Goal: Communication & Community: Answer question/provide support

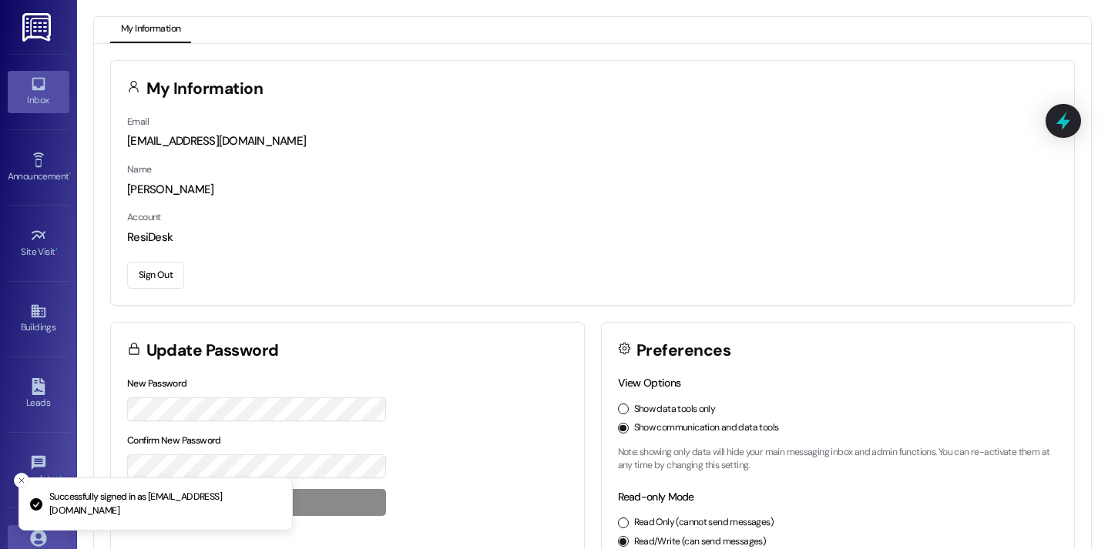
click at [50, 84] on link "Inbox" at bounding box center [39, 92] width 62 height 42
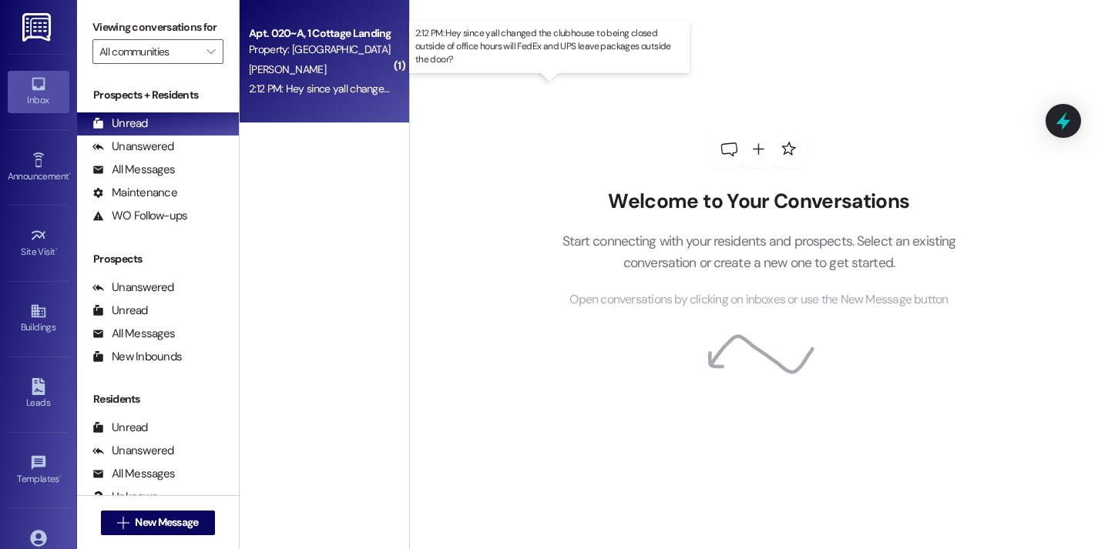
click at [264, 86] on div "2:12 PM: Hey since yall changed the clubhouse to being closed outside of office…" at bounding box center [560, 89] width 622 height 14
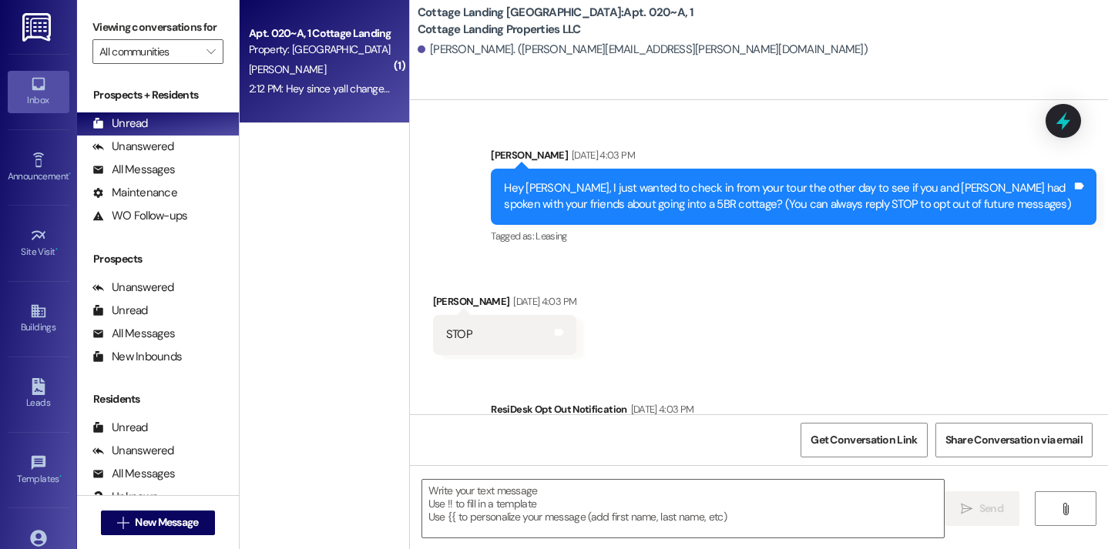
scroll to position [27358, 0]
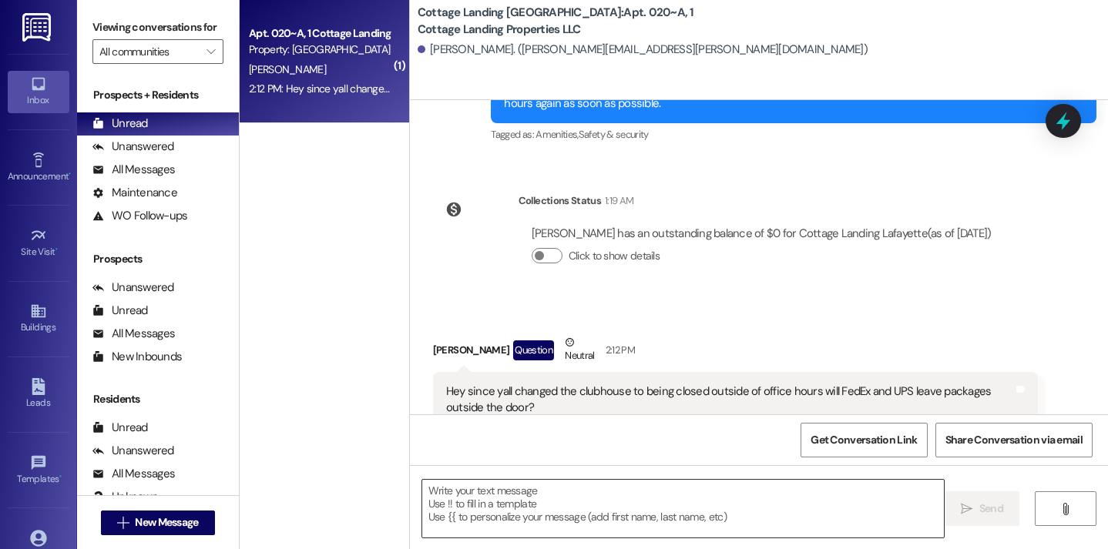
click at [471, 512] on textarea at bounding box center [683, 509] width 522 height 58
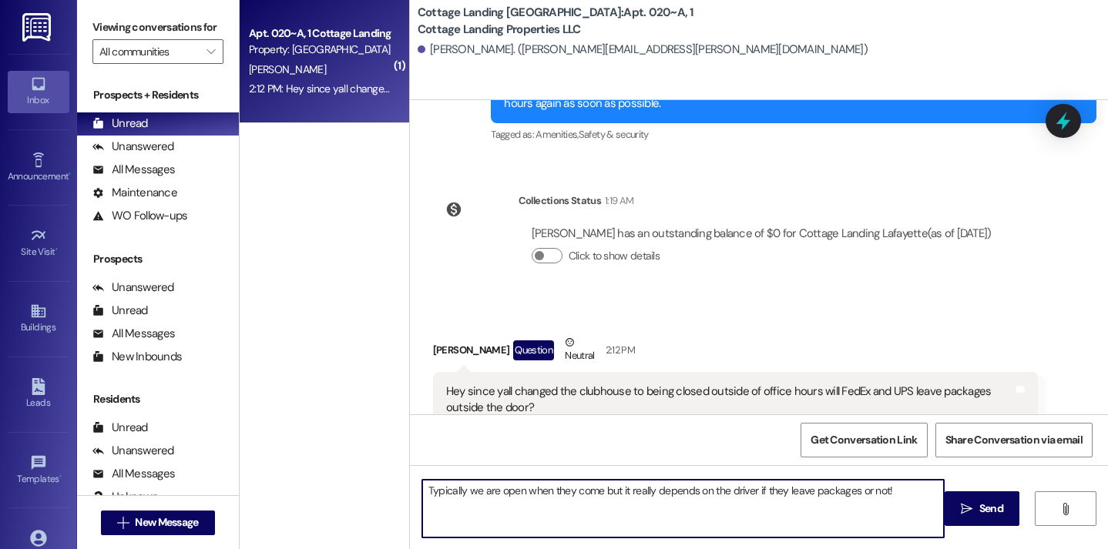
click at [422, 490] on textarea "Typically we are open when they come but it really depends on the driver if the…" at bounding box center [683, 509] width 522 height 58
click at [422, 492] on textarea "Typically we are open when they come but it really depends on the driver if the…" at bounding box center [683, 509] width 522 height 58
type textarea "Hey Mallory! Typically we are open when they come but it really depends on the …"
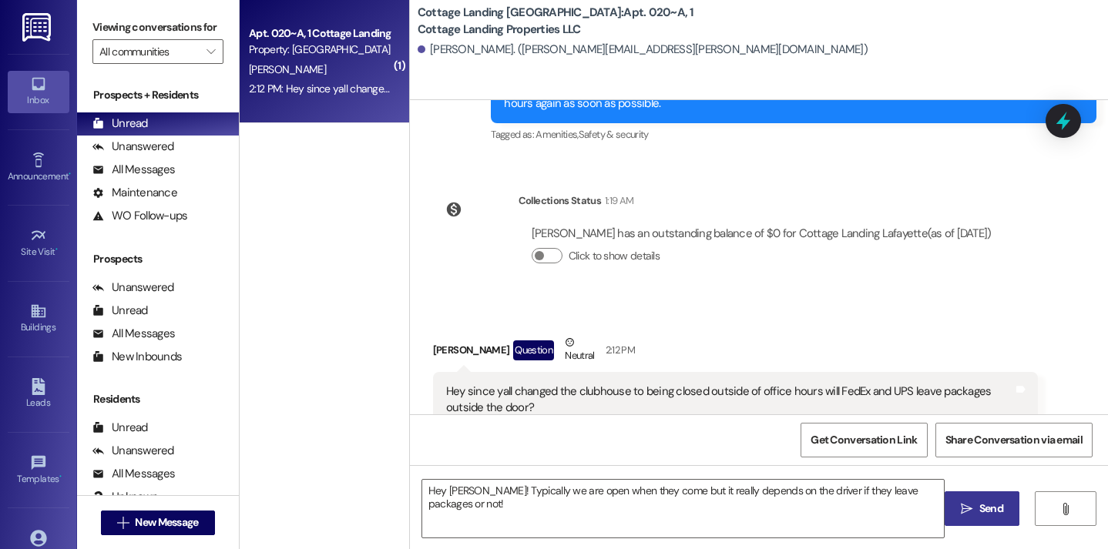
click at [976, 513] on span "Send" at bounding box center [991, 509] width 30 height 16
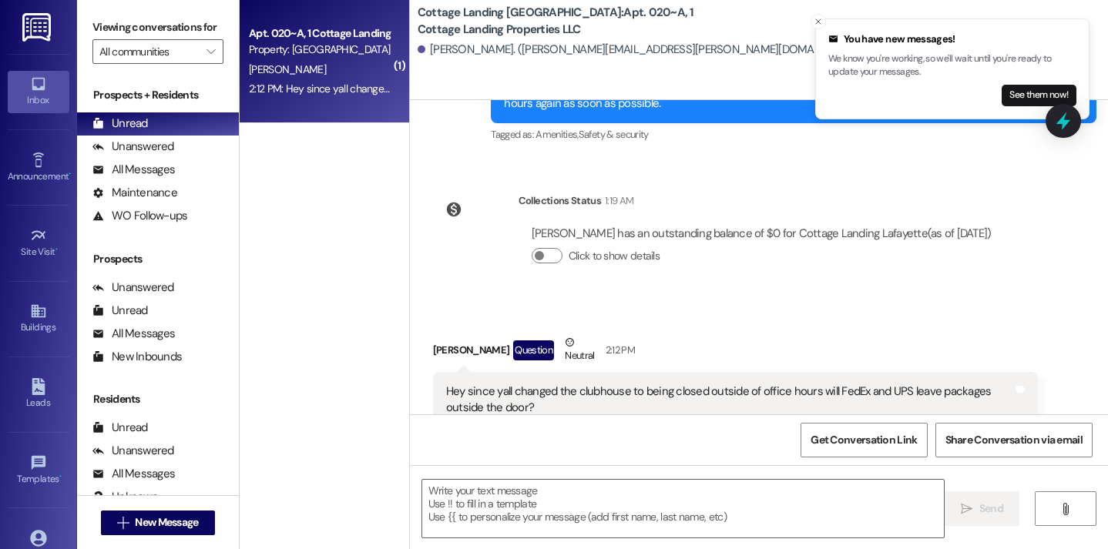
scroll to position [27466, 0]
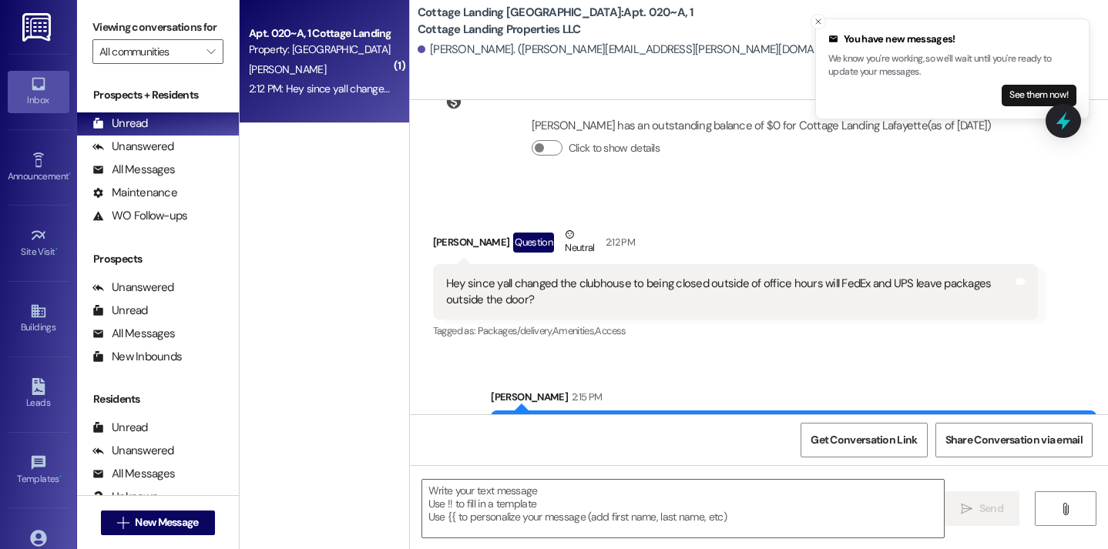
click at [1020, 73] on p "We know you're working, so we'll wait until you're ready to update your message…" at bounding box center [952, 65] width 248 height 27
click at [1019, 104] on button "See them now!" at bounding box center [1039, 96] width 75 height 22
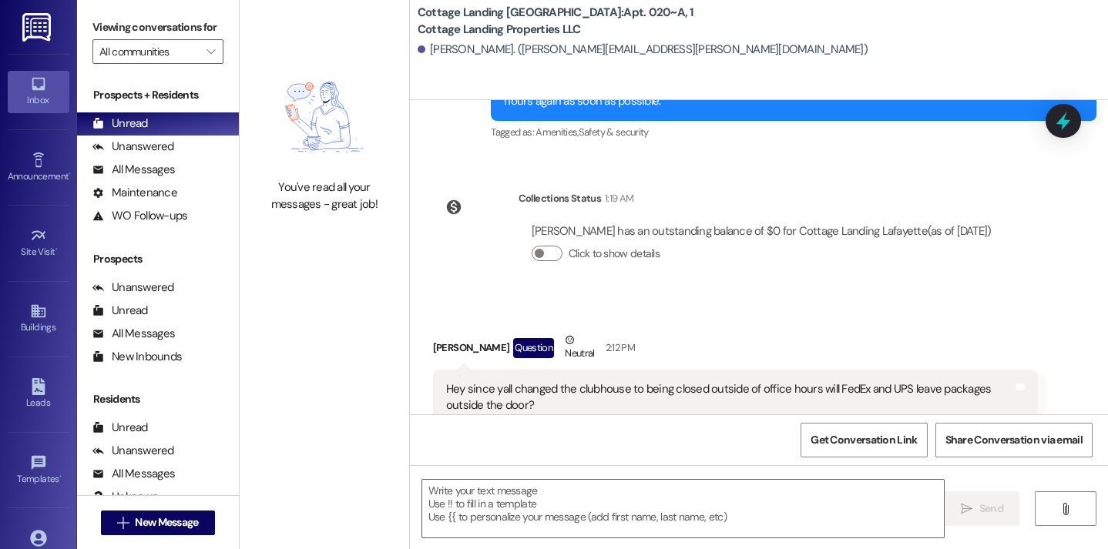
scroll to position [27357, 0]
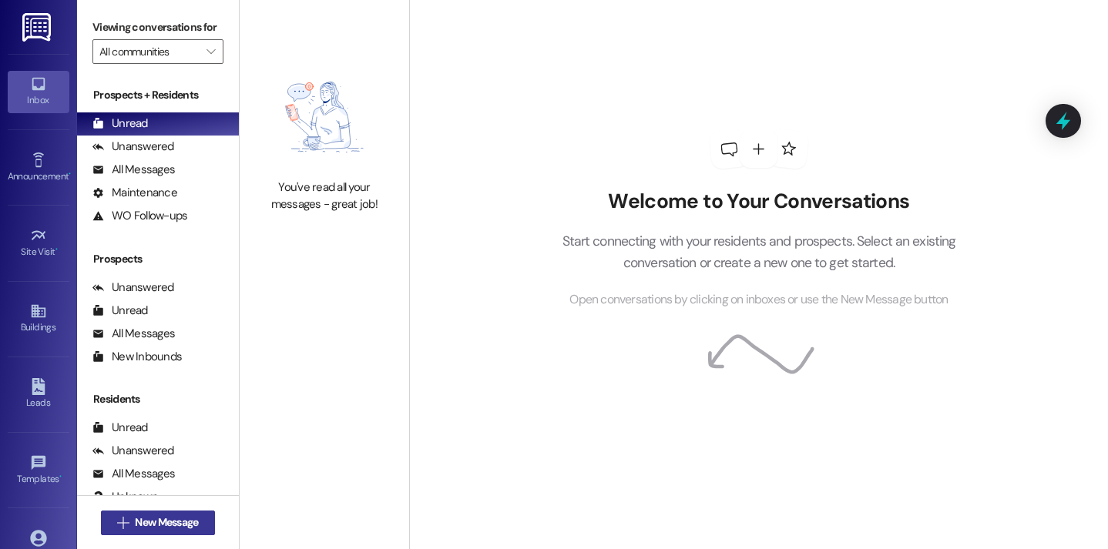
click at [116, 515] on span " New Message" at bounding box center [158, 523] width 88 height 16
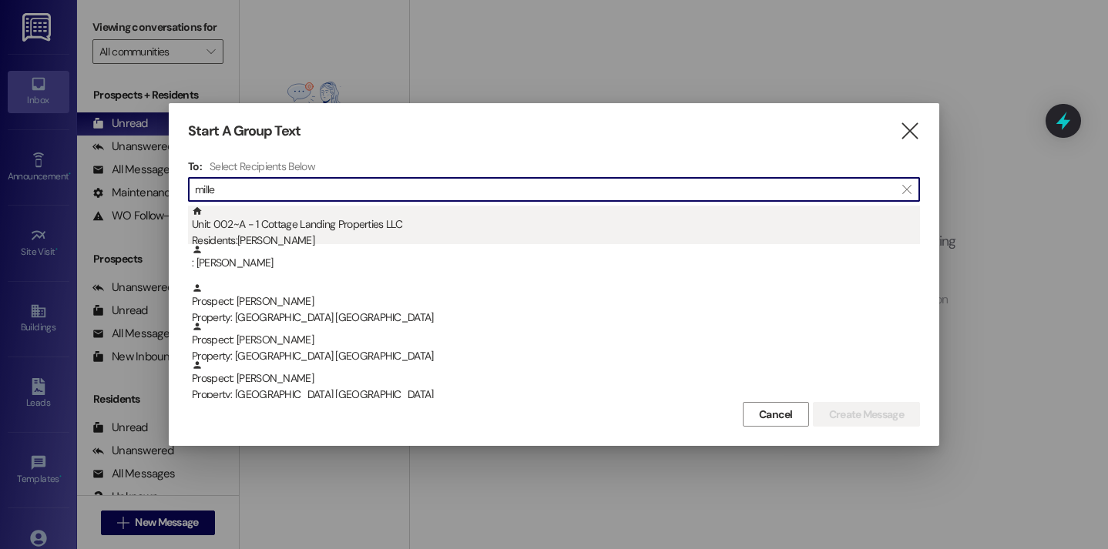
type input "mille"
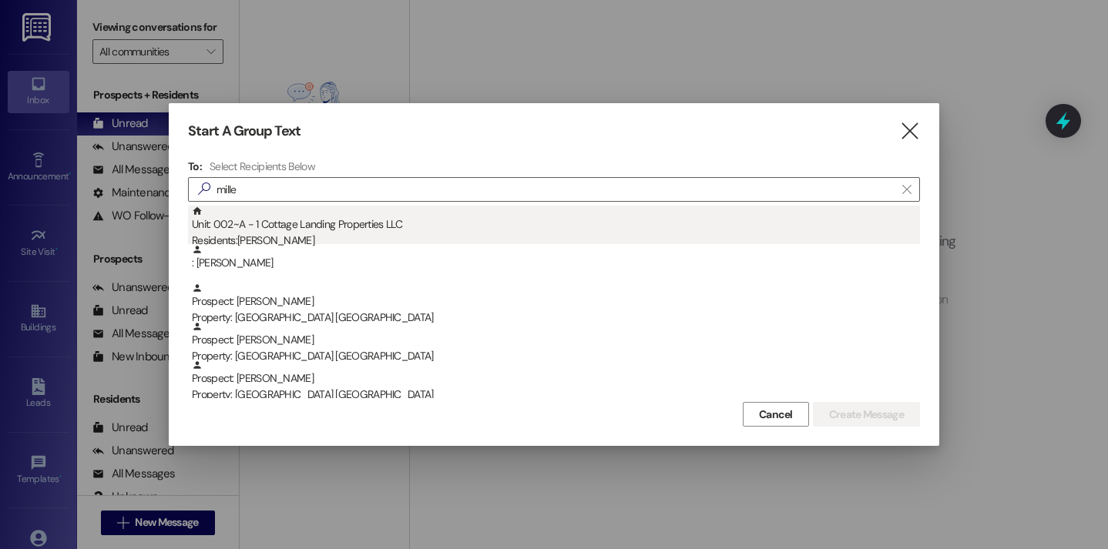
click at [284, 237] on div "Residents: Tia Miller" at bounding box center [556, 241] width 728 height 16
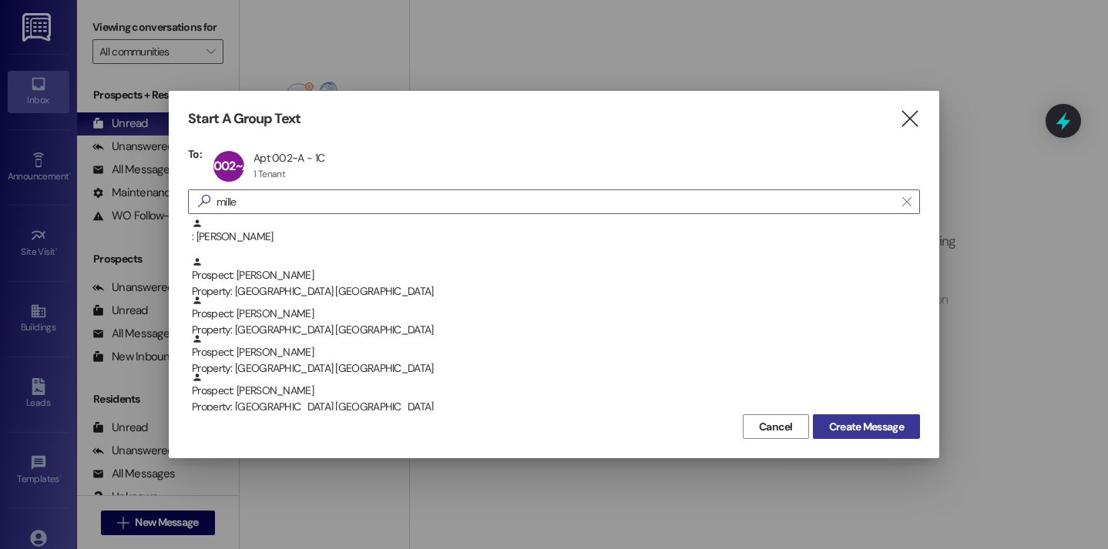
click at [834, 431] on span "Create Message" at bounding box center [866, 427] width 75 height 16
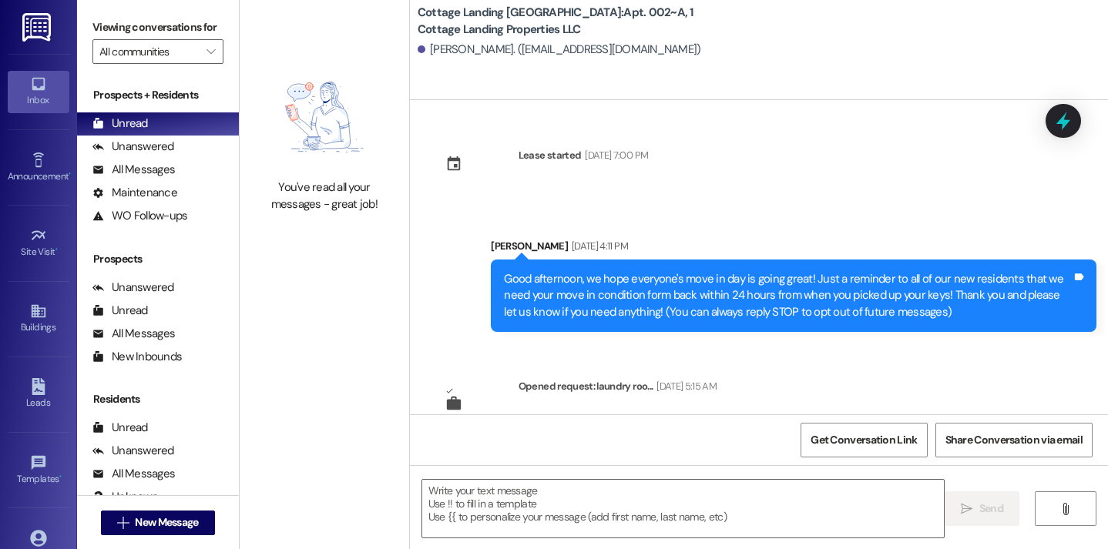
scroll to position [8986, 0]
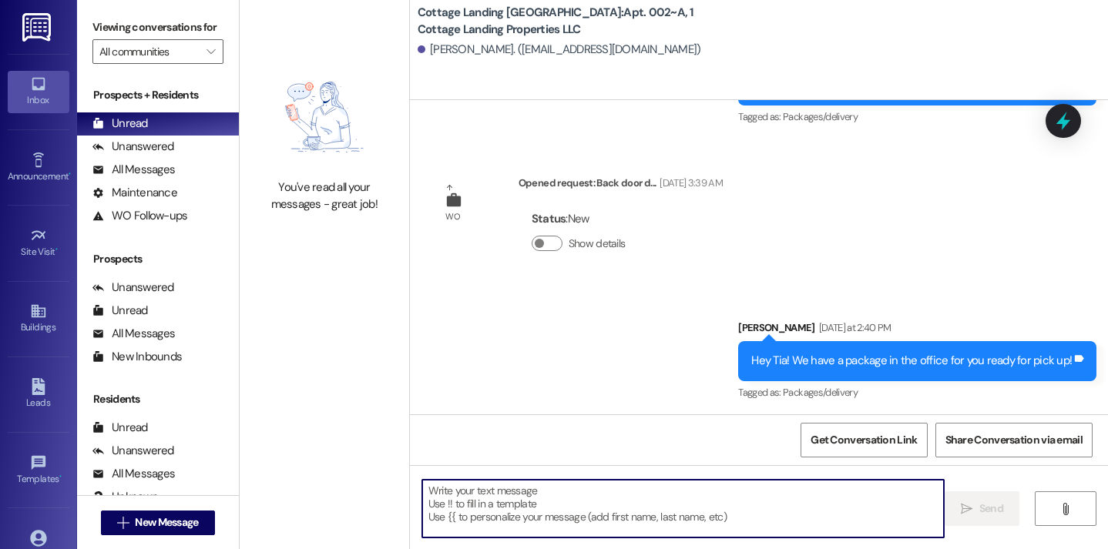
click at [526, 496] on textarea at bounding box center [683, 509] width 522 height 58
type textarea "!!"
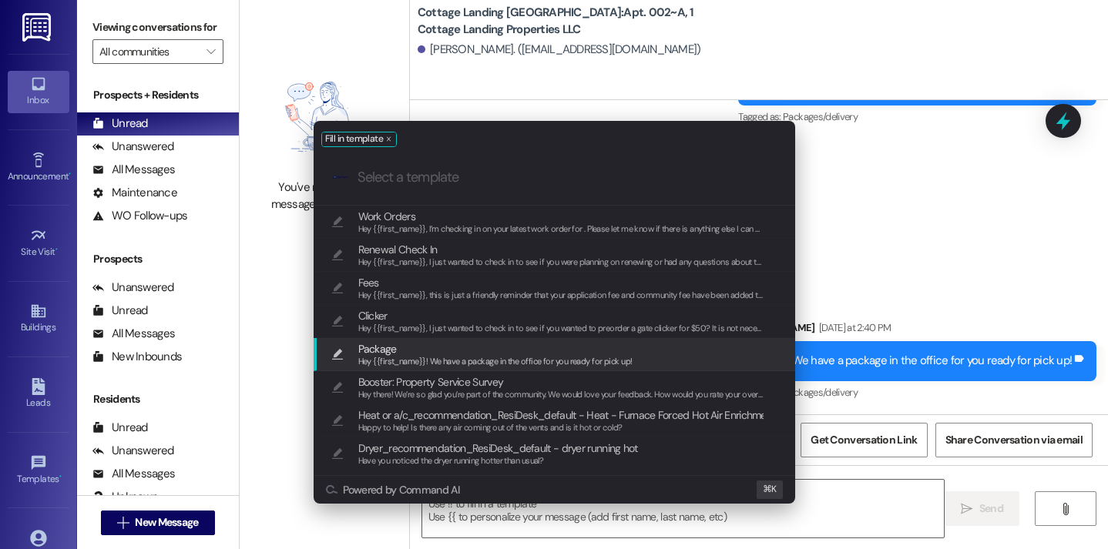
click at [411, 350] on span "Package" at bounding box center [495, 349] width 274 height 17
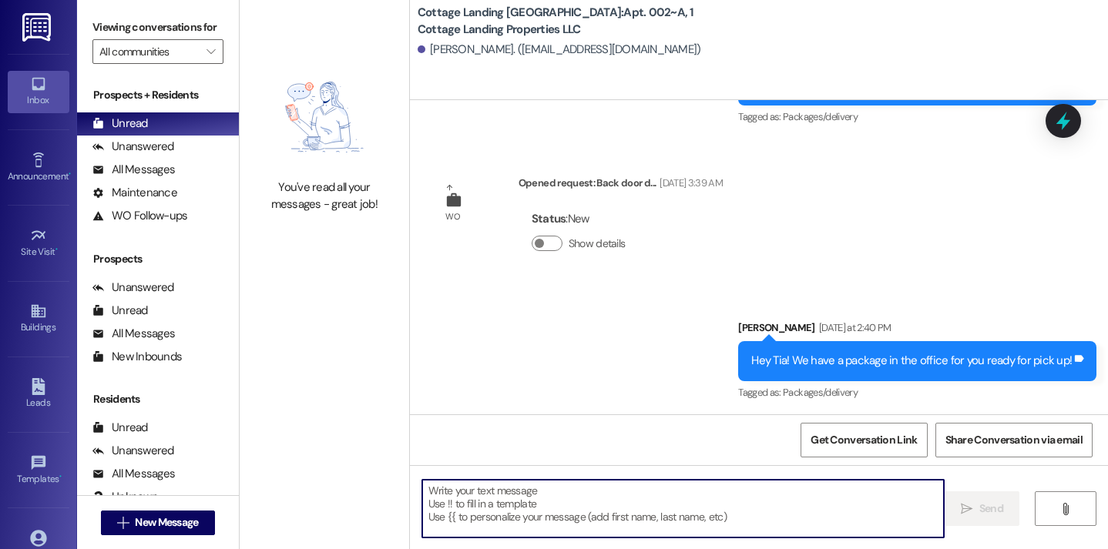
type textarea "Hey {{first_name}}! We have a package in the office for you ready for pick up!"
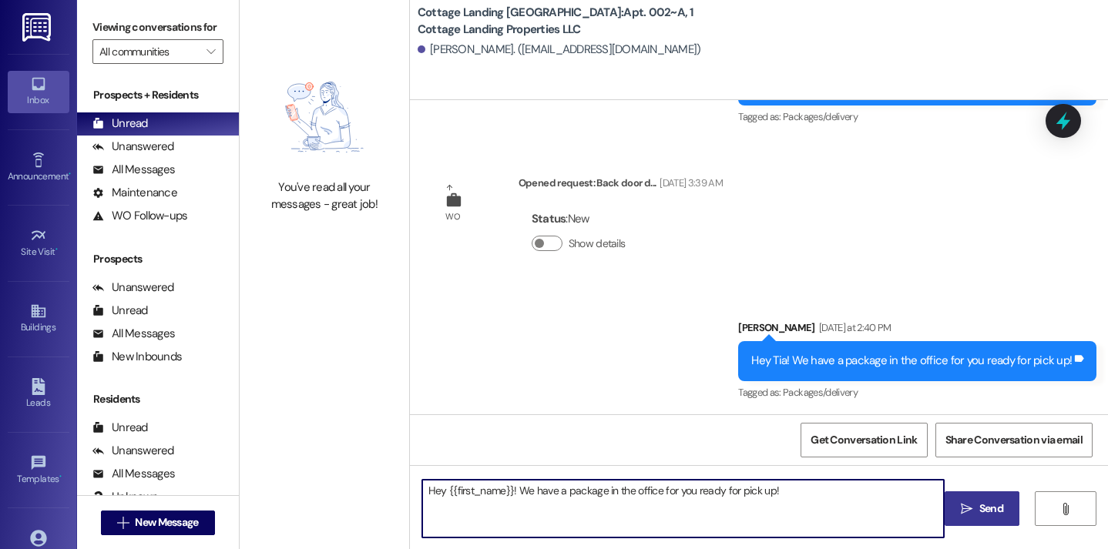
click at [951, 519] on button " Send" at bounding box center [982, 509] width 75 height 35
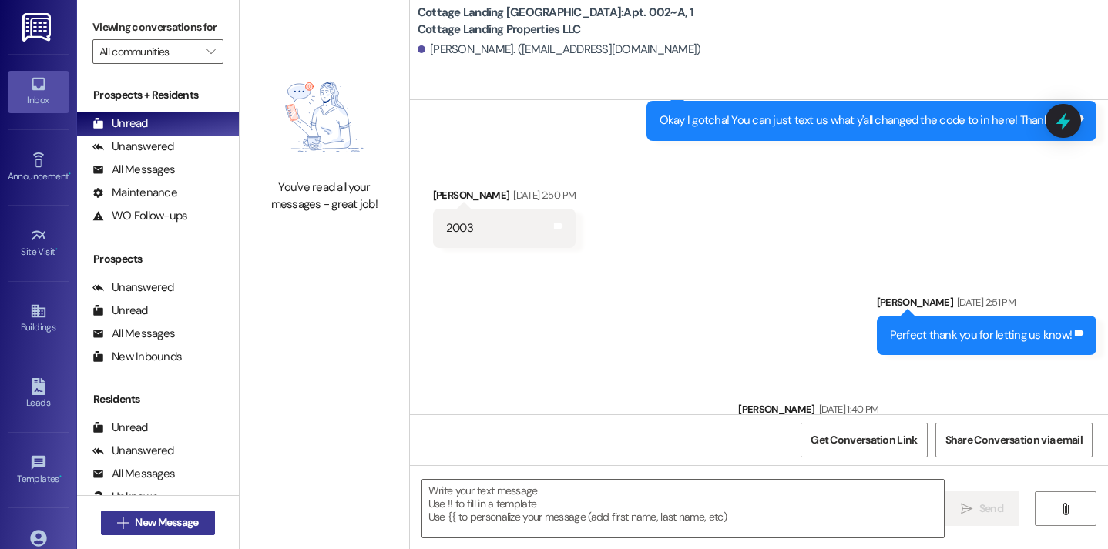
click at [195, 524] on span "New Message" at bounding box center [166, 523] width 63 height 16
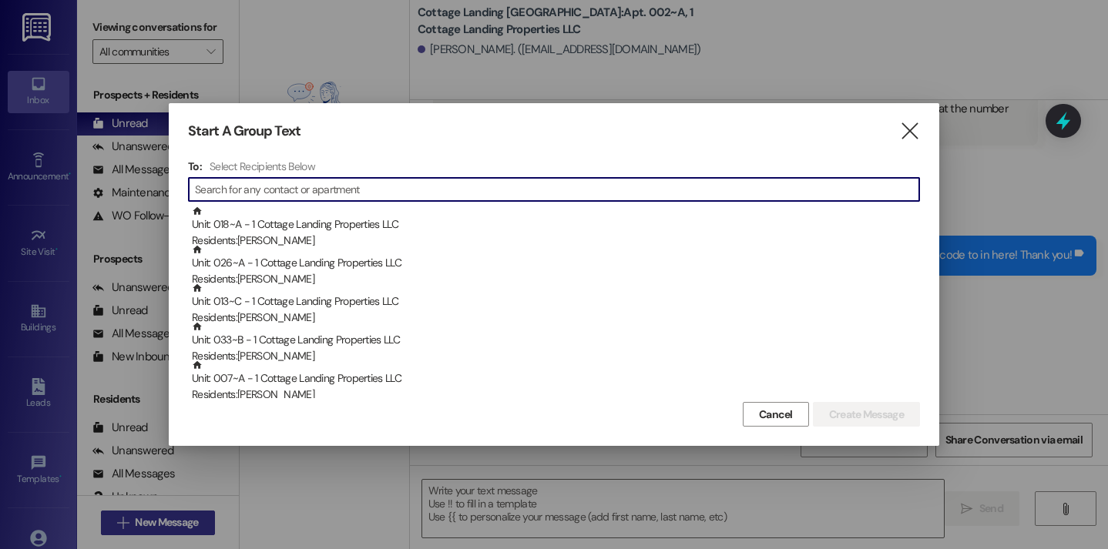
scroll to position [6188, 0]
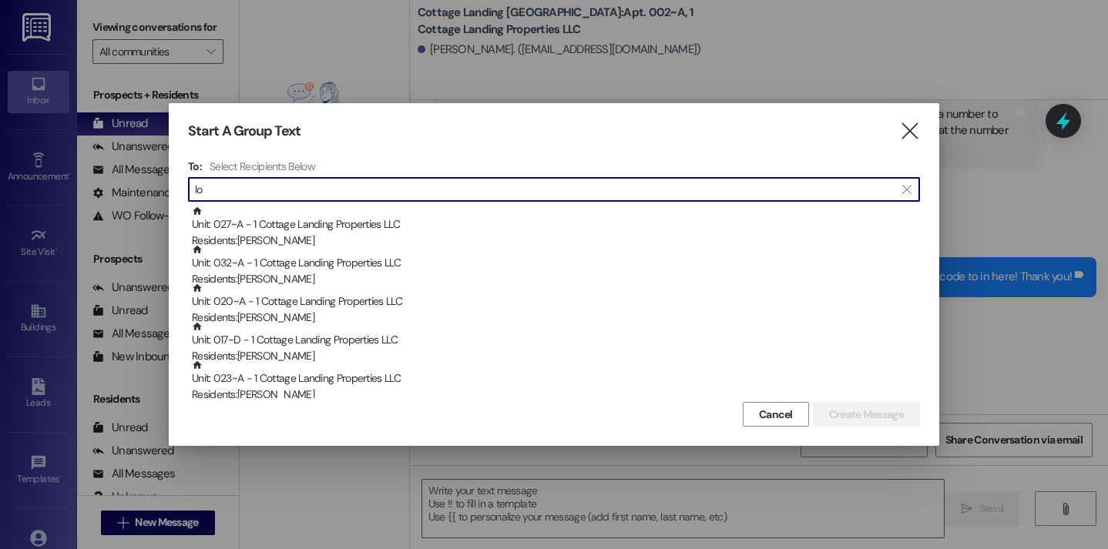
type input "l"
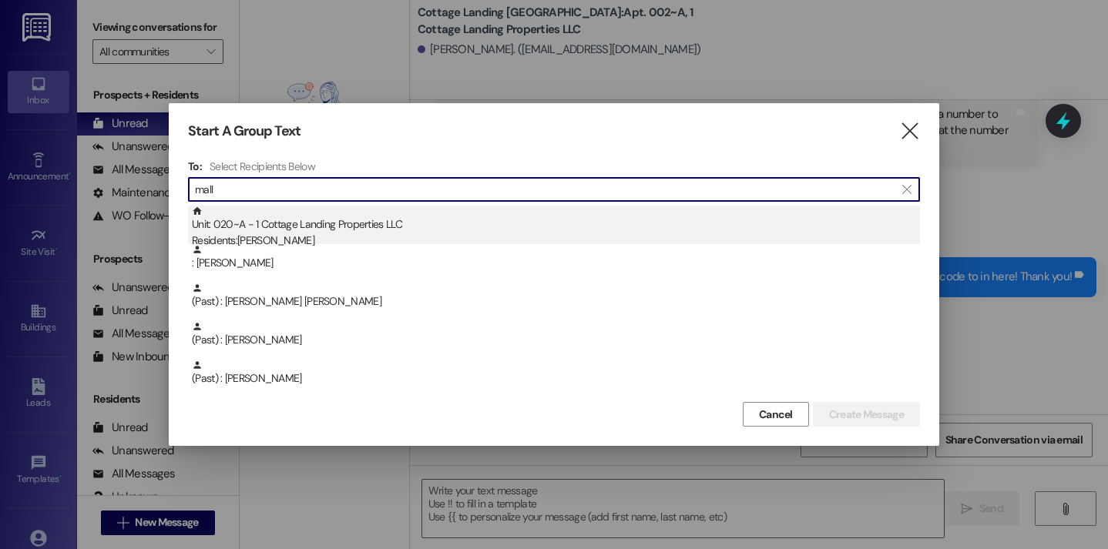
type input "mall"
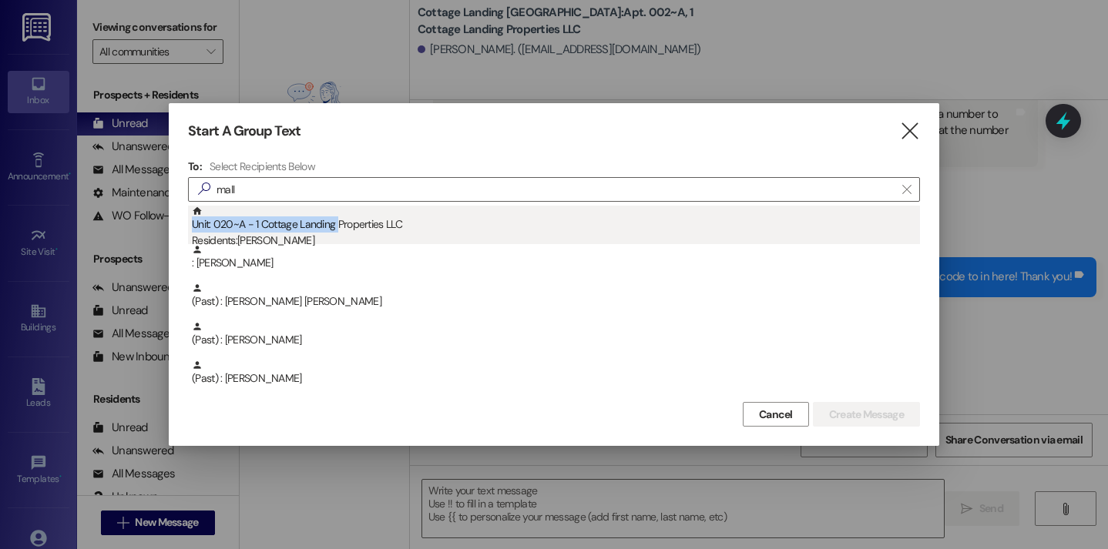
click at [337, 217] on div "Unit: 020~A - 1 Cottage Landing Properties LLC Residents: Mallory Louque" at bounding box center [556, 228] width 728 height 44
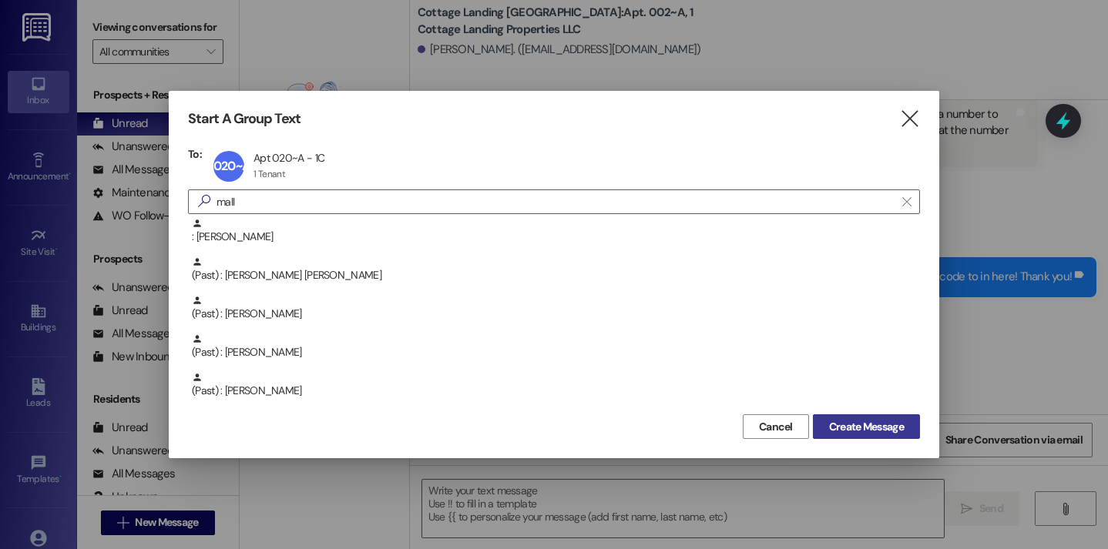
click at [831, 425] on span "Create Message" at bounding box center [866, 427] width 75 height 16
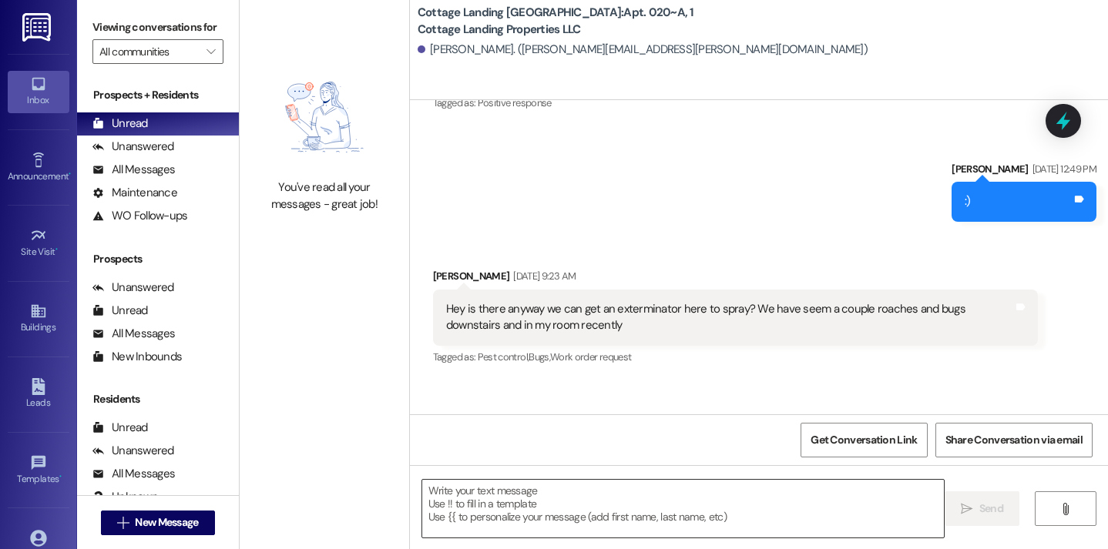
click at [499, 497] on textarea at bounding box center [683, 509] width 522 height 58
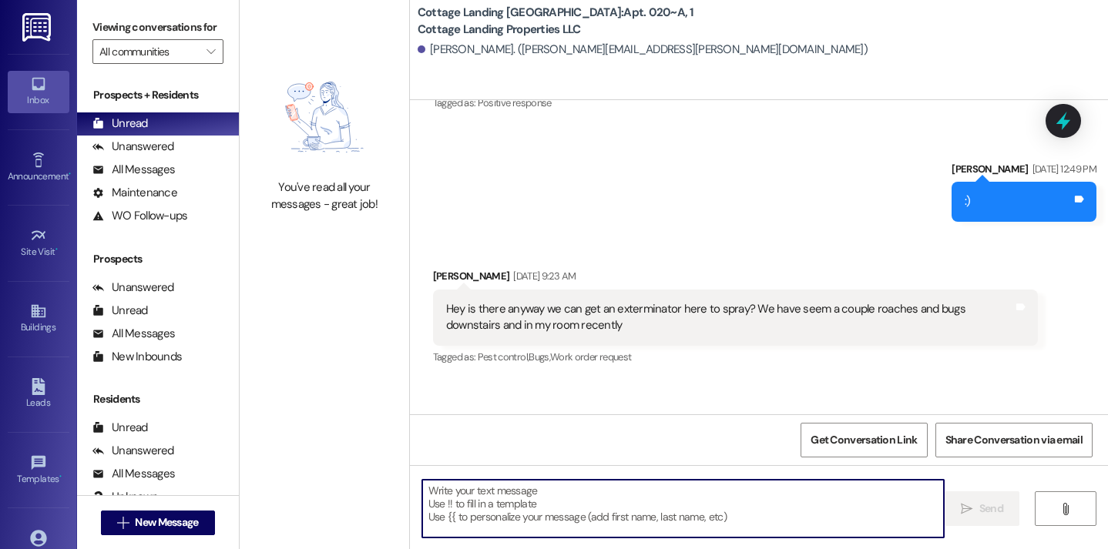
scroll to position [27488, 0]
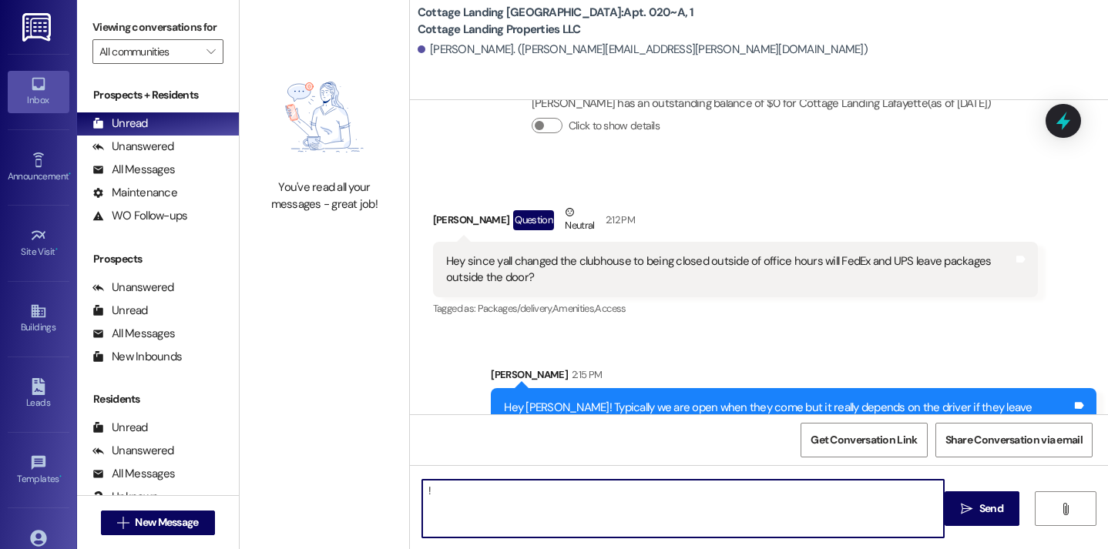
type textarea "!!"
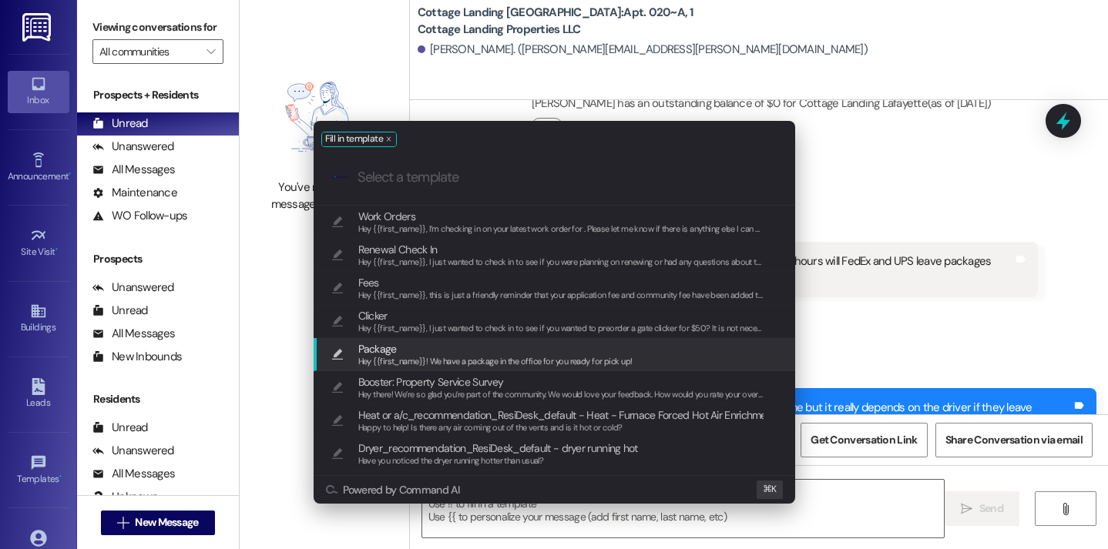
click at [395, 351] on span "Package" at bounding box center [377, 349] width 39 height 17
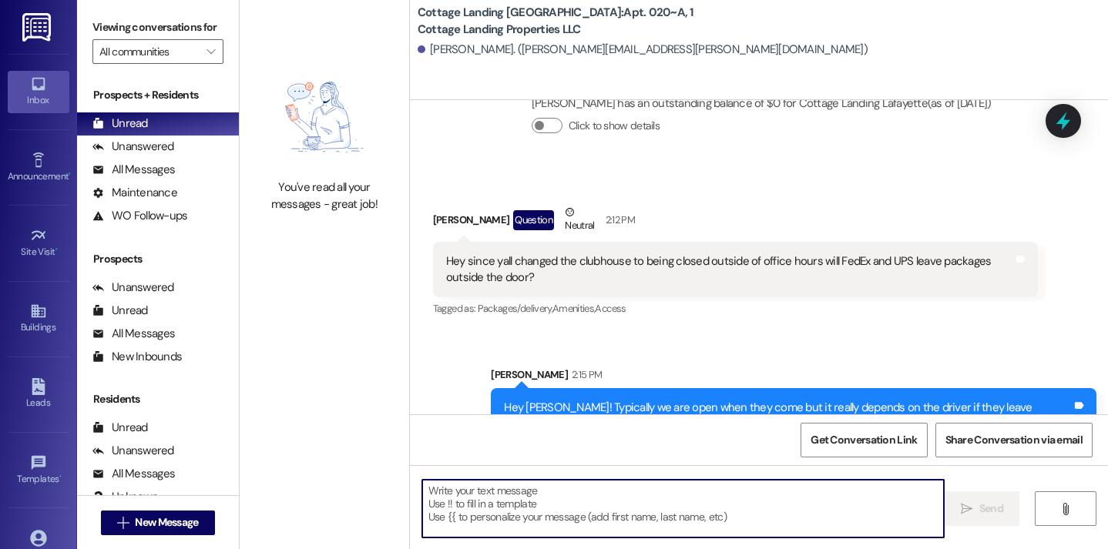
type textarea "Hey {{first_name}}! We have a package in the office for you ready for pick up!"
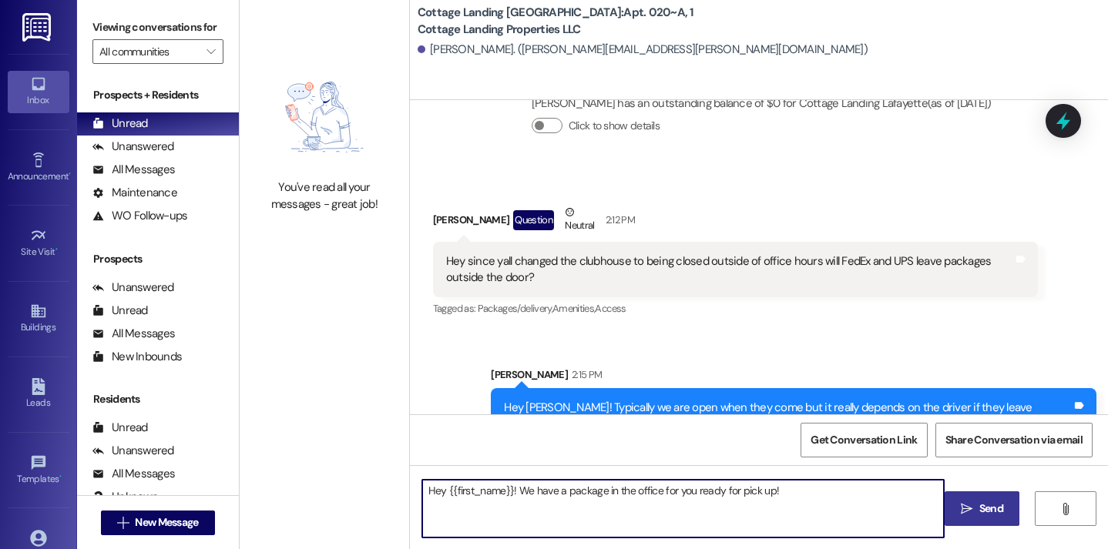
click at [949, 510] on button " Send" at bounding box center [982, 509] width 75 height 35
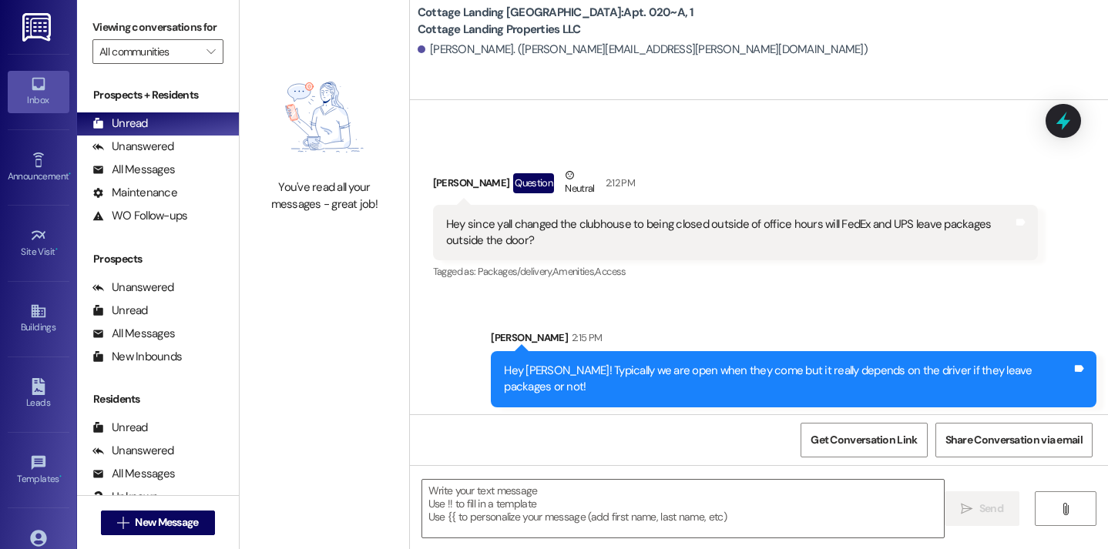
scroll to position [27596, 0]
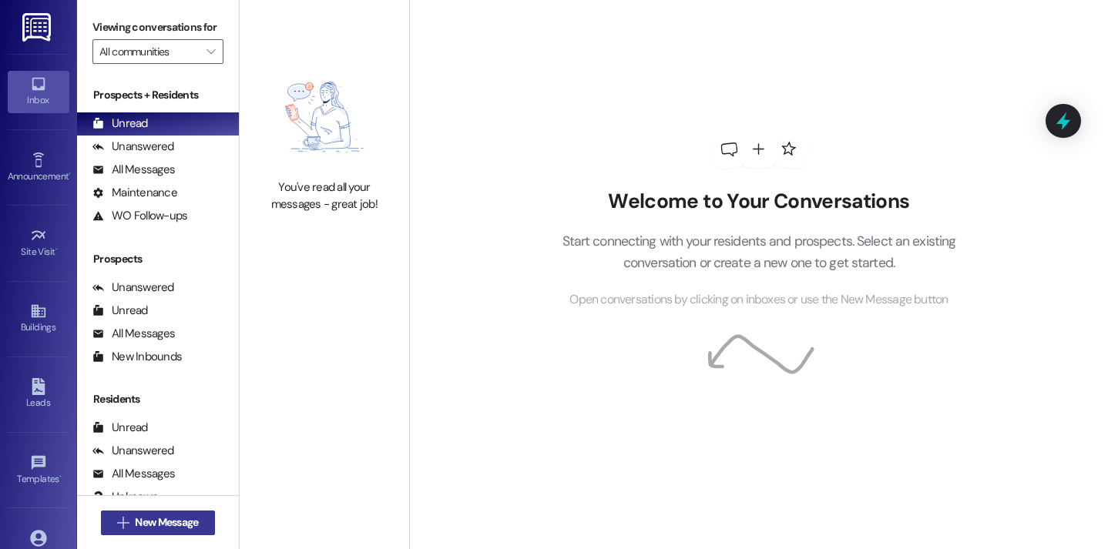
click at [178, 521] on span "New Message" at bounding box center [166, 523] width 63 height 16
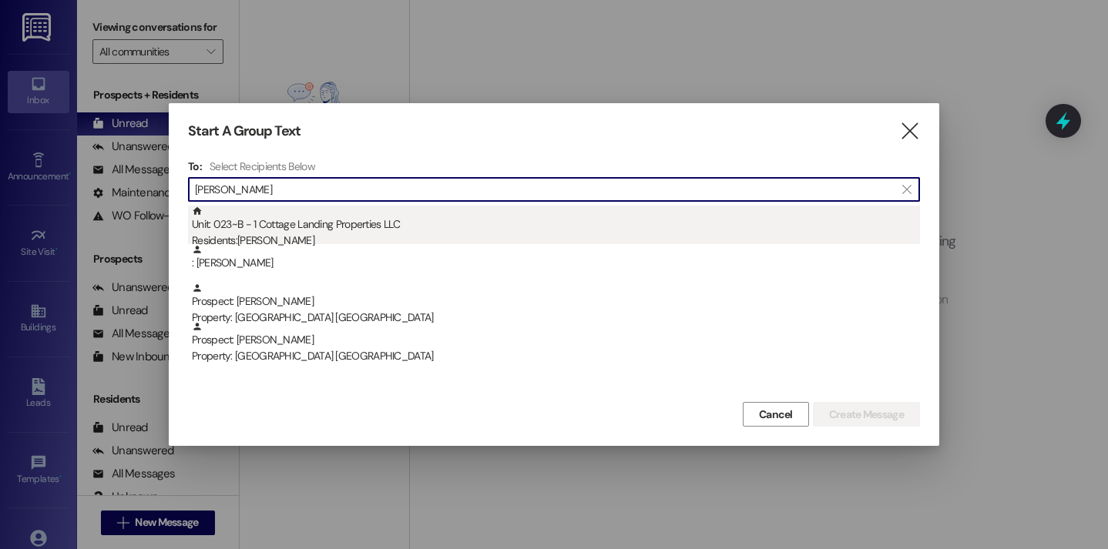
type input "elijah"
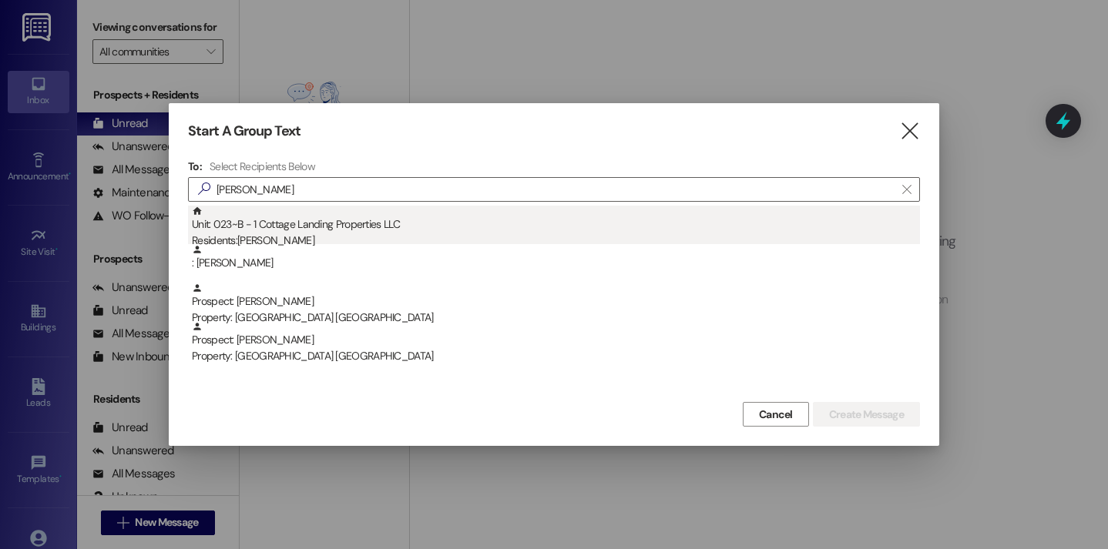
click at [270, 233] on div "Residents: Elijah Leblanc" at bounding box center [556, 241] width 728 height 16
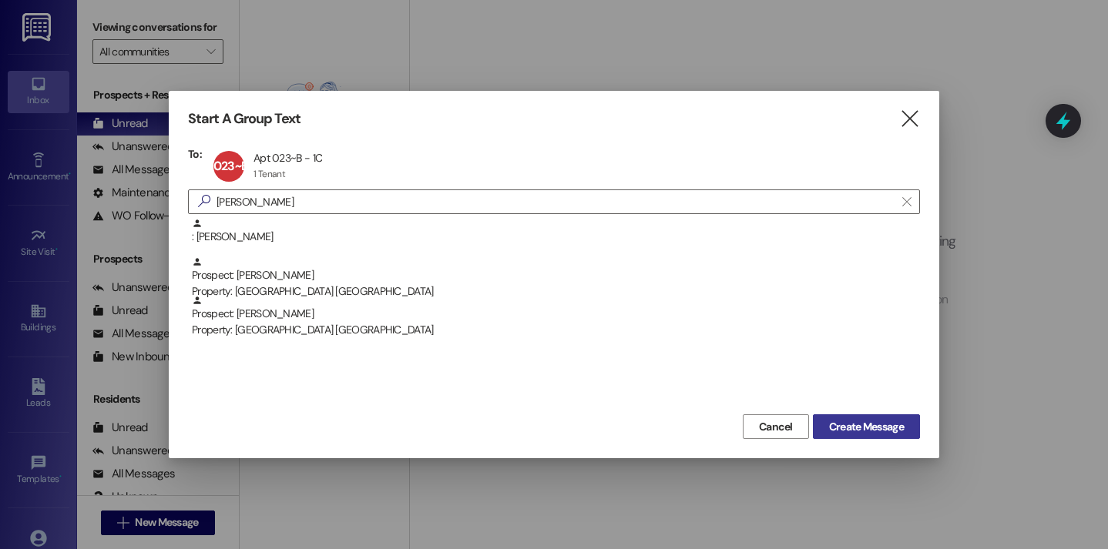
click at [831, 421] on span "Create Message" at bounding box center [866, 427] width 75 height 16
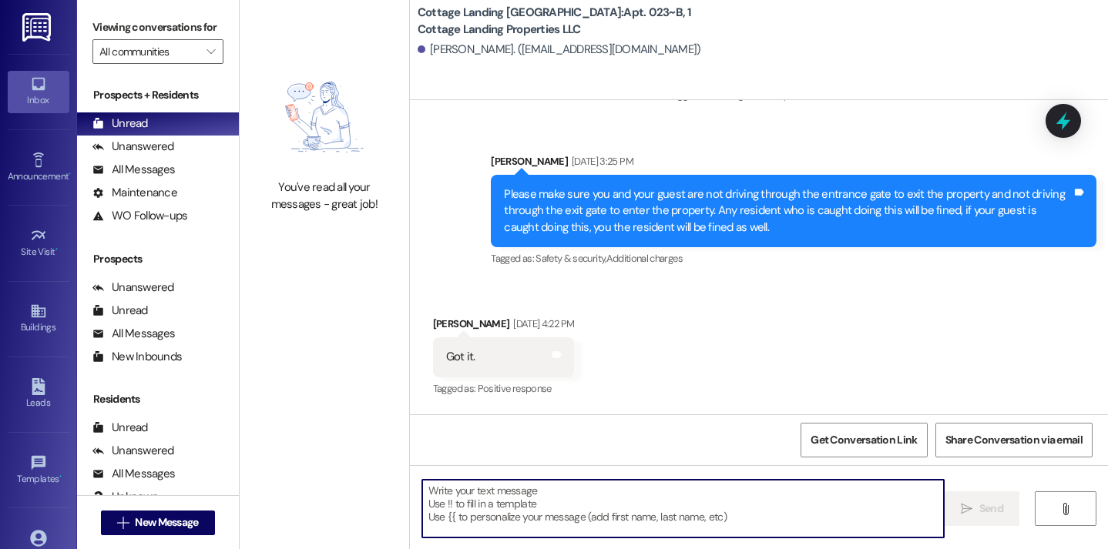
click at [498, 504] on textarea at bounding box center [683, 509] width 522 height 58
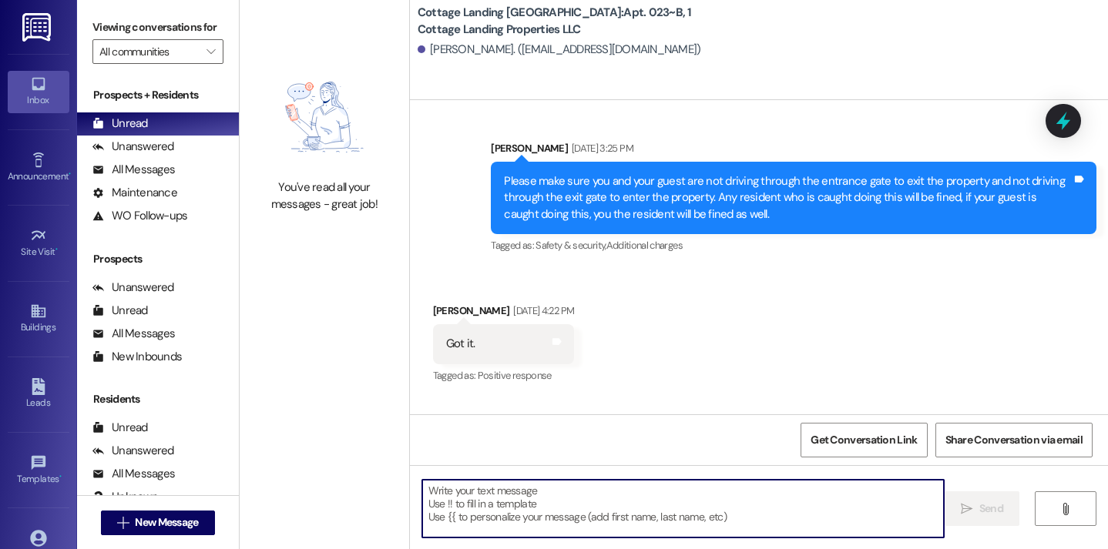
scroll to position [1616, 0]
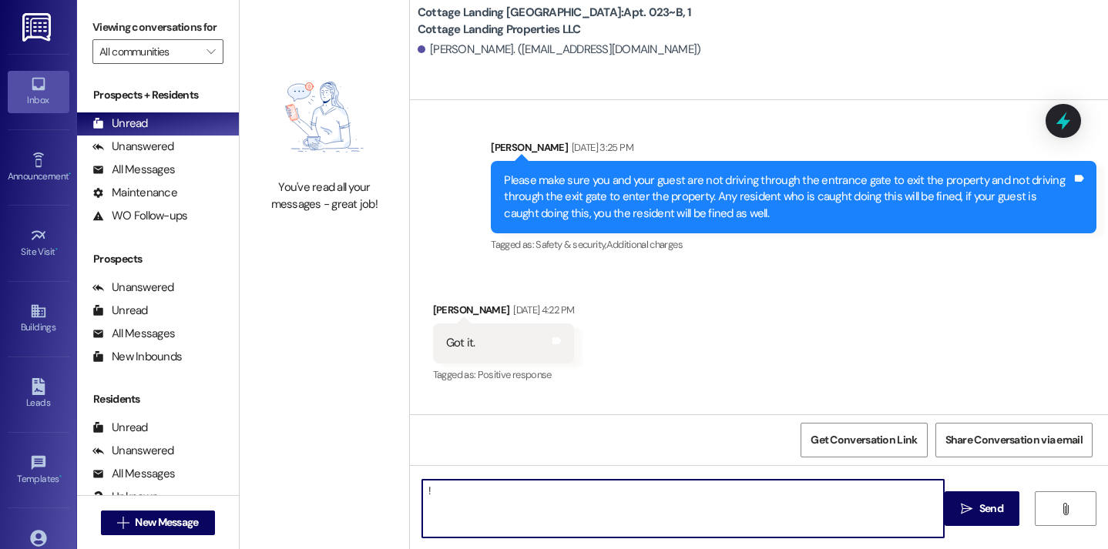
type textarea "!!"
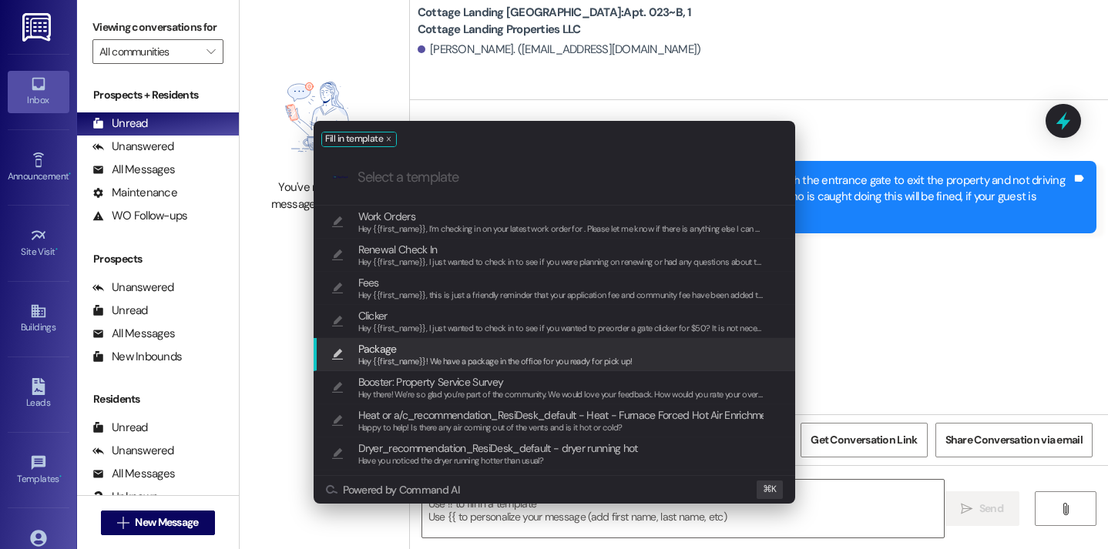
click at [380, 348] on span "Package" at bounding box center [377, 349] width 39 height 17
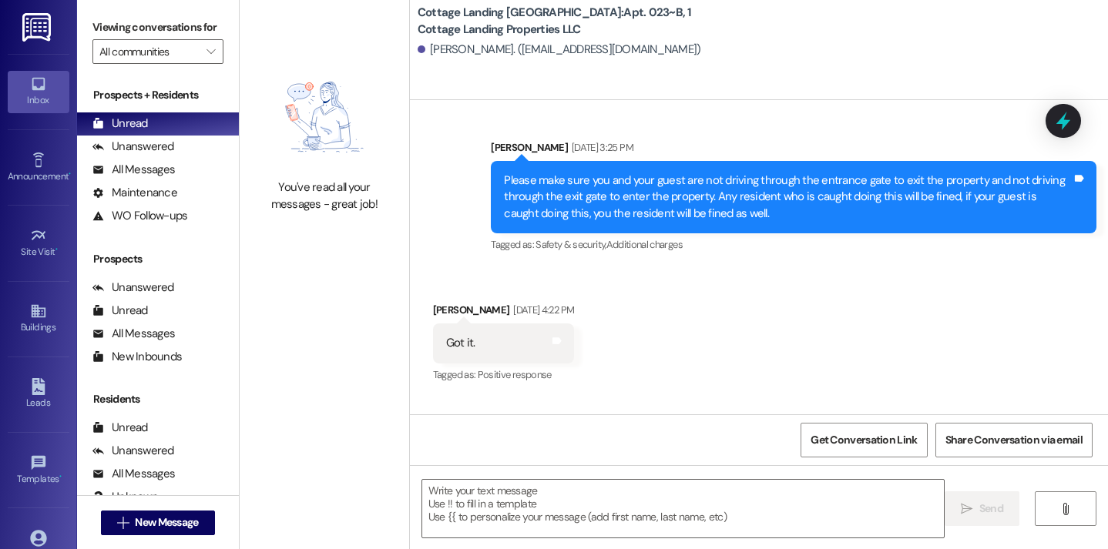
type textarea "Hey {{first_name}}! We have a package in the office for you ready for pick up!"
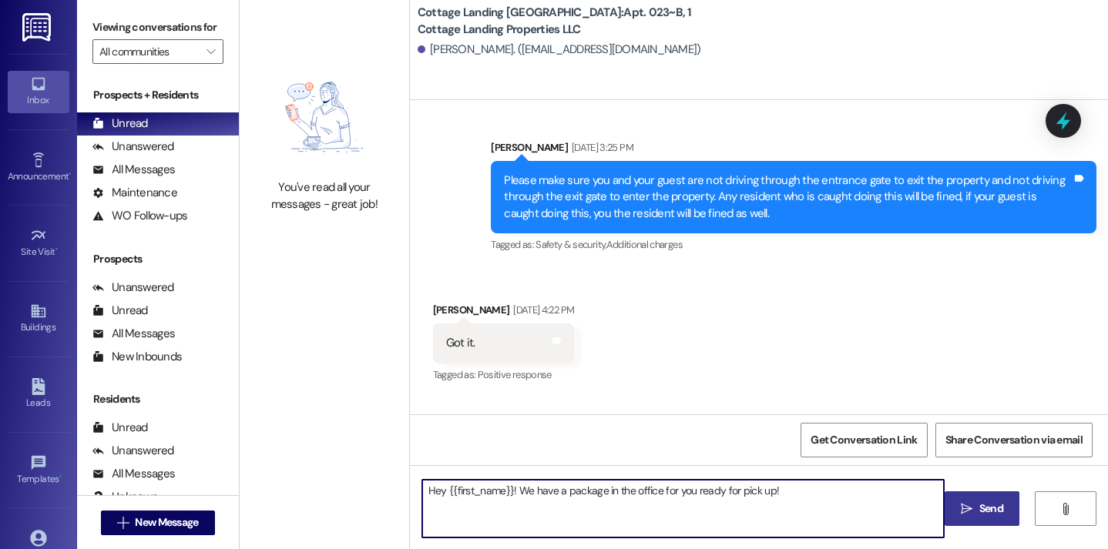
click at [996, 516] on span "Send" at bounding box center [991, 509] width 24 height 16
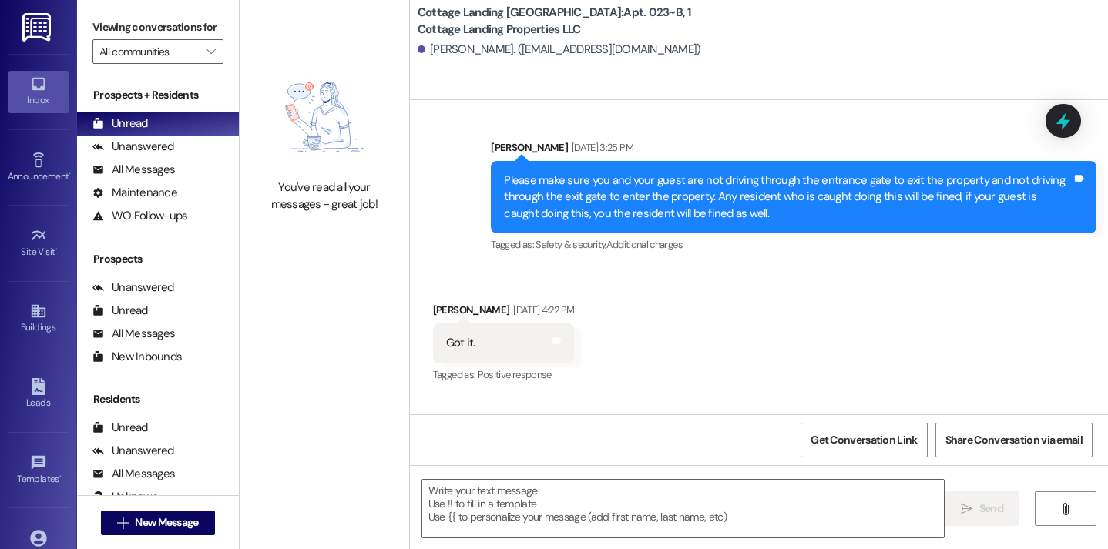
scroll to position [2243, 0]
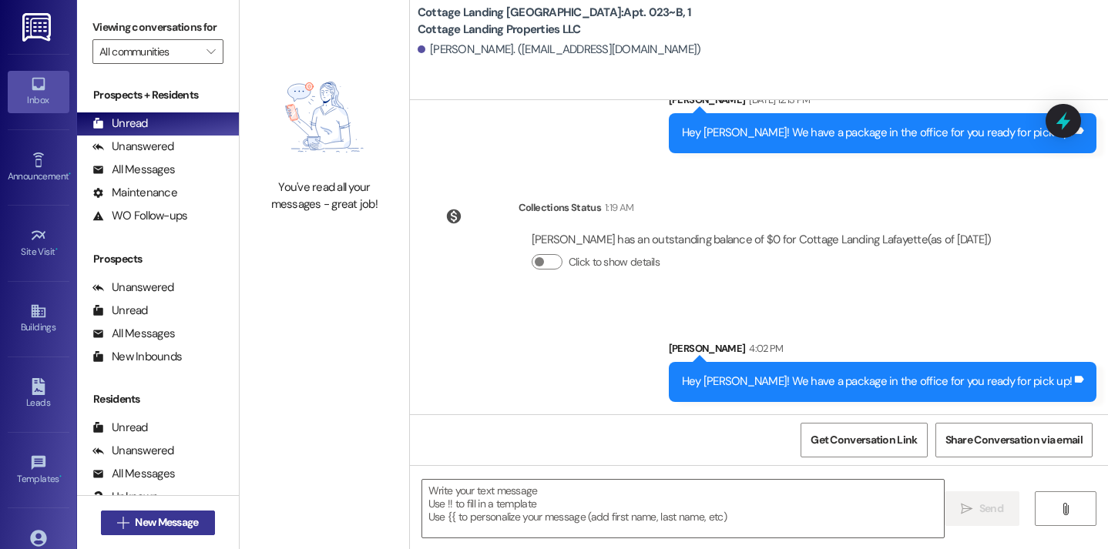
click at [193, 522] on span "New Message" at bounding box center [166, 523] width 63 height 16
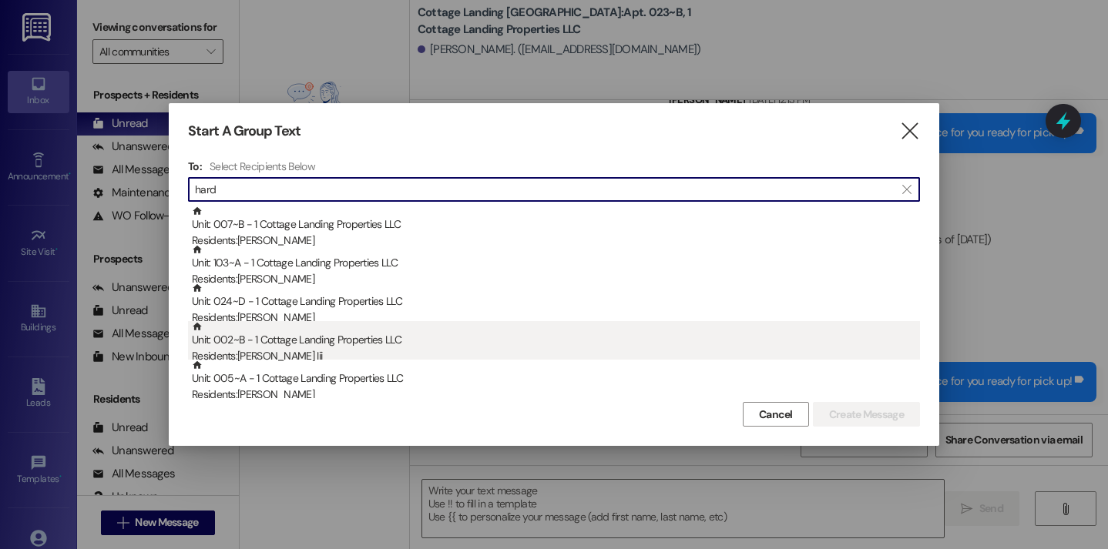
type input "hard"
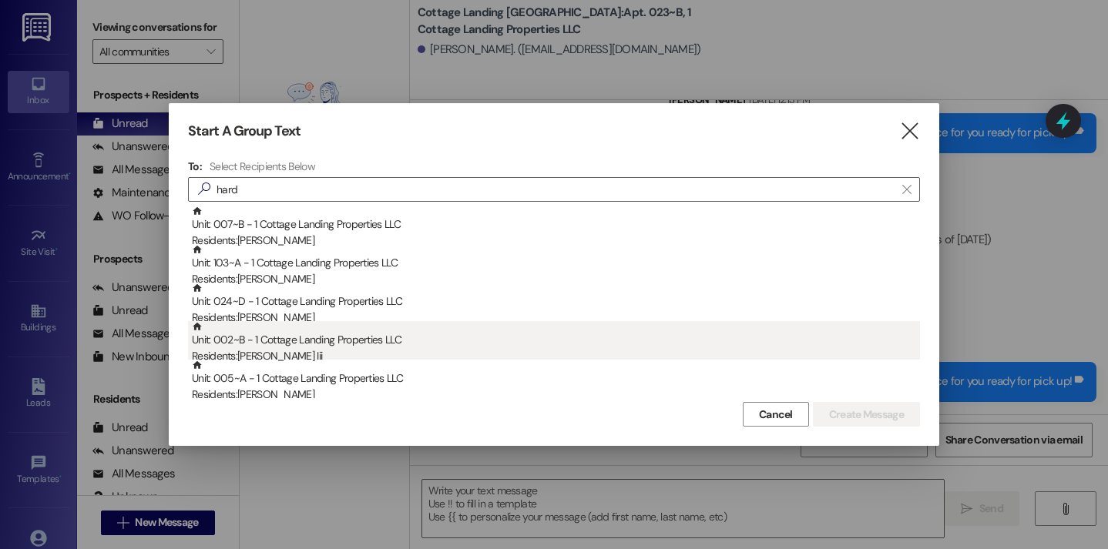
click at [332, 358] on div "Residents: Johnnie Hardy Iii" at bounding box center [556, 356] width 728 height 16
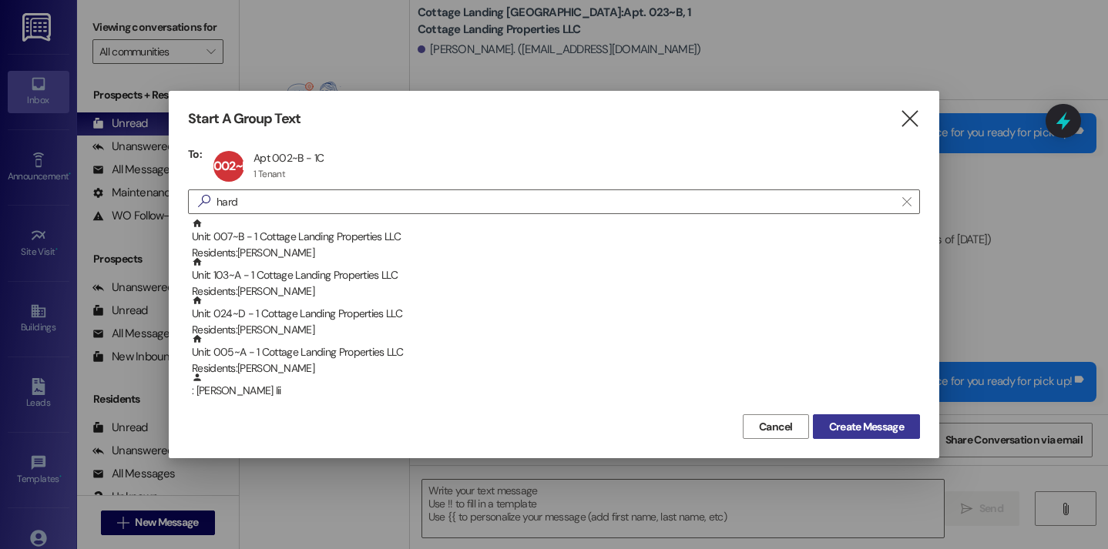
click at [882, 421] on span "Create Message" at bounding box center [866, 427] width 75 height 16
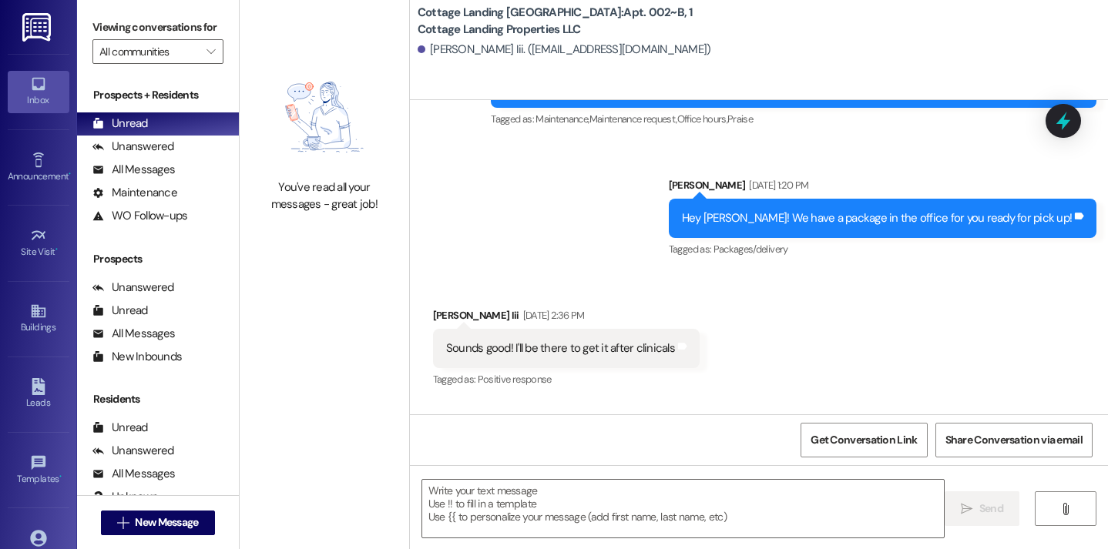
scroll to position [1829, 0]
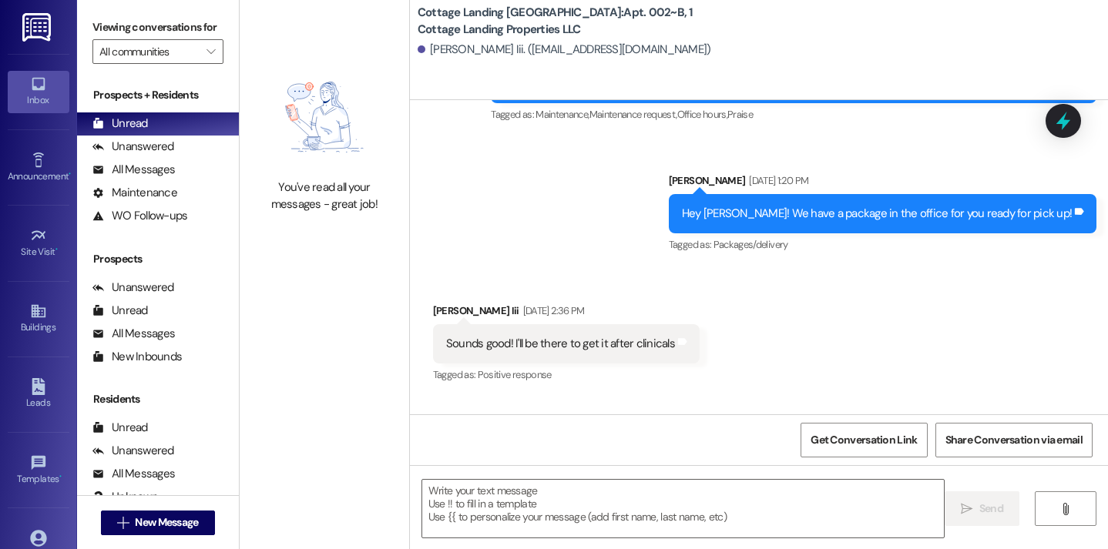
click at [500, 479] on div at bounding box center [684, 508] width 524 height 59
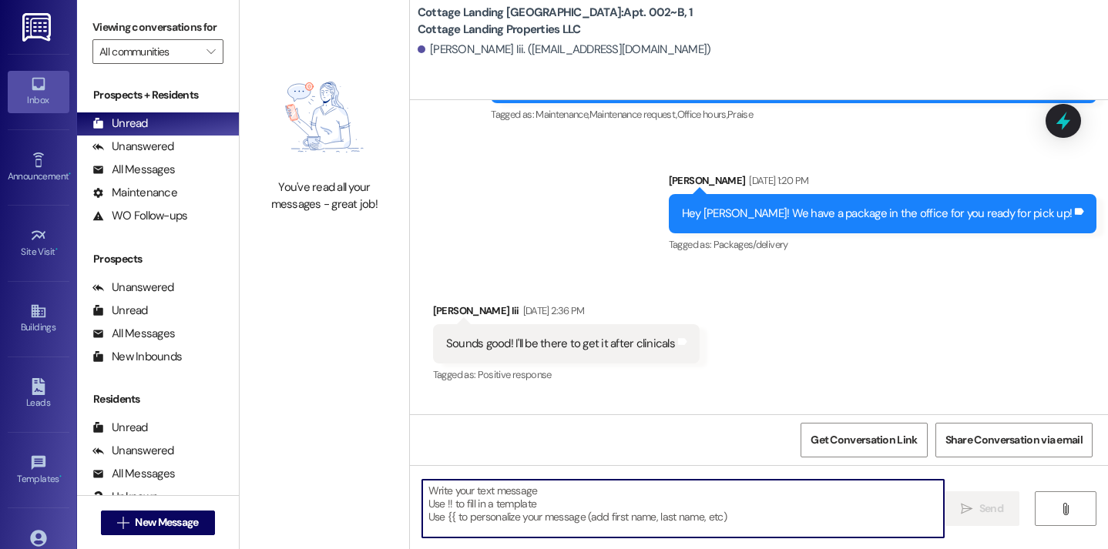
click at [500, 494] on textarea at bounding box center [683, 509] width 522 height 58
type textarea "!!"
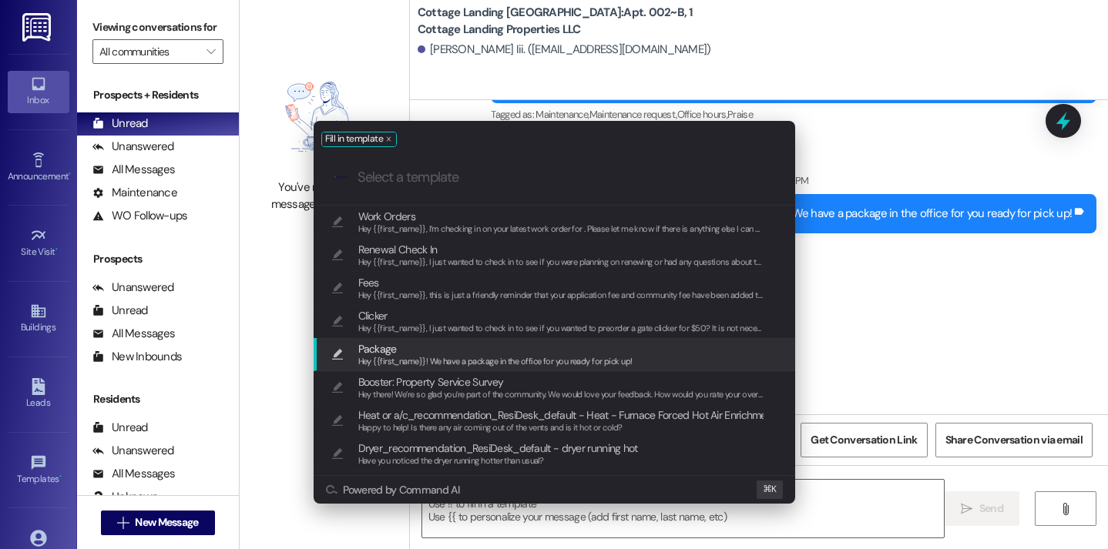
click at [421, 344] on span "Package" at bounding box center [495, 349] width 274 height 17
type textarea "Hey {{first_name}}! We have a package in the office for you ready for pick up!"
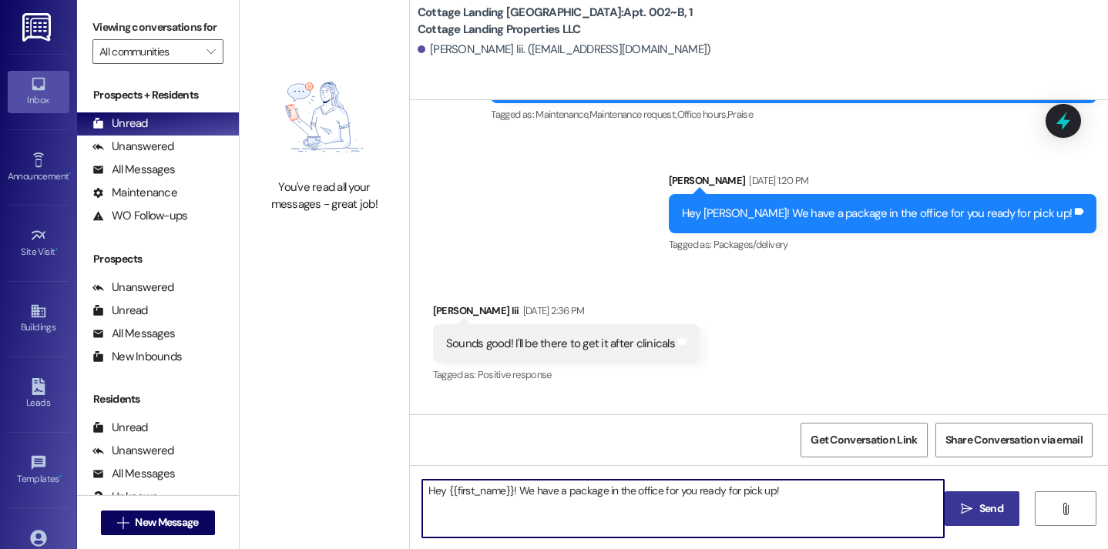
click at [986, 513] on span "Send" at bounding box center [991, 509] width 24 height 16
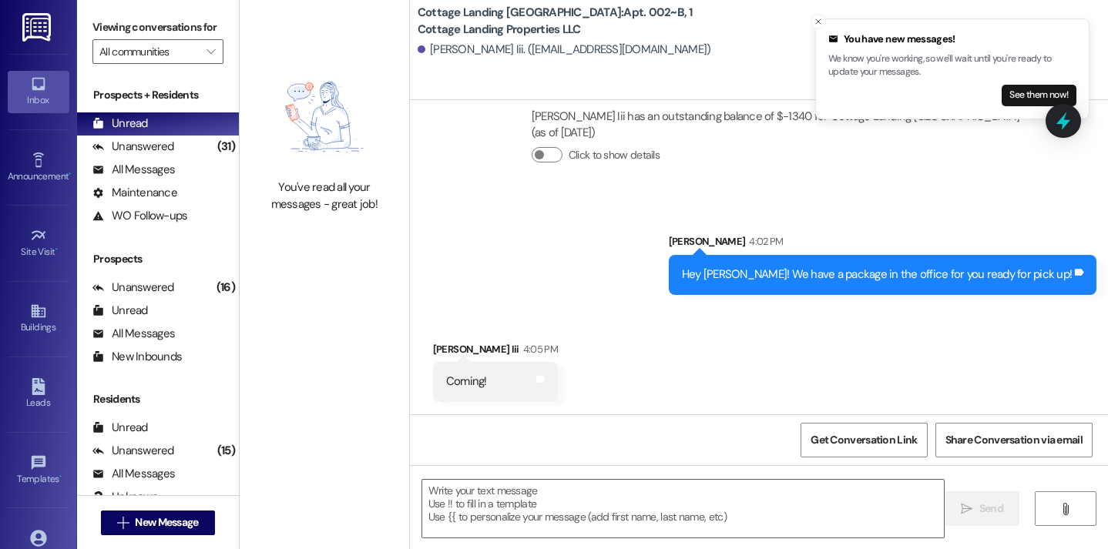
scroll to position [2635, 0]
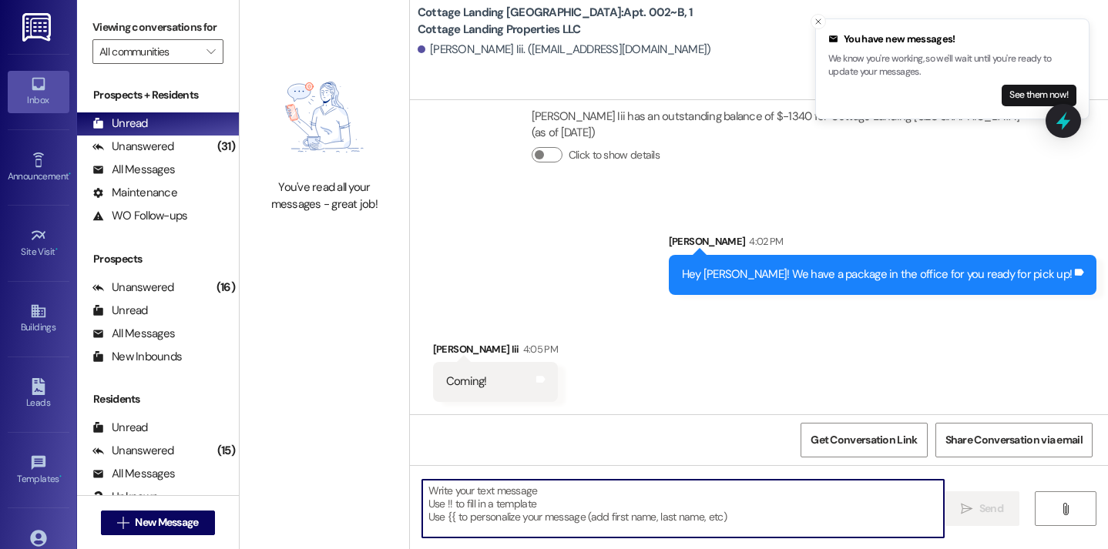
click at [485, 485] on textarea at bounding box center [683, 509] width 522 height 58
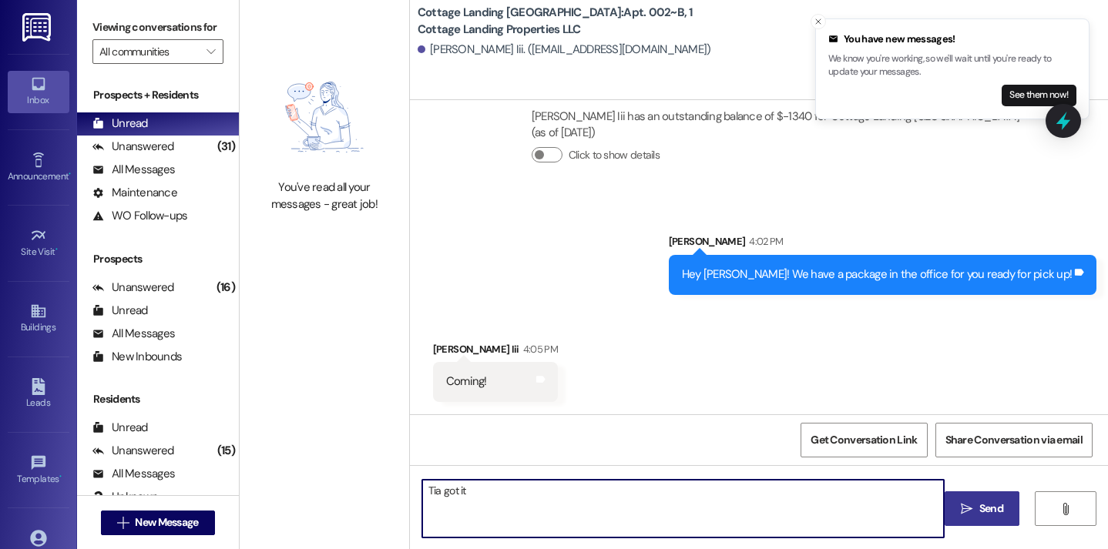
type textarea "Tia got it!"
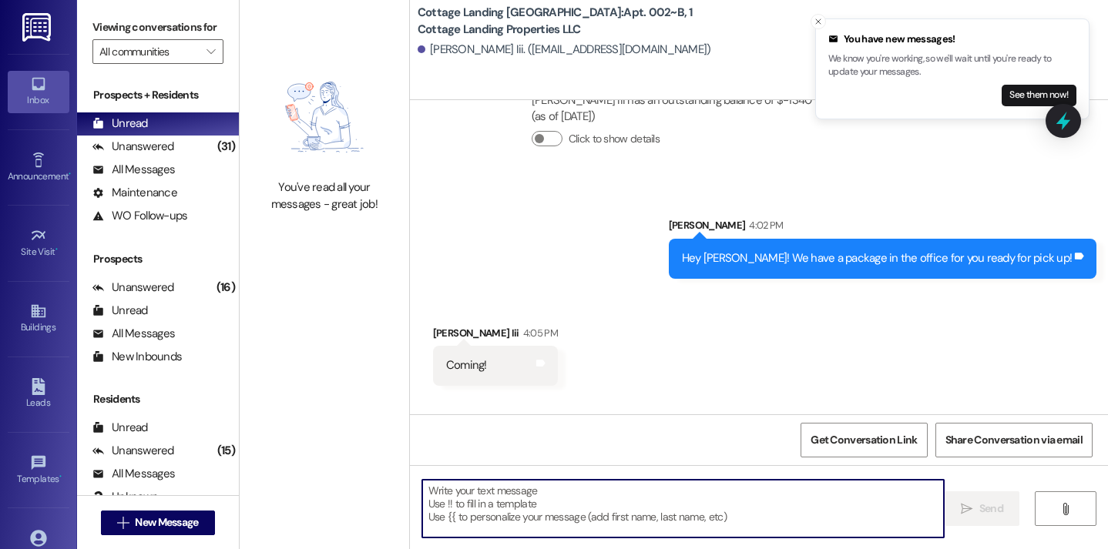
scroll to position [2743, 0]
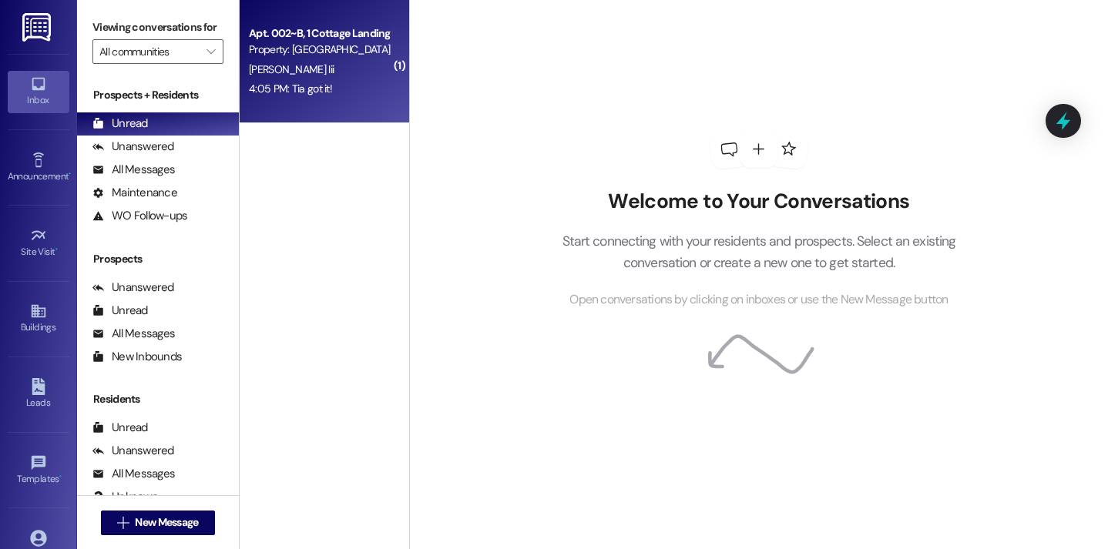
click at [352, 75] on div "[PERSON_NAME] Iii" at bounding box center [320, 69] width 146 height 19
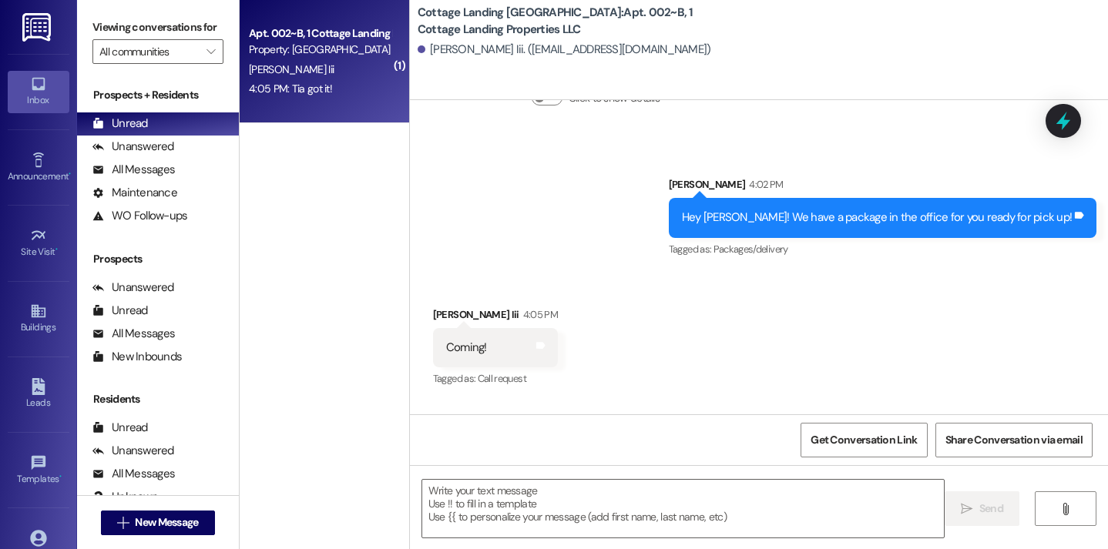
scroll to position [2680, 0]
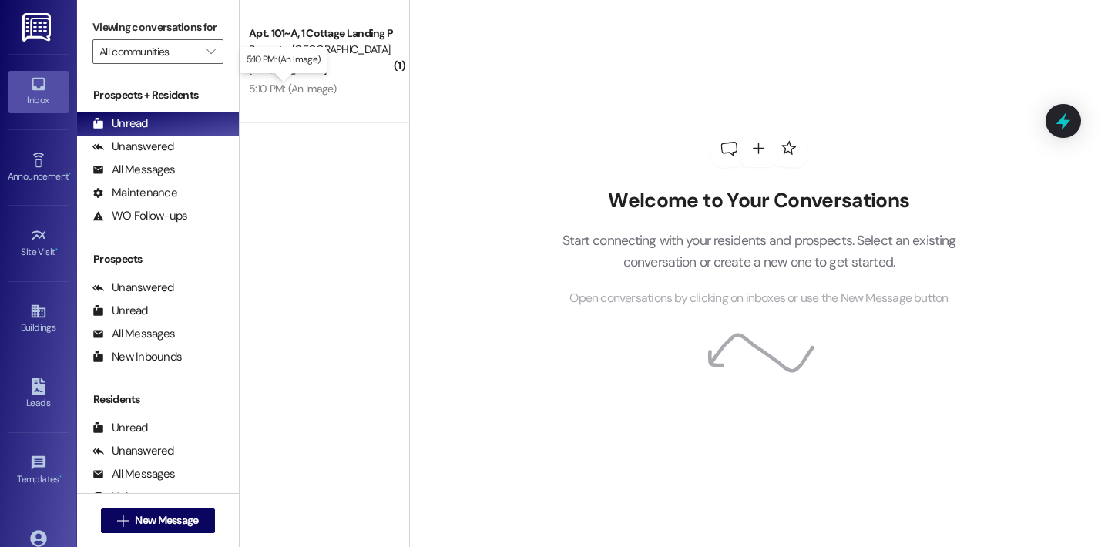
click at [260, 86] on div "5:10 PM: (An Image) 5:10 PM: (An Image)" at bounding box center [293, 89] width 88 height 14
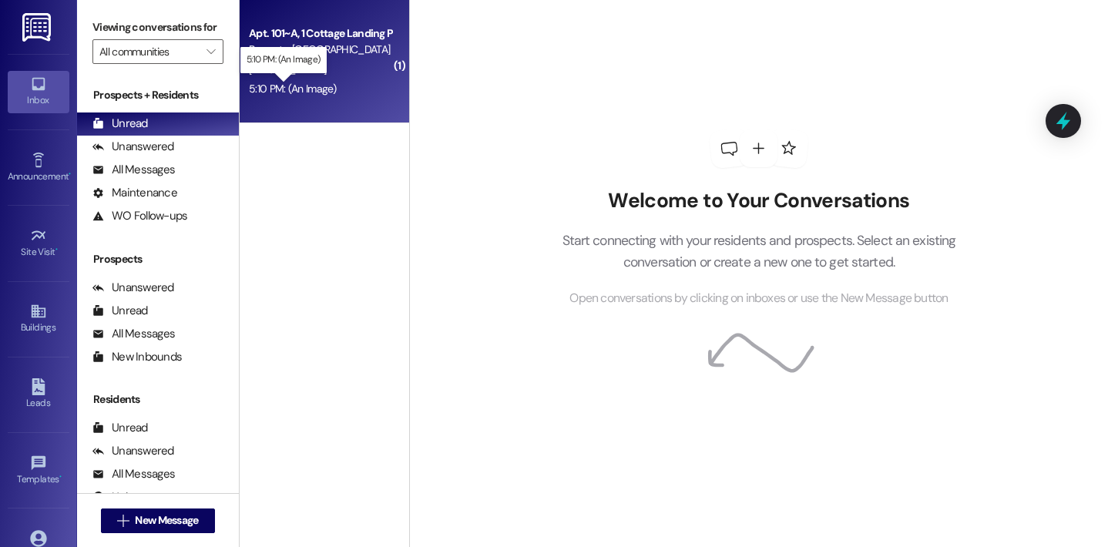
click at [335, 52] on div "Property: [GEOGRAPHIC_DATA] [GEOGRAPHIC_DATA]" at bounding box center [320, 50] width 143 height 16
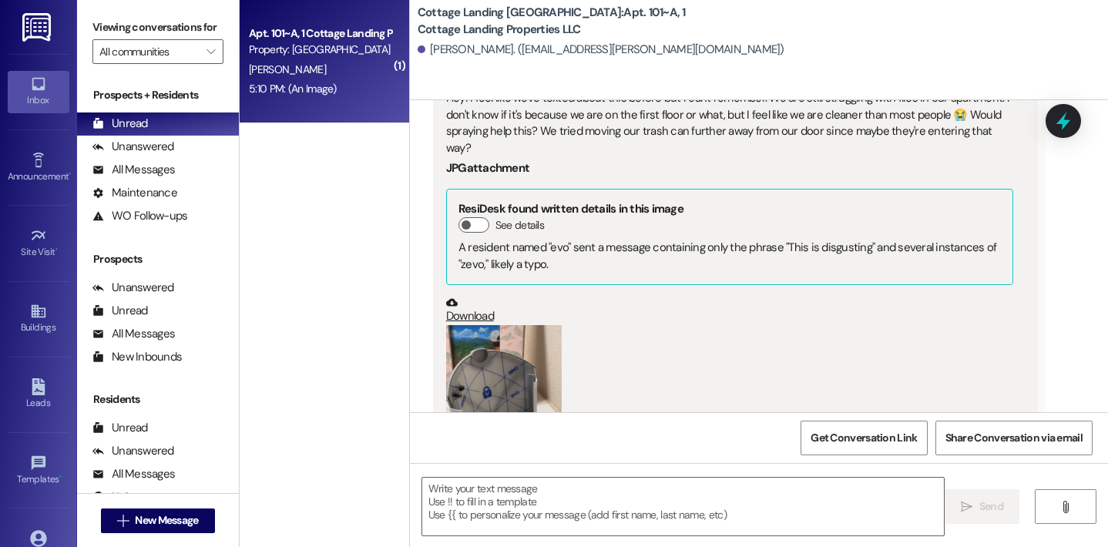
scroll to position [31445, 0]
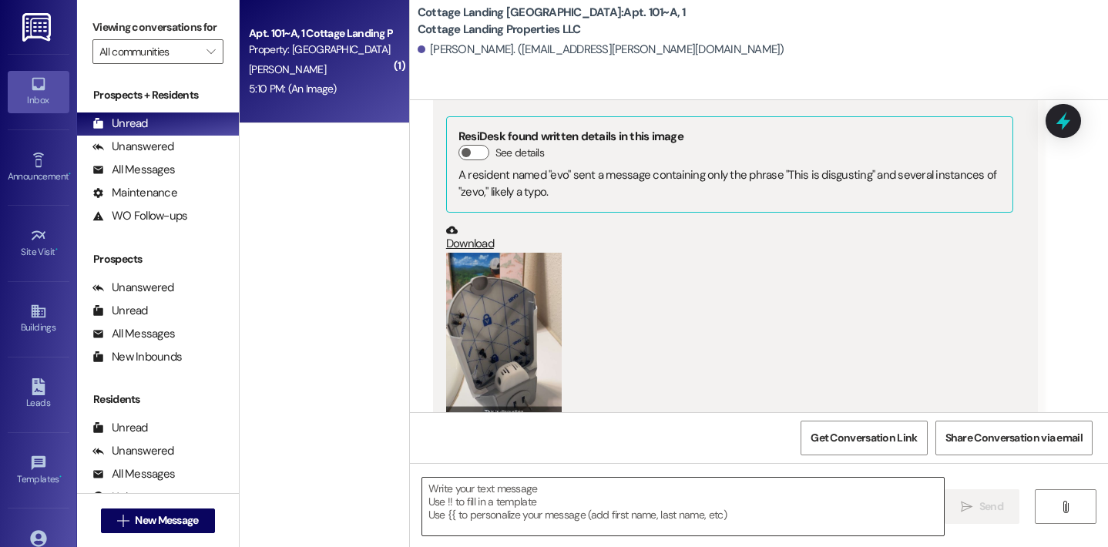
click at [580, 490] on textarea at bounding box center [683, 507] width 522 height 58
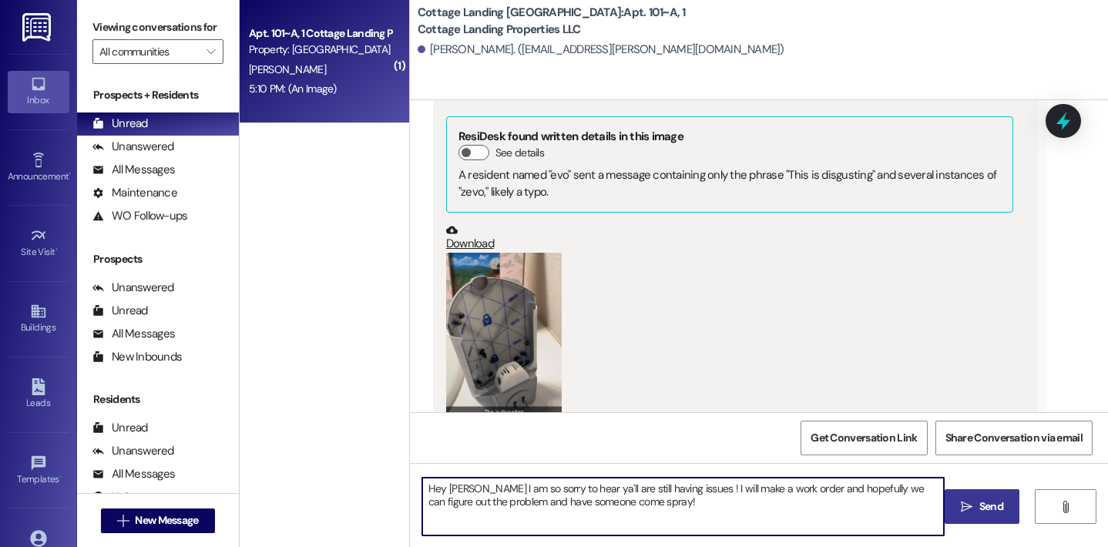
type textarea "Hey Lily I am so sorry to hear ya'll are still having issues ! I will make a wo…"
click at [969, 512] on icon "" at bounding box center [967, 507] width 12 height 12
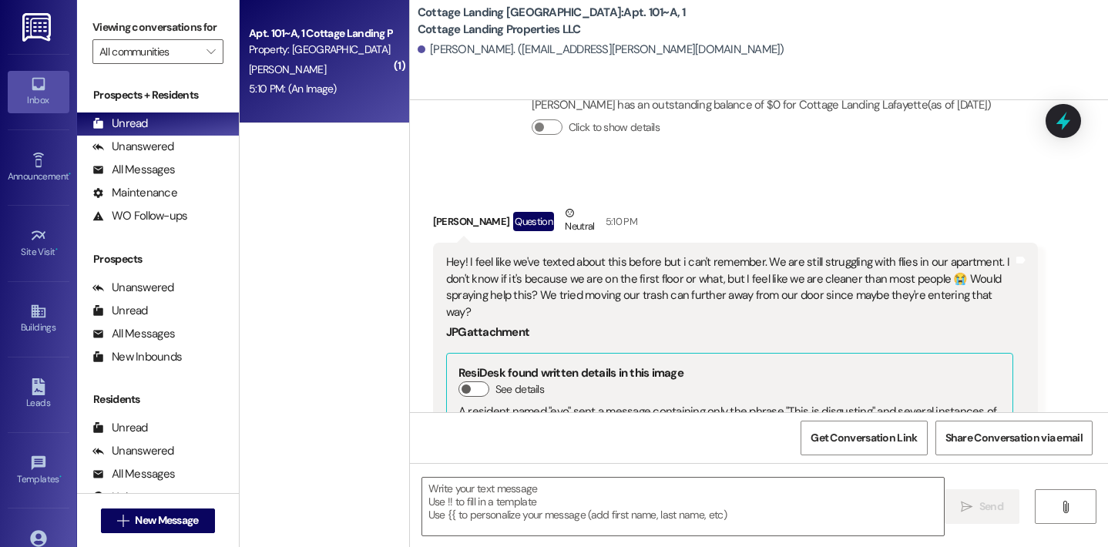
scroll to position [31569, 0]
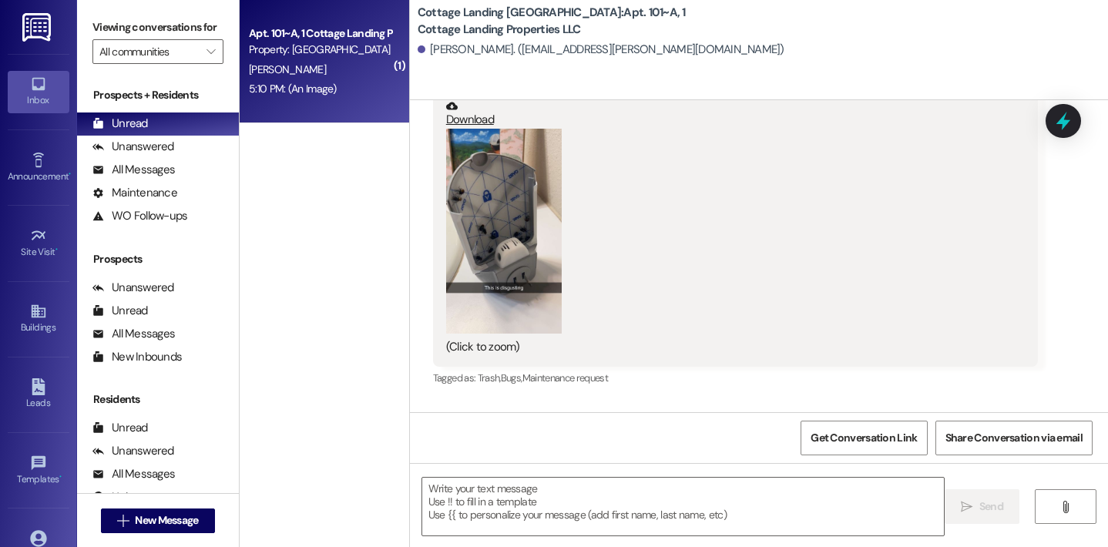
click at [502, 198] on button "Zoom image" at bounding box center [504, 232] width 116 height 206
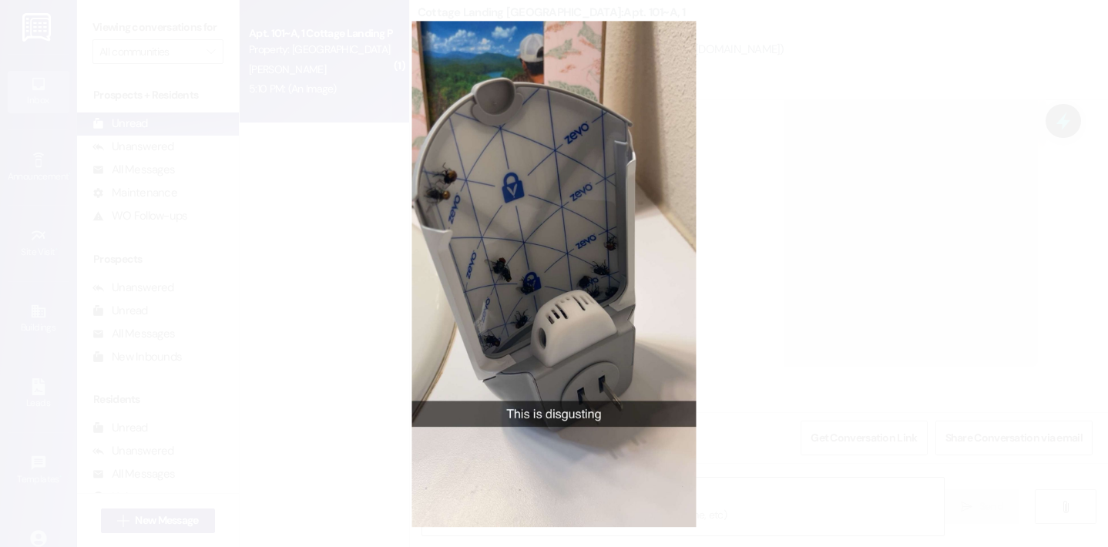
click at [409, 57] on button "Unzoom image" at bounding box center [554, 273] width 1108 height 547
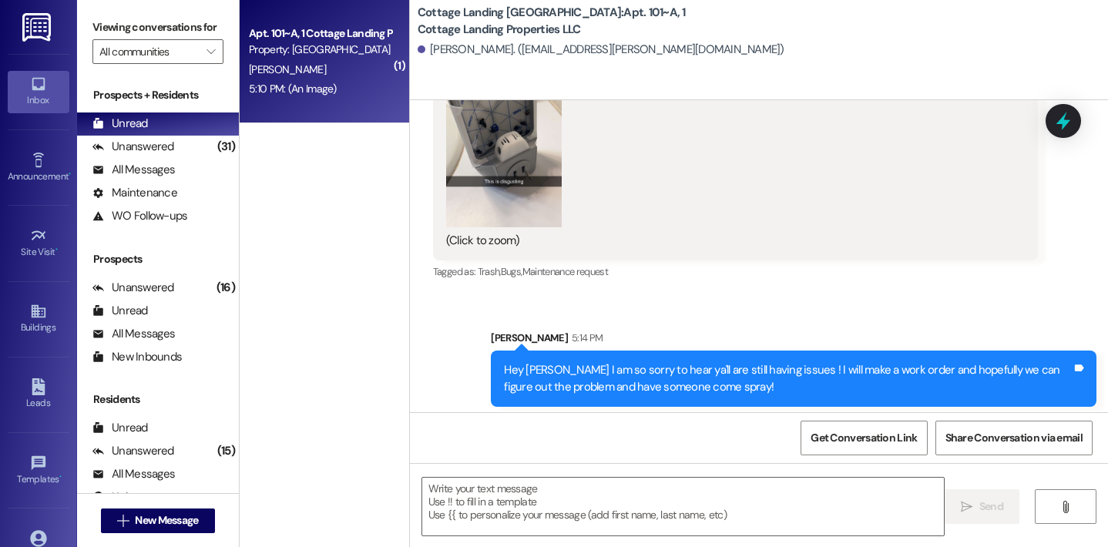
scroll to position [31676, 0]
click at [559, 494] on textarea at bounding box center [683, 507] width 522 height 58
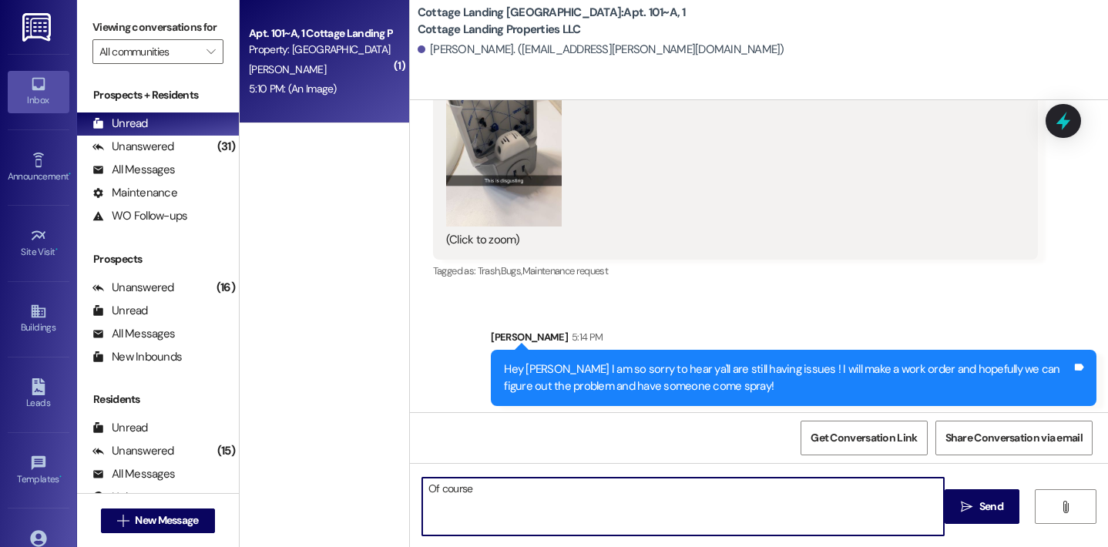
type textarea "Of course!"
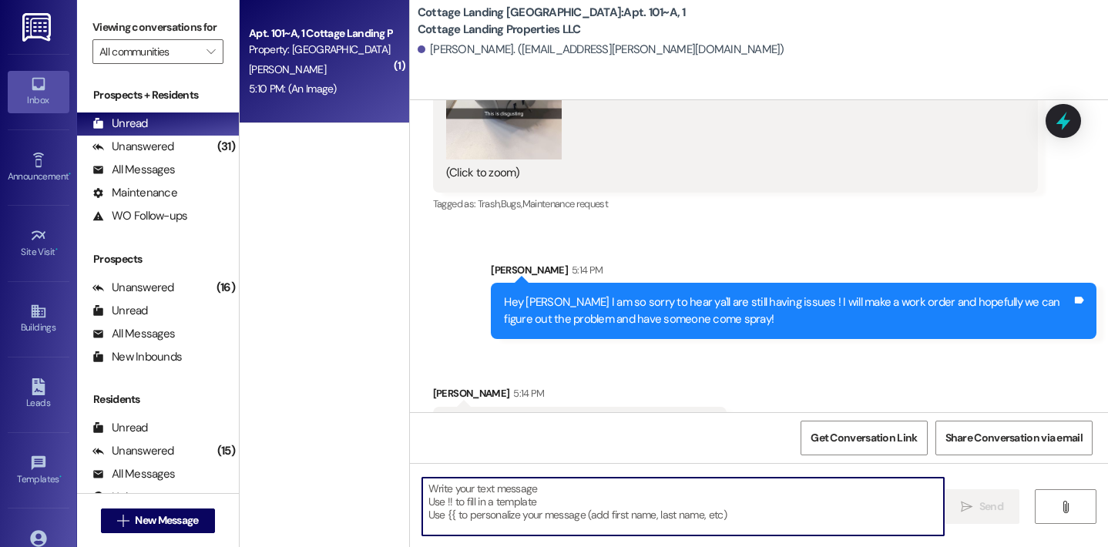
scroll to position [31783, 0]
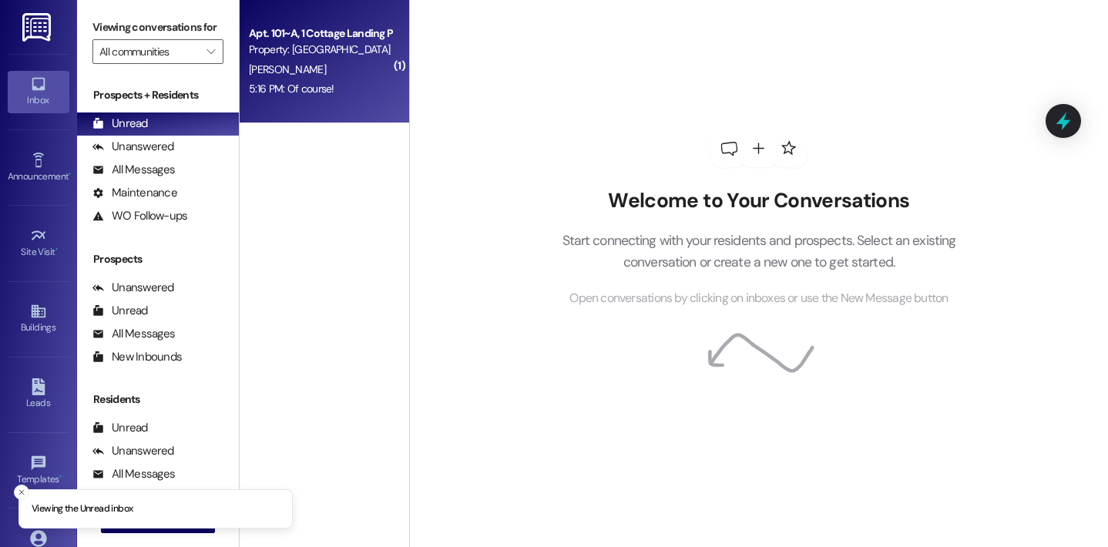
click at [308, 66] on div "L. Lemoine" at bounding box center [320, 69] width 146 height 19
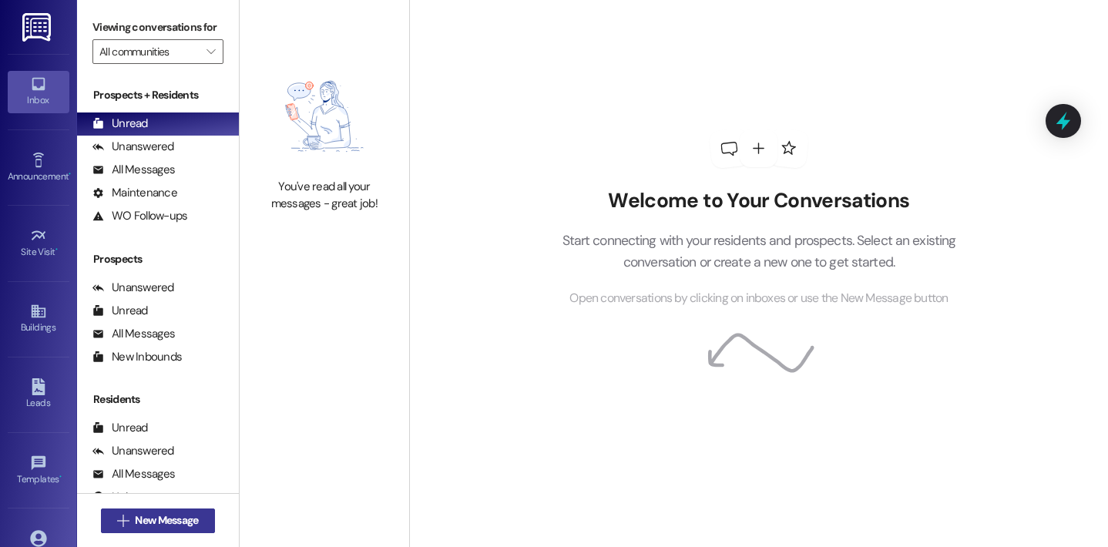
click at [141, 517] on span "New Message" at bounding box center [166, 520] width 63 height 16
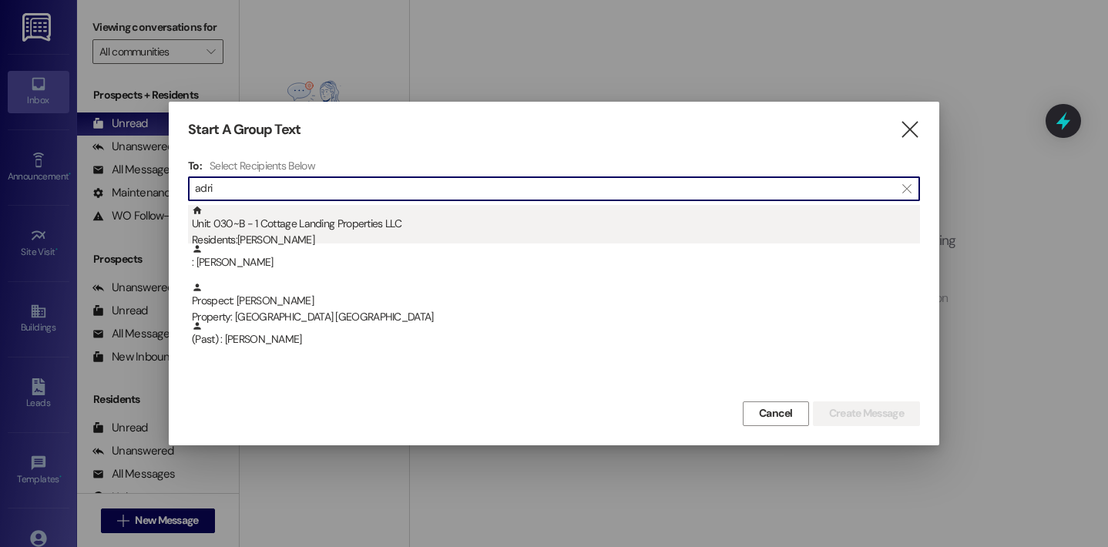
type input "adri"
click at [315, 239] on div "Residents: [PERSON_NAME]" at bounding box center [556, 240] width 728 height 16
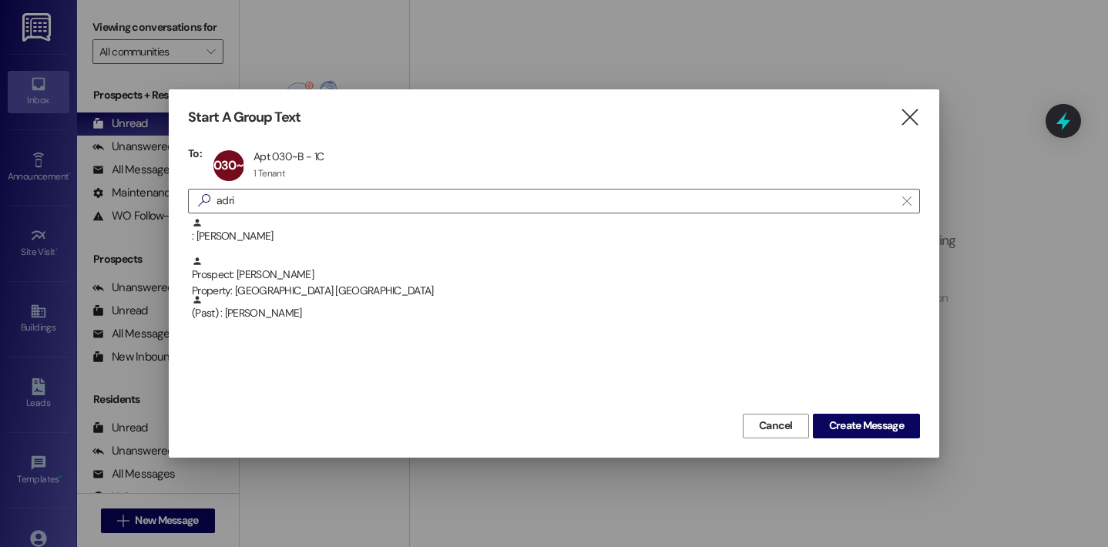
click at [839, 412] on div "Cancel Create Message" at bounding box center [554, 424] width 732 height 29
click at [839, 414] on button "Create Message" at bounding box center [866, 426] width 107 height 25
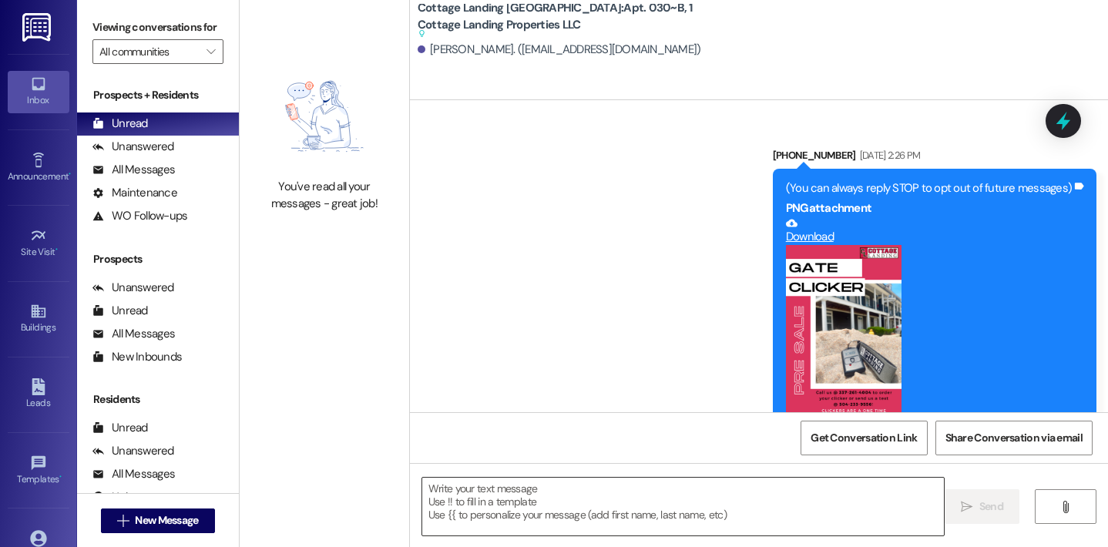
scroll to position [29935, 0]
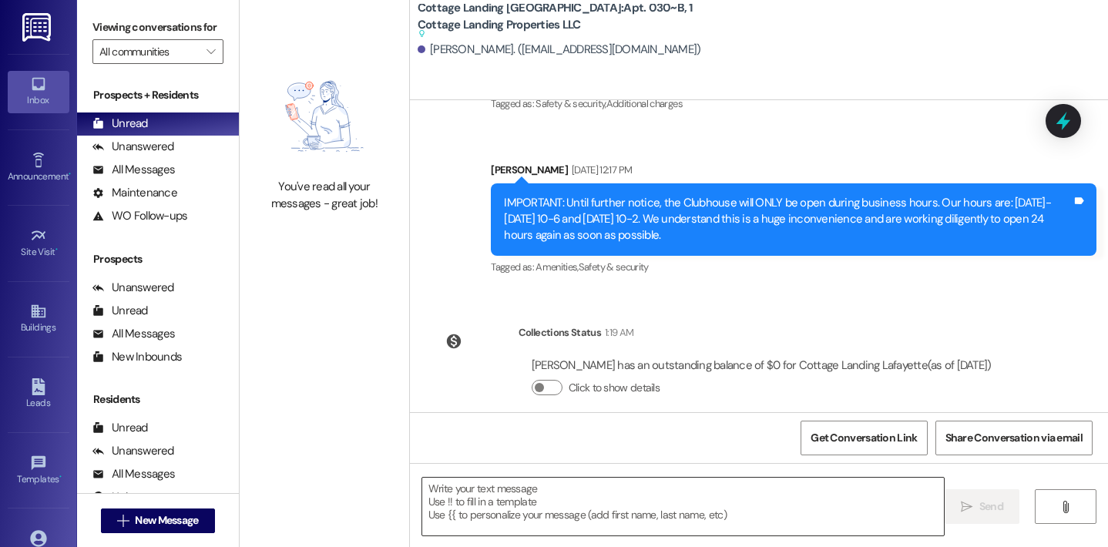
click at [459, 479] on textarea at bounding box center [683, 507] width 522 height 58
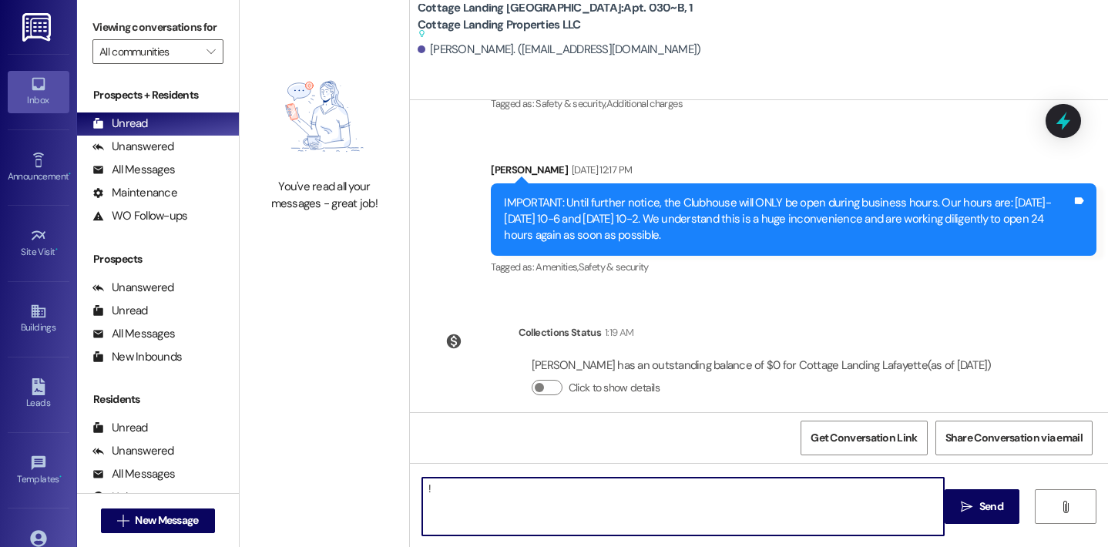
type textarea "!!"
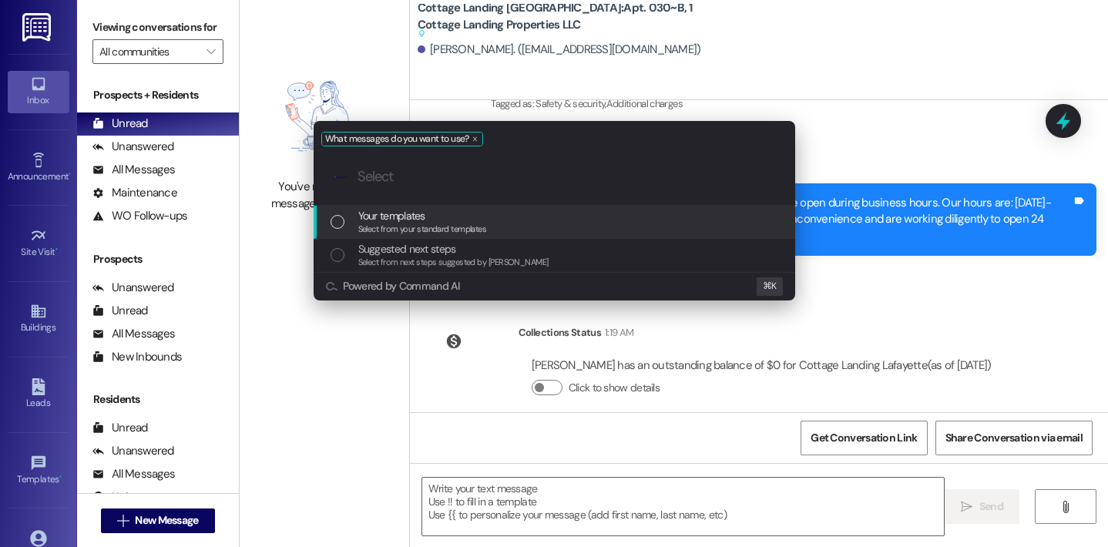
click at [417, 229] on span "Select from your standard templates" at bounding box center [422, 228] width 129 height 11
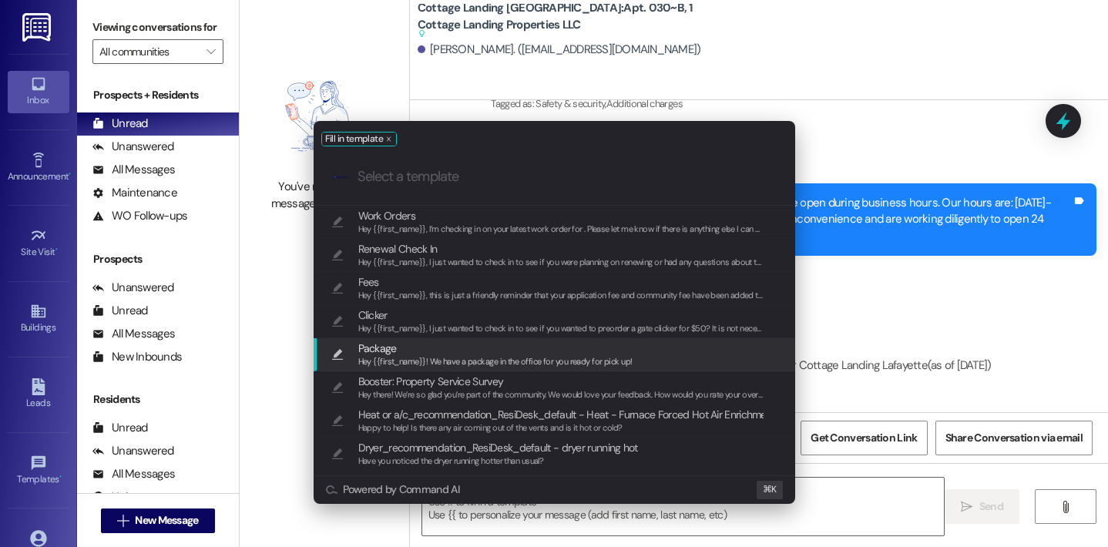
click at [428, 361] on span "Hey {{first_name}}! We have a package in the office for you ready for pick up!" at bounding box center [495, 361] width 274 height 11
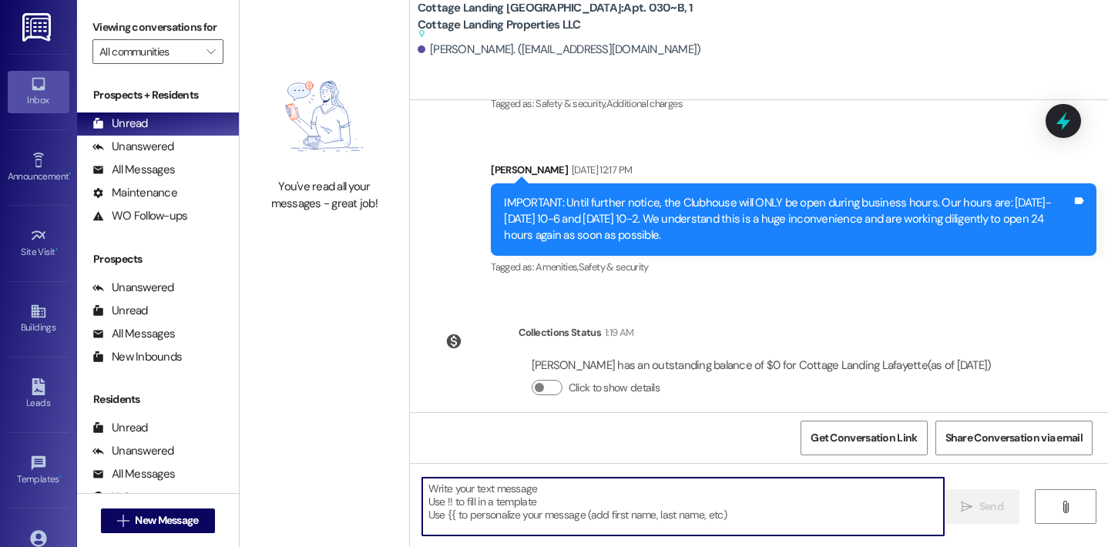
type textarea "Hey {{first_name}}! We have a package in the office for you ready for pick up!"
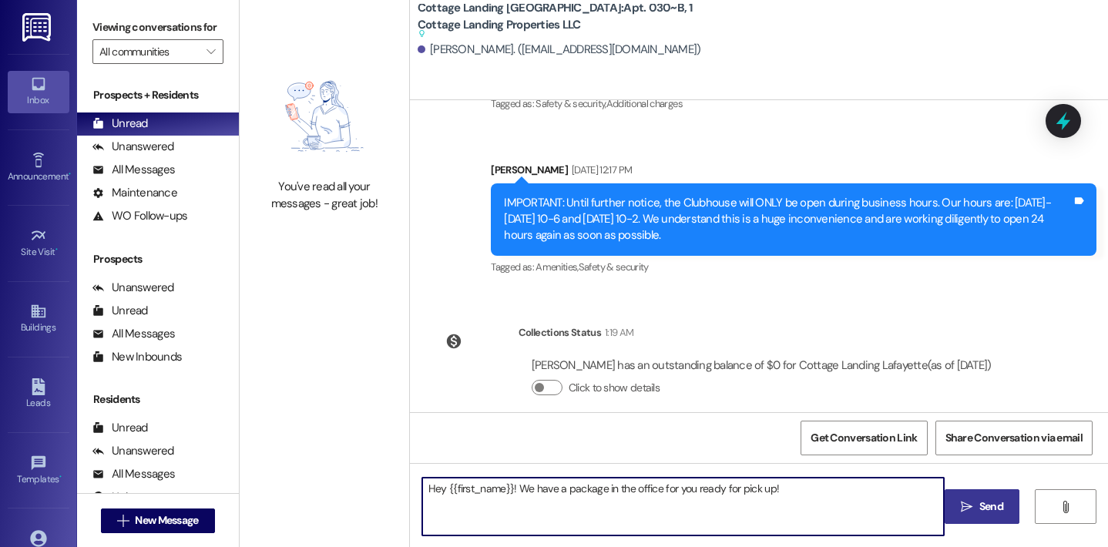
click at [992, 498] on button " Send" at bounding box center [982, 506] width 75 height 35
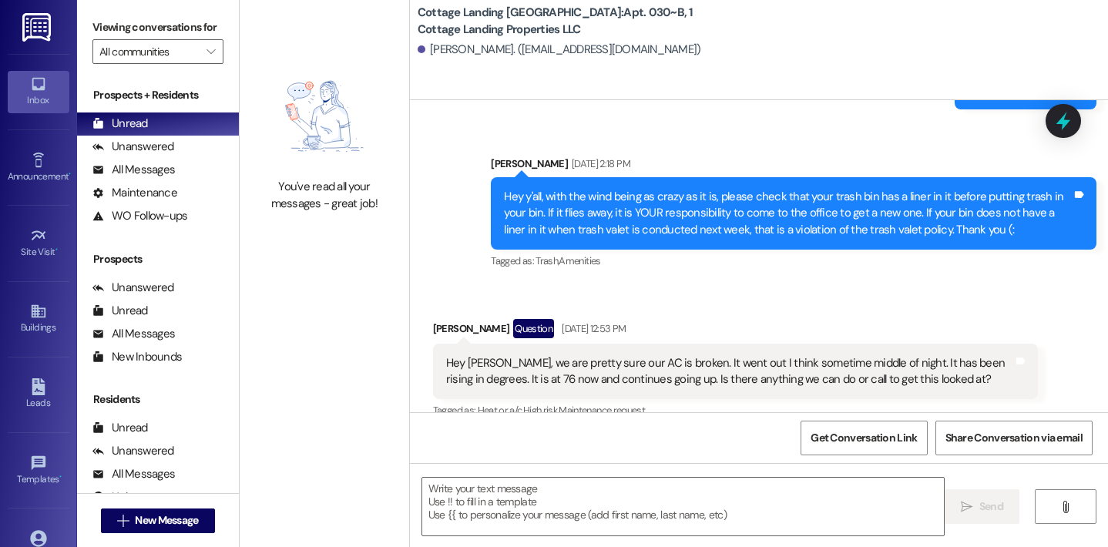
scroll to position [22499, 0]
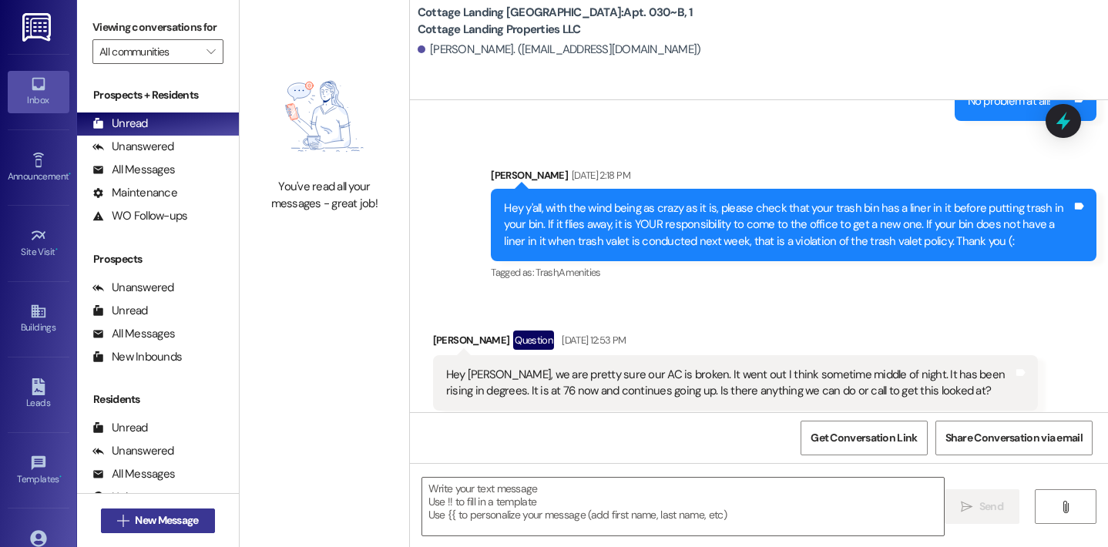
click at [124, 525] on span " New Message" at bounding box center [158, 520] width 88 height 16
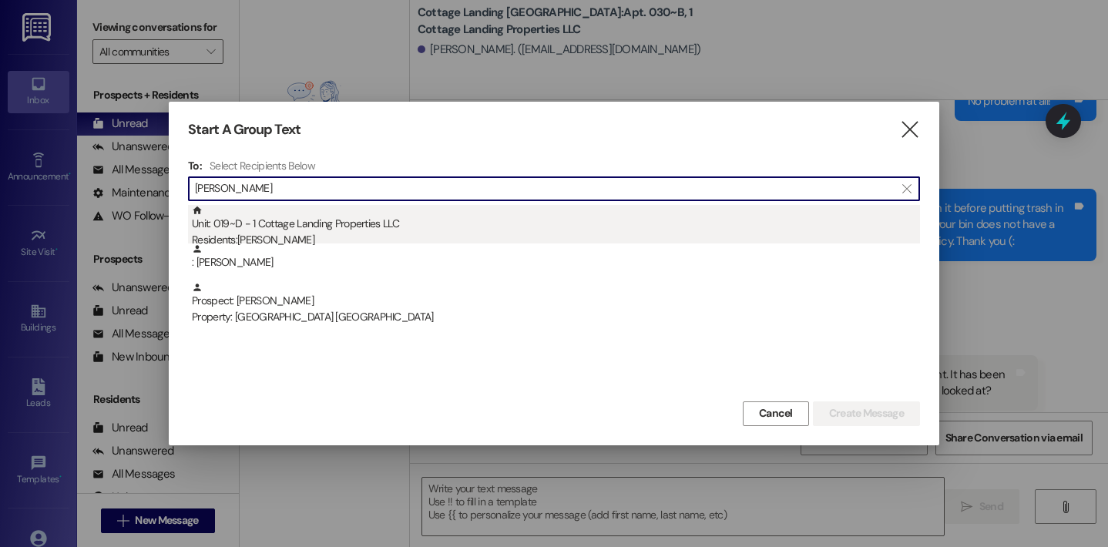
type input "lani"
click at [337, 242] on div "Unit: 019~D - 1 Cottage Landing Properties LLC Residents: Lani Habetz : Lani Ha…" at bounding box center [554, 263] width 732 height 116
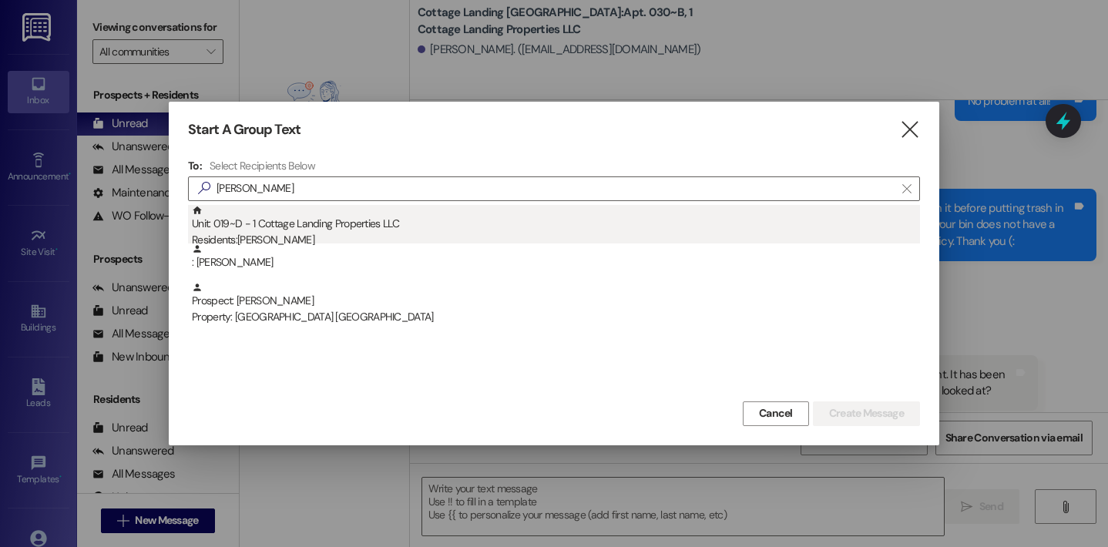
click at [396, 237] on div "Residents: Lani Habetz" at bounding box center [556, 240] width 728 height 16
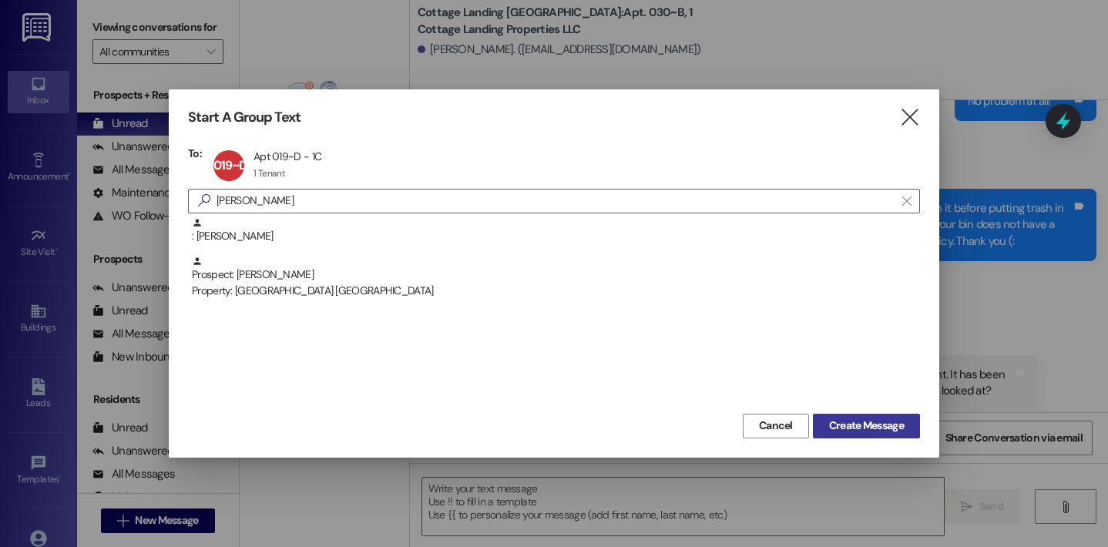
click at [829, 432] on span "Create Message" at bounding box center [866, 426] width 75 height 16
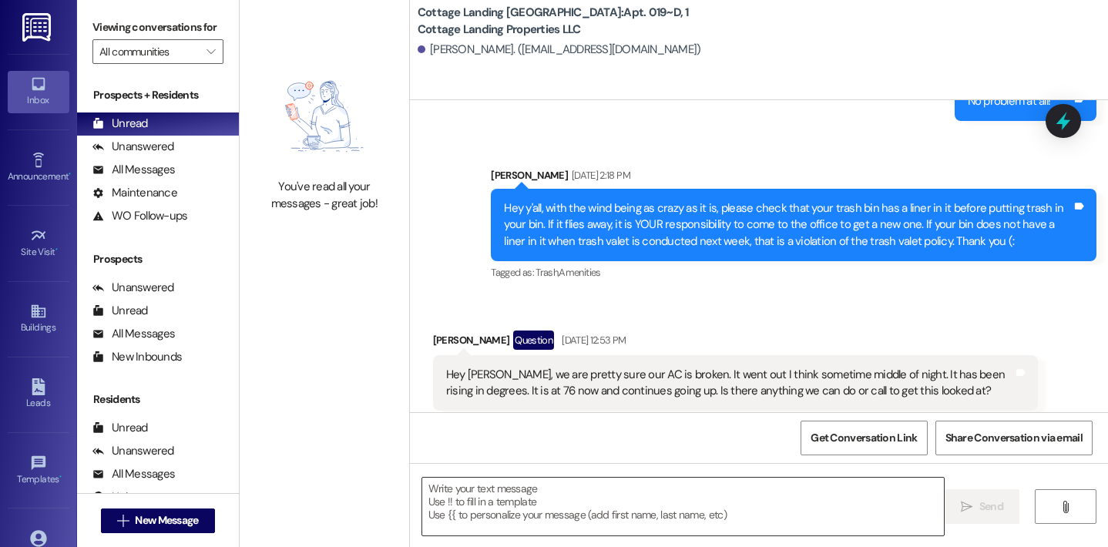
click at [507, 519] on textarea at bounding box center [683, 507] width 522 height 58
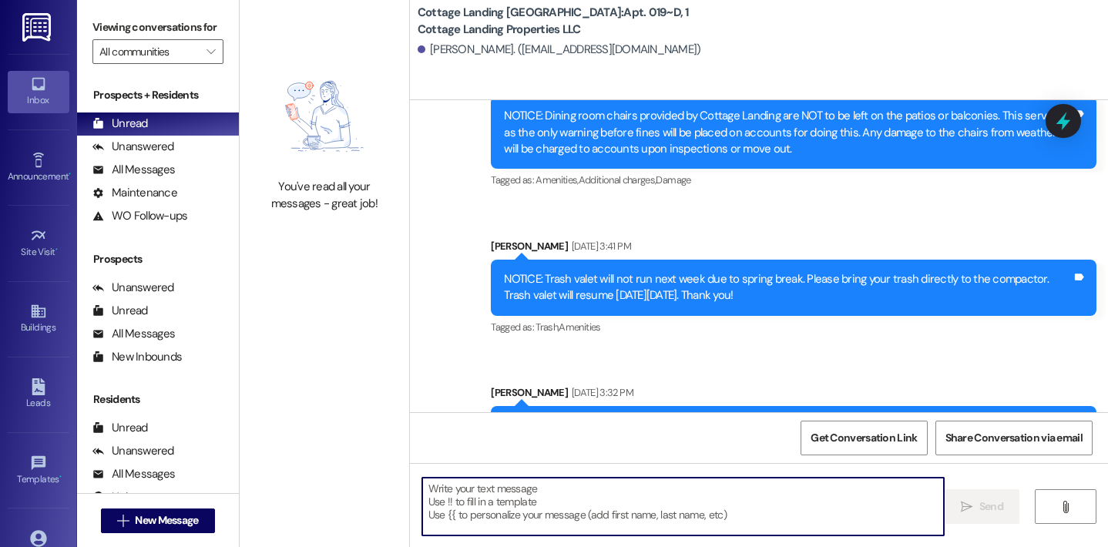
scroll to position [31194, 0]
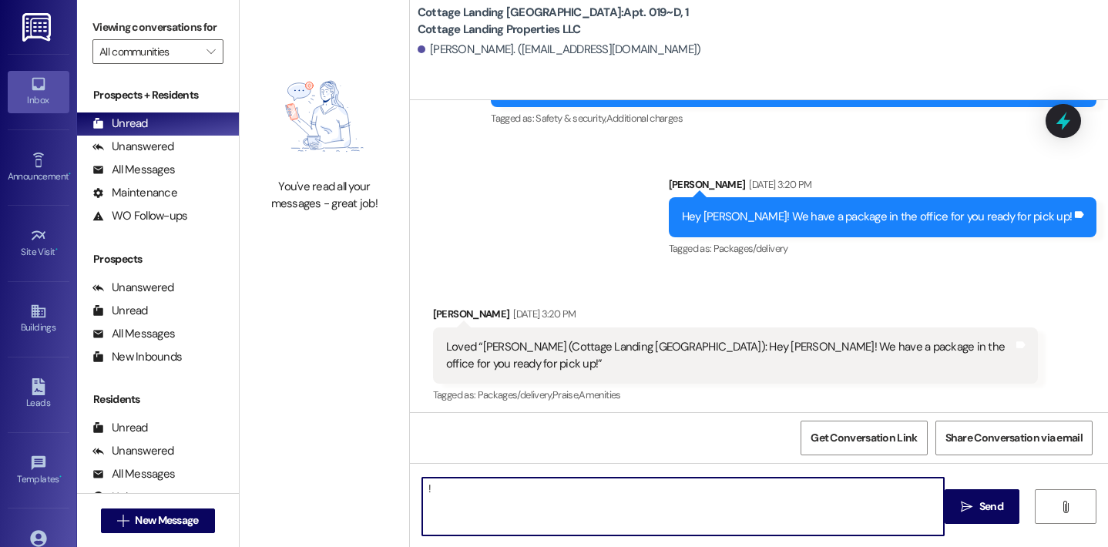
type textarea "!!"
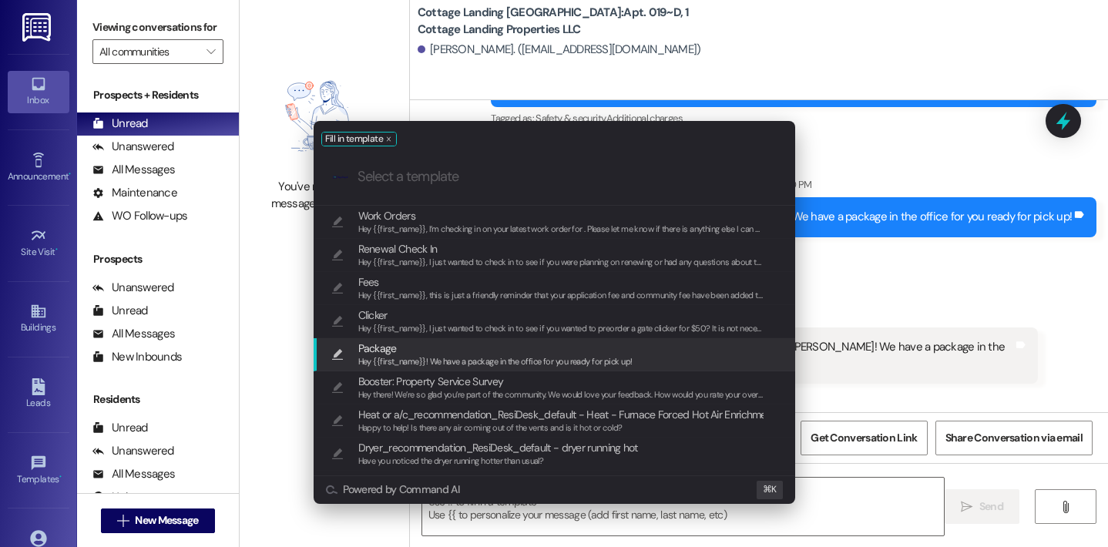
click at [425, 359] on span "Hey {{first_name}}! We have a package in the office for you ready for pick up!" at bounding box center [495, 361] width 274 height 11
type textarea "Hey {{first_name}}! We have a package in the office for you ready for pick up!"
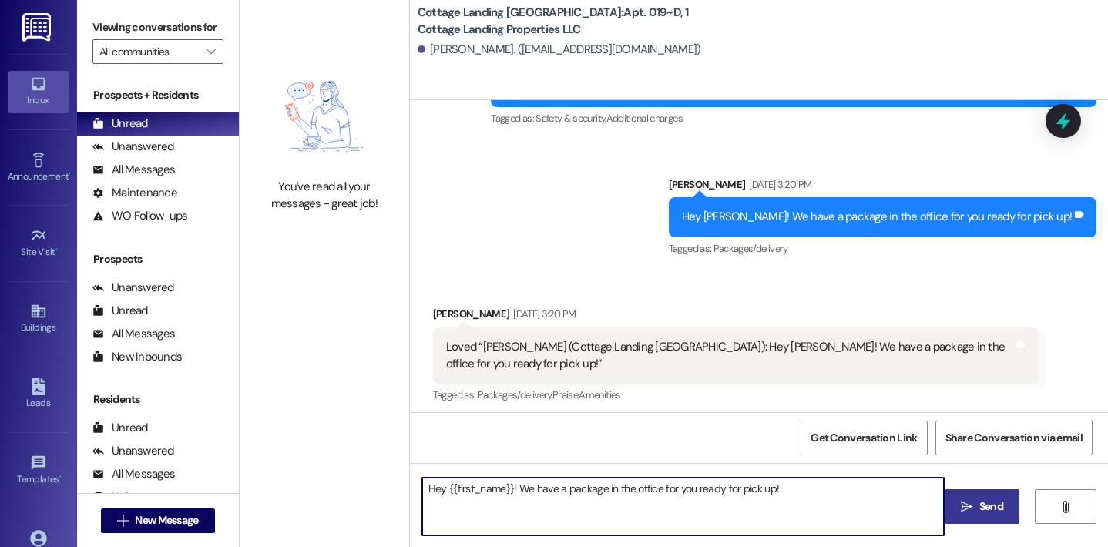
click at [964, 507] on icon "" at bounding box center [967, 507] width 12 height 12
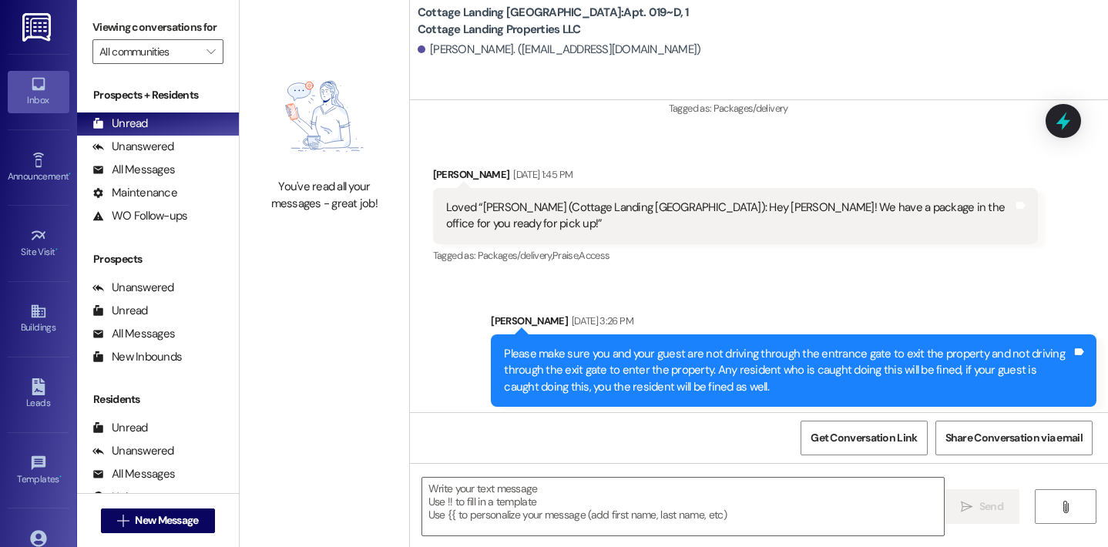
scroll to position [30888, 0]
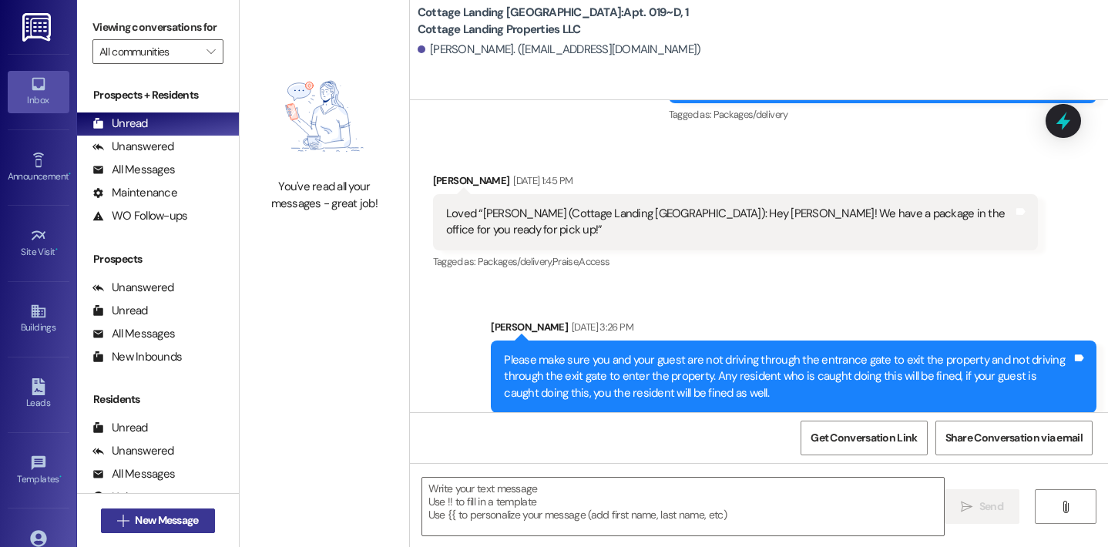
click at [210, 522] on button " New Message" at bounding box center [158, 521] width 114 height 25
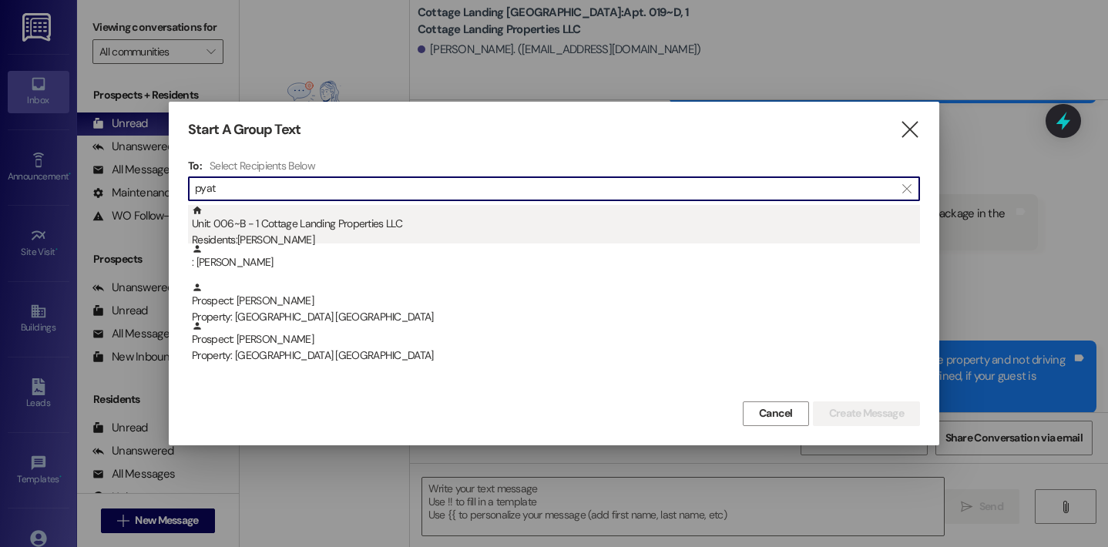
type input "pyat"
click at [295, 228] on div "Unit: 006~B - 1 Cottage Landing Properties LLC Residents: Aubrey Pyatt" at bounding box center [556, 227] width 728 height 44
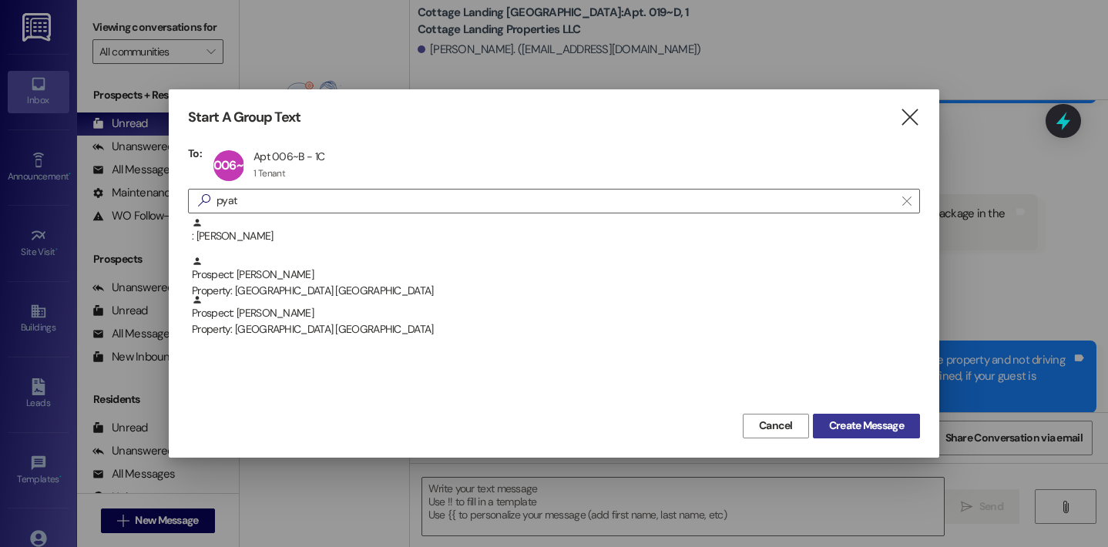
click at [883, 436] on button "Create Message" at bounding box center [866, 426] width 107 height 25
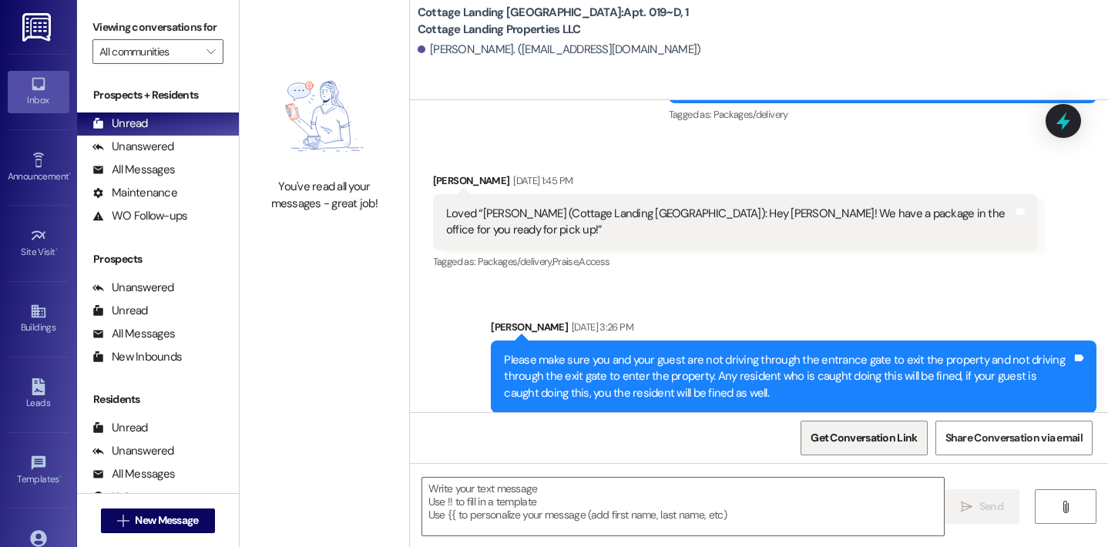
click at [883, 436] on span "Get Conversation Link" at bounding box center [864, 438] width 106 height 16
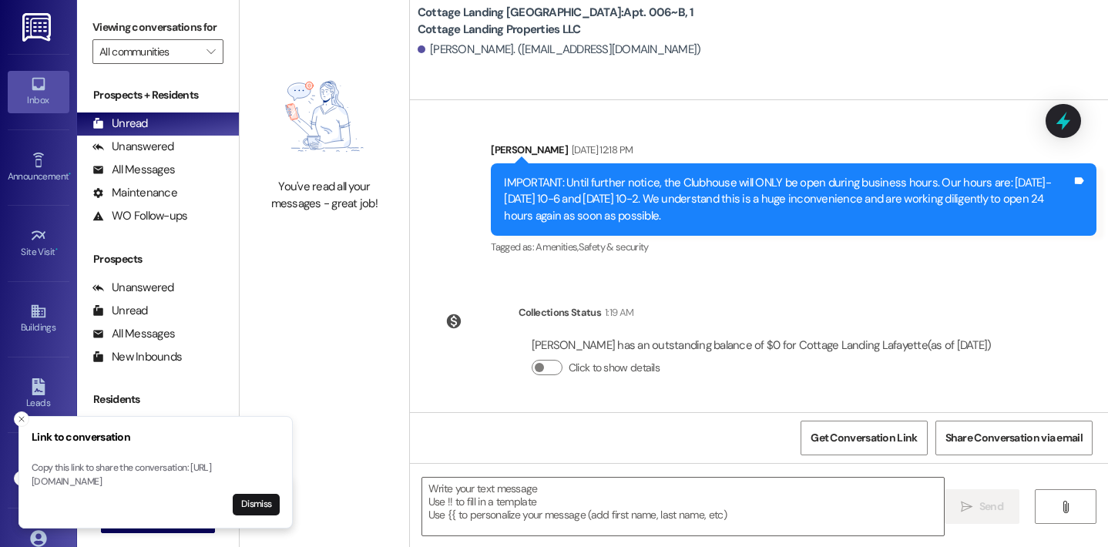
scroll to position [2445, 0]
click at [475, 507] on textarea at bounding box center [683, 507] width 522 height 58
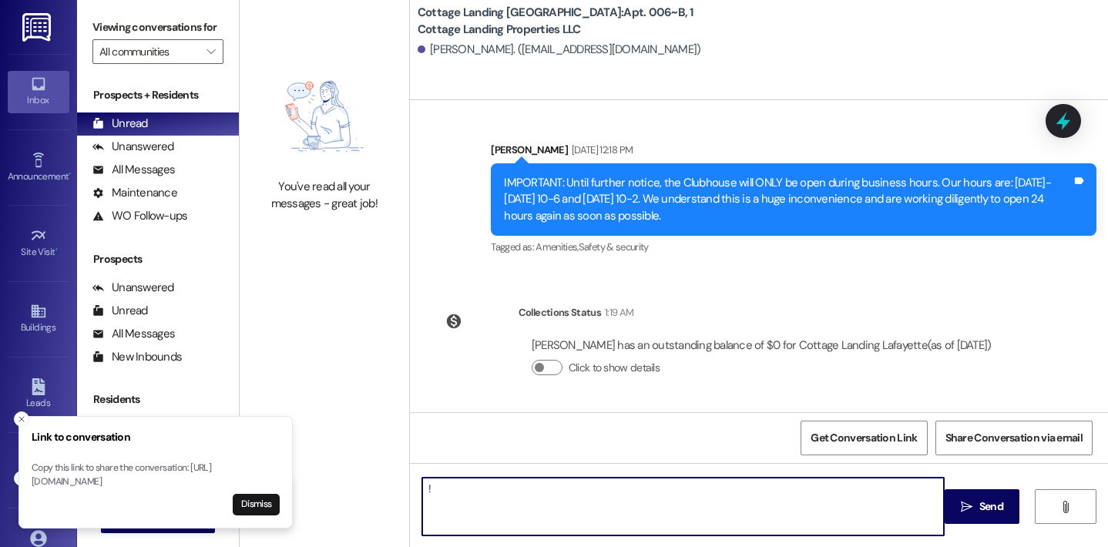
type textarea "!!"
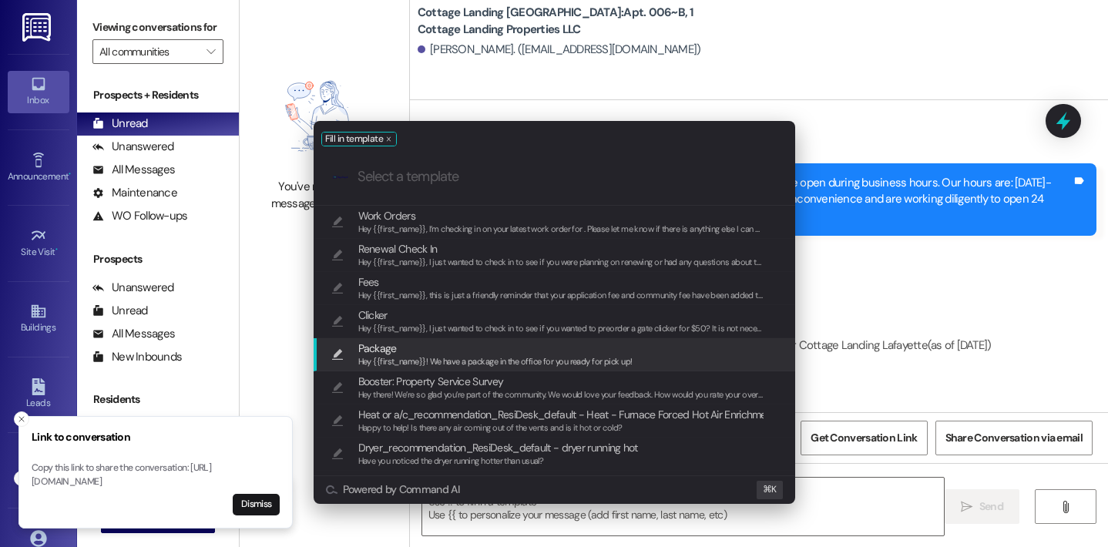
click at [424, 364] on span "Hey {{first_name}}! We have a package in the office for you ready for pick up!" at bounding box center [495, 361] width 274 height 11
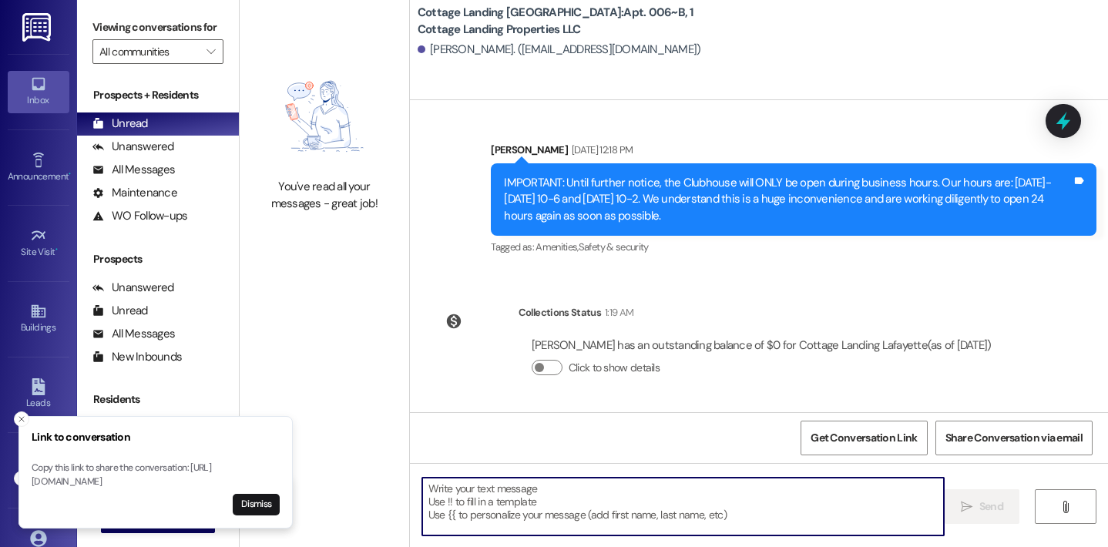
type textarea "Hey {{first_name}}! We have a package in the office for you ready for pick up!"
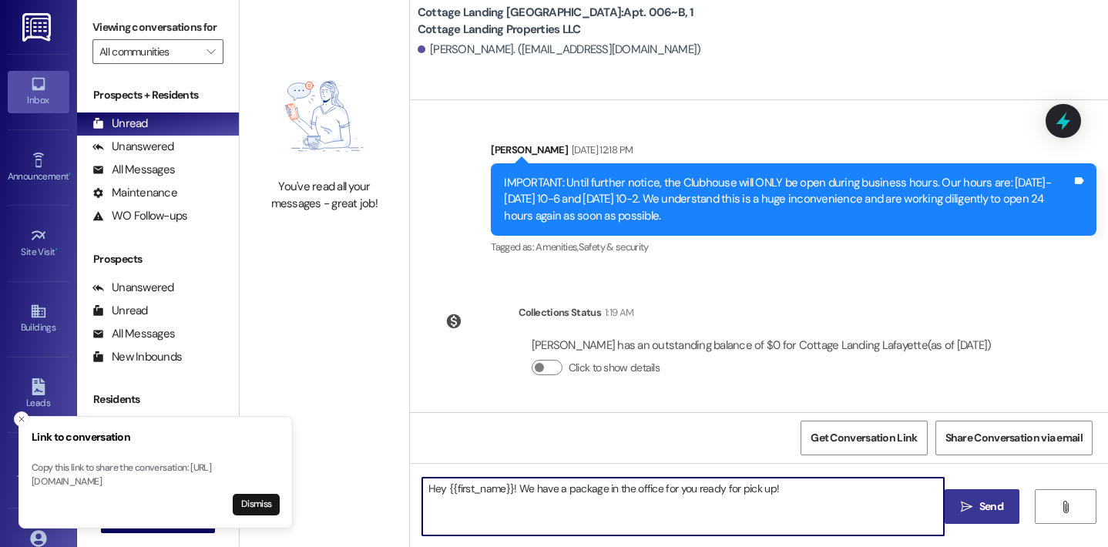
click at [969, 510] on icon "" at bounding box center [967, 507] width 12 height 12
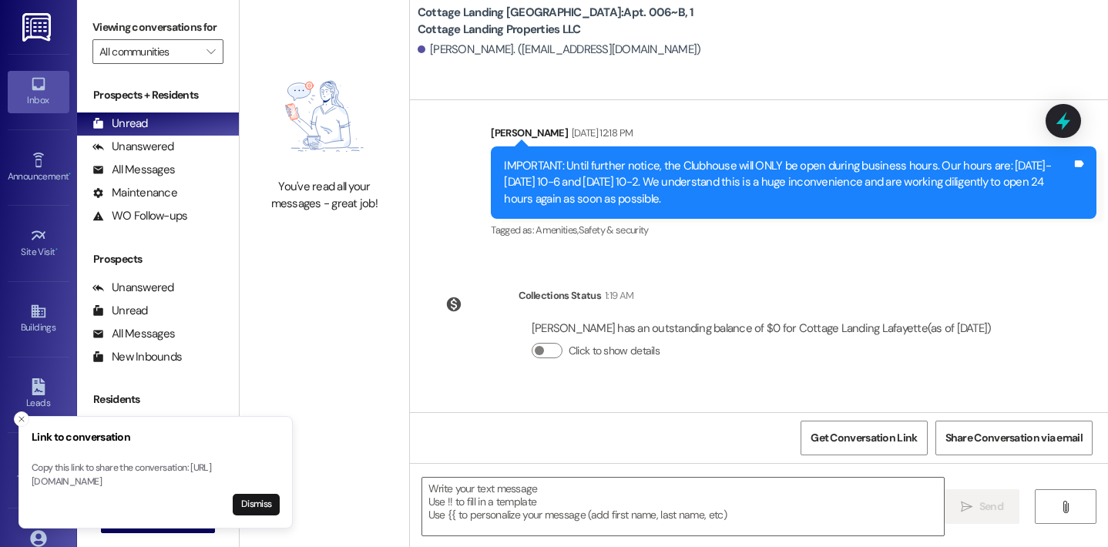
scroll to position [2552, 0]
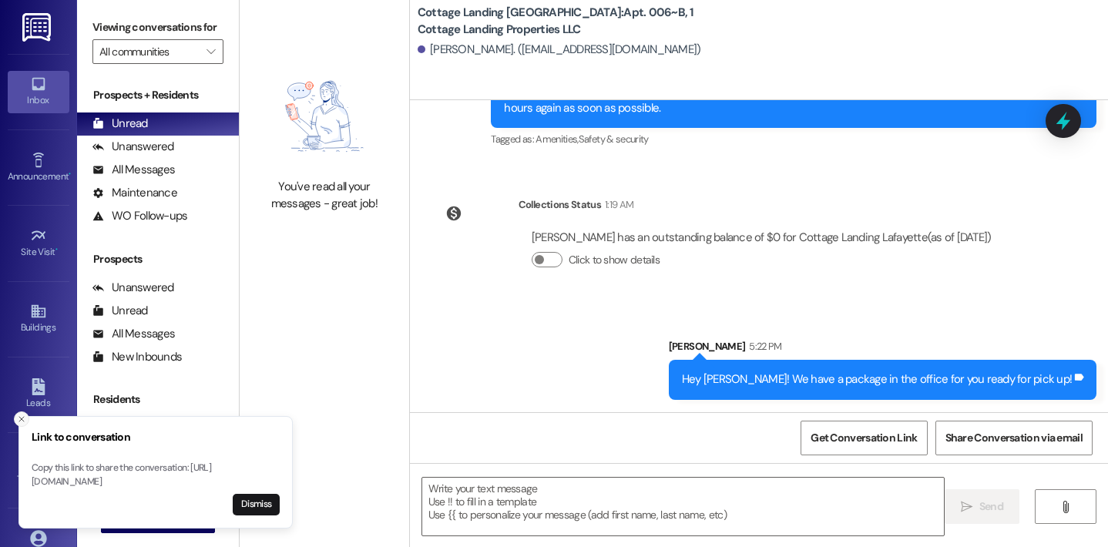
click at [22, 411] on button "Close toast" at bounding box center [21, 418] width 15 height 15
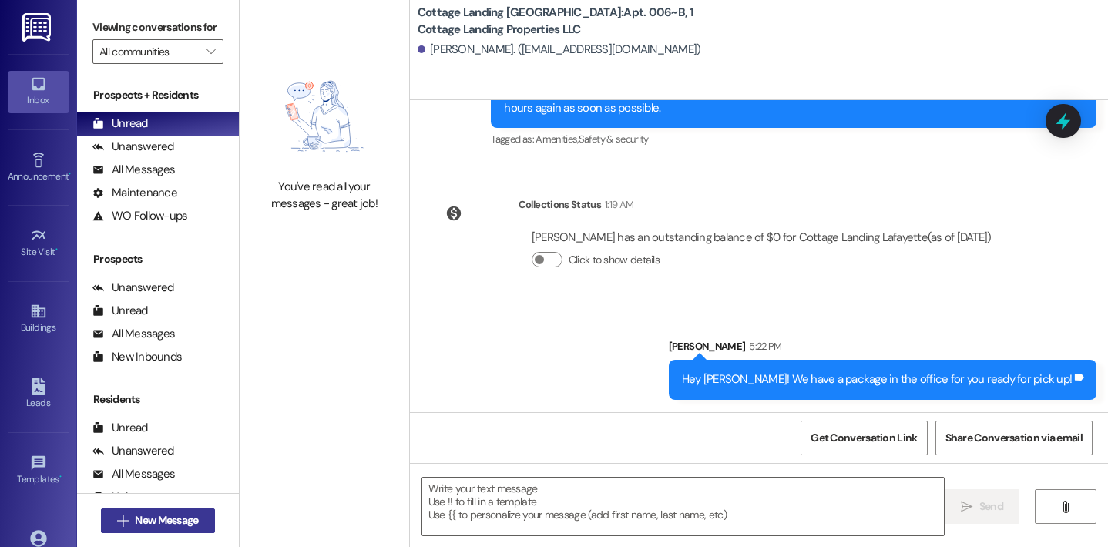
click at [147, 519] on span "New Message" at bounding box center [166, 520] width 63 height 16
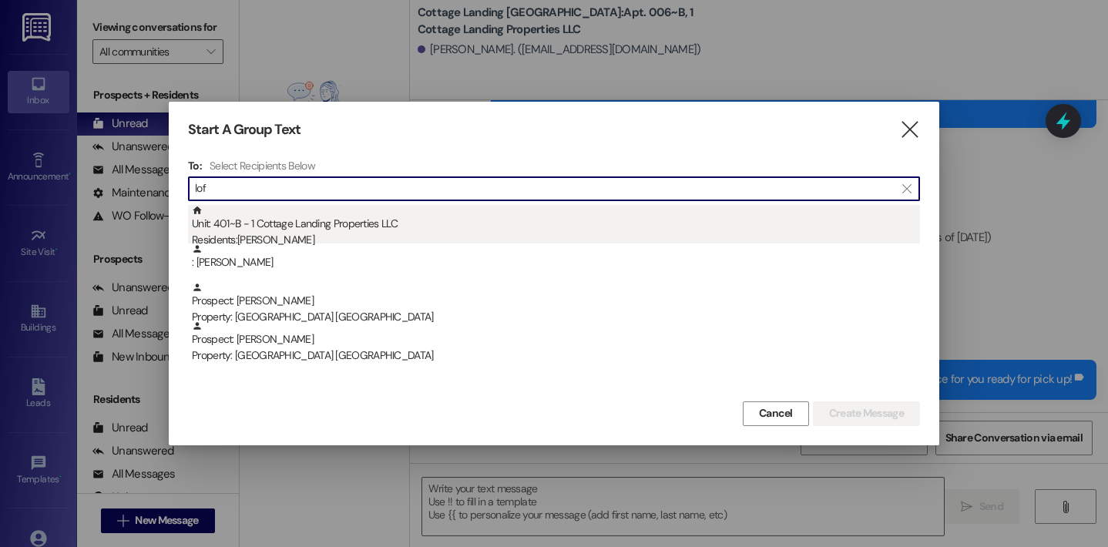
type input "lof"
click at [277, 226] on div "Unit: 401~B - 1 Cottage Landing Properties LLC Residents: Claire Lofland" at bounding box center [556, 227] width 728 height 44
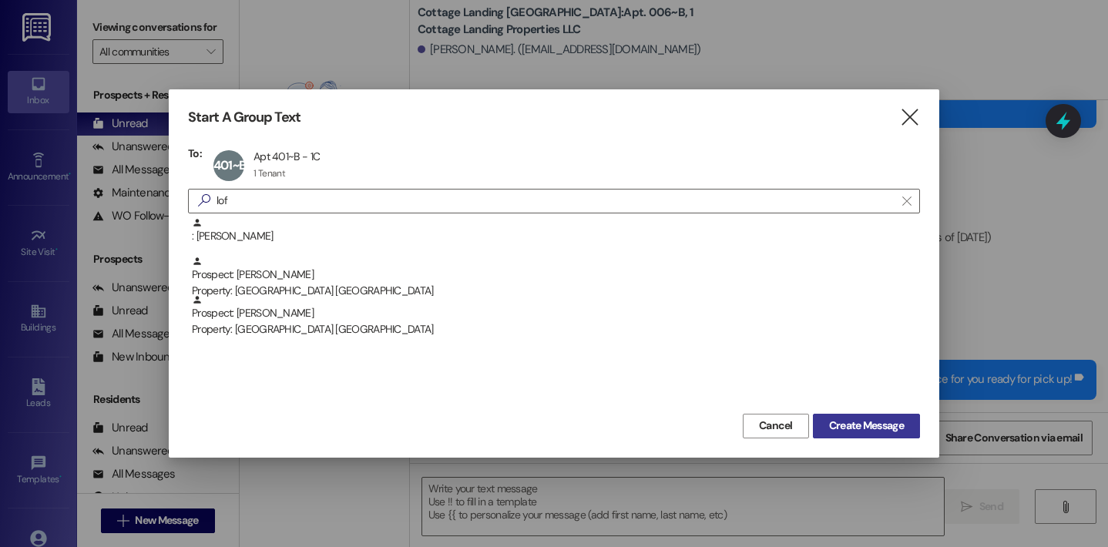
click at [833, 432] on span "Create Message" at bounding box center [866, 426] width 75 height 16
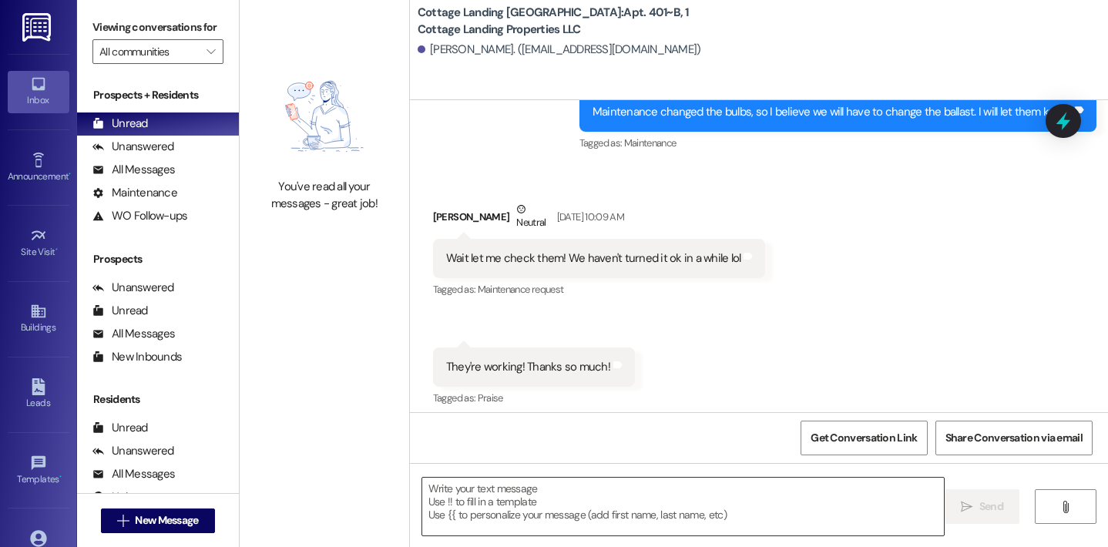
scroll to position [2765, 0]
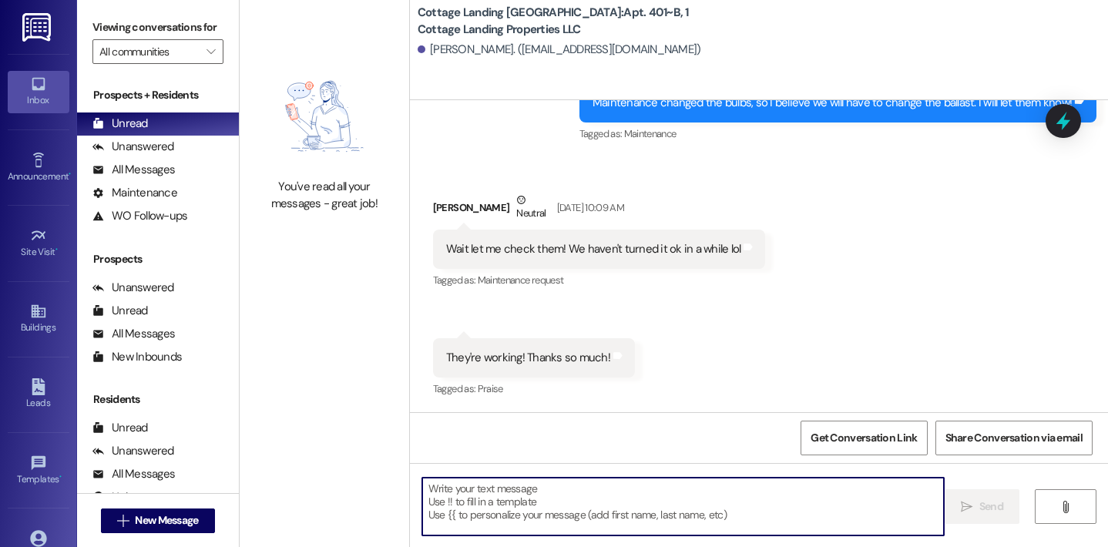
click at [517, 513] on textarea at bounding box center [683, 507] width 522 height 58
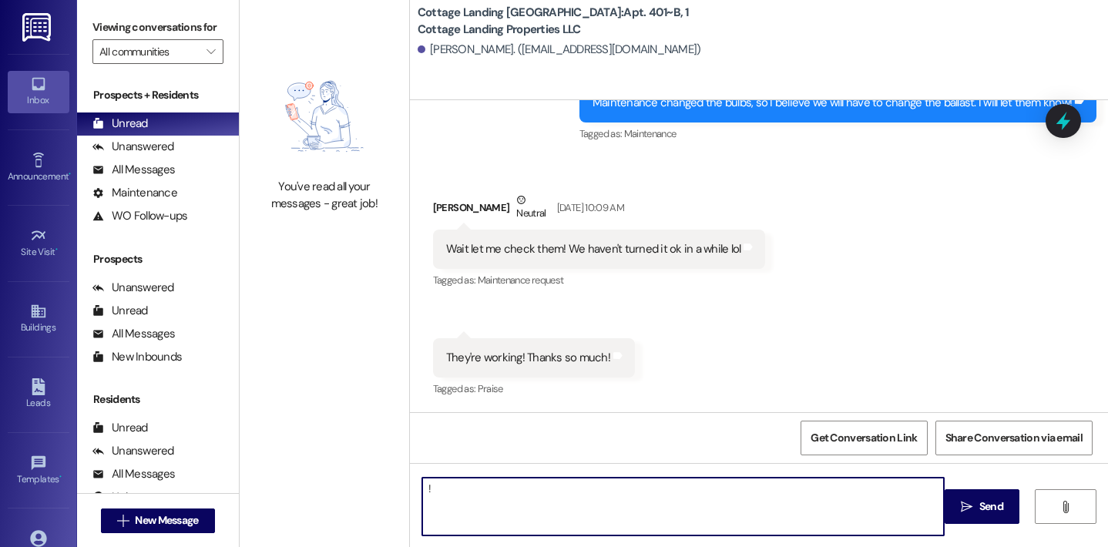
type textarea "!!"
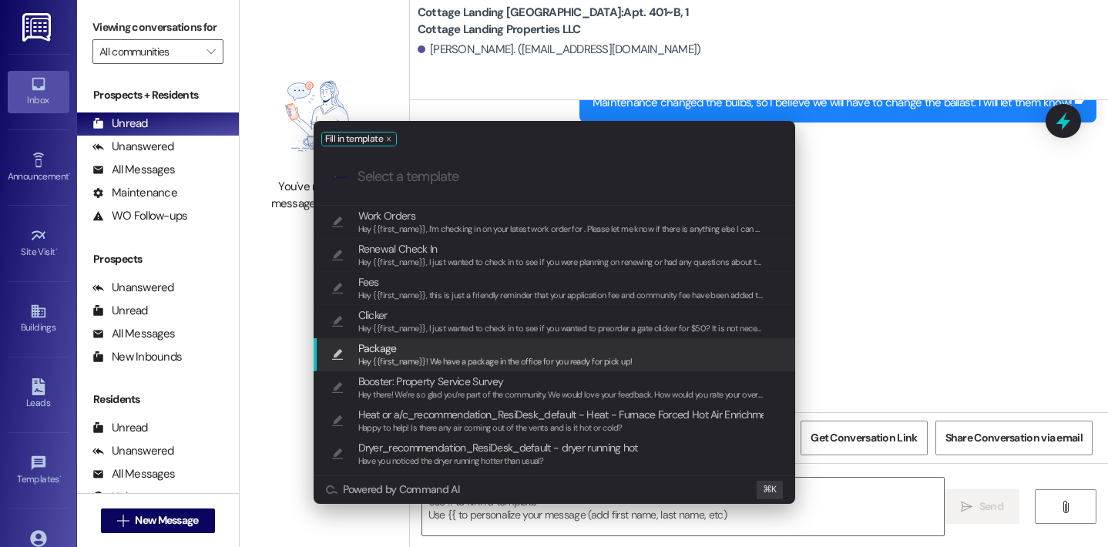
click at [452, 348] on span "Package" at bounding box center [495, 348] width 274 height 17
type textarea "Hey {{first_name}}! We have a package in the office for you ready for pick up!"
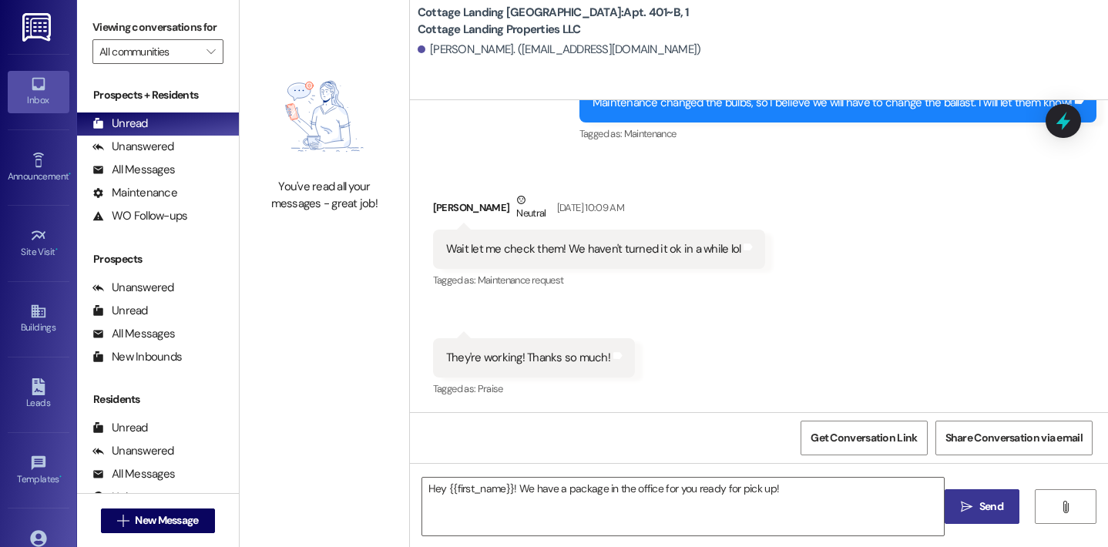
click at [994, 497] on button " Send" at bounding box center [982, 506] width 75 height 35
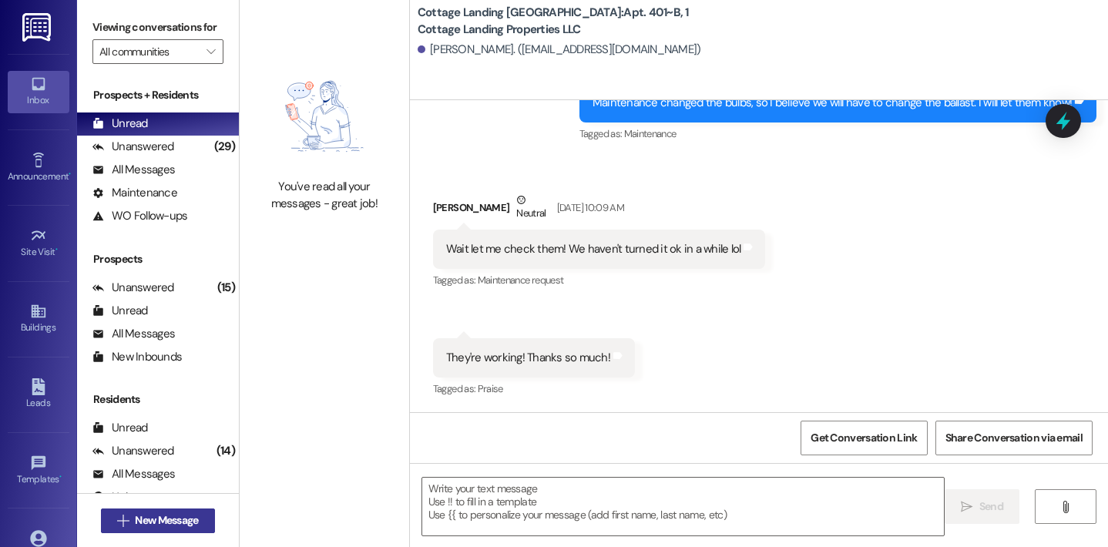
click at [163, 526] on span "New Message" at bounding box center [166, 520] width 63 height 16
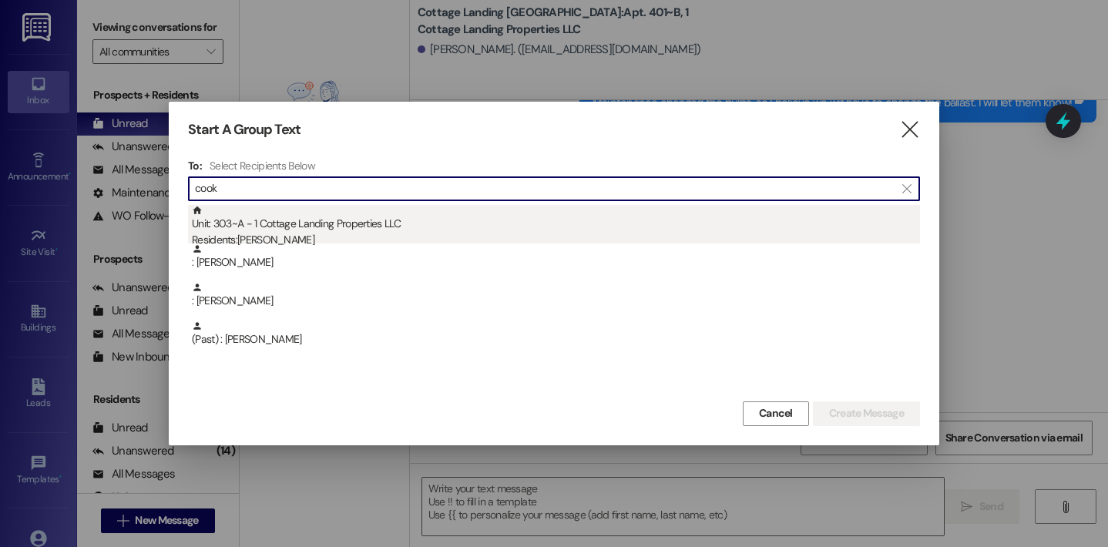
type input "cook"
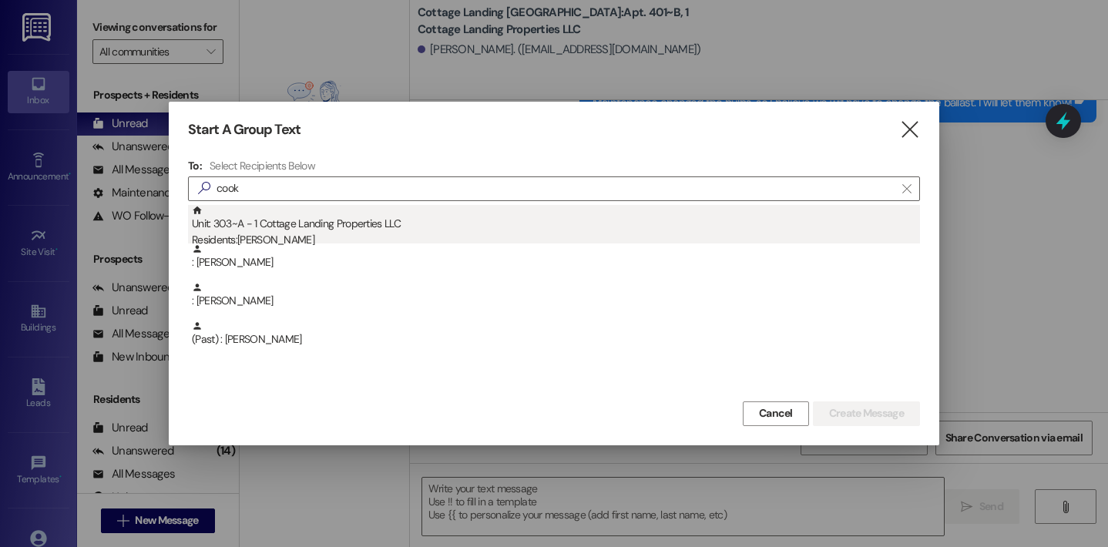
click at [259, 220] on div "Unit: 303~A - 1 Cottage Landing Properties LLC Residents: Mia Cook" at bounding box center [556, 227] width 728 height 44
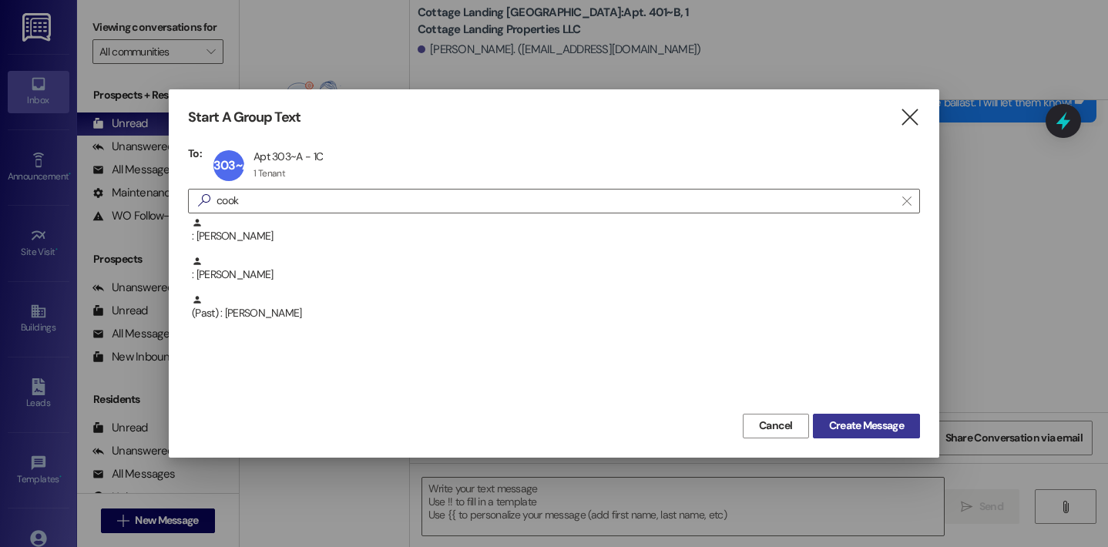
click at [826, 422] on span "Create Message" at bounding box center [866, 426] width 81 height 16
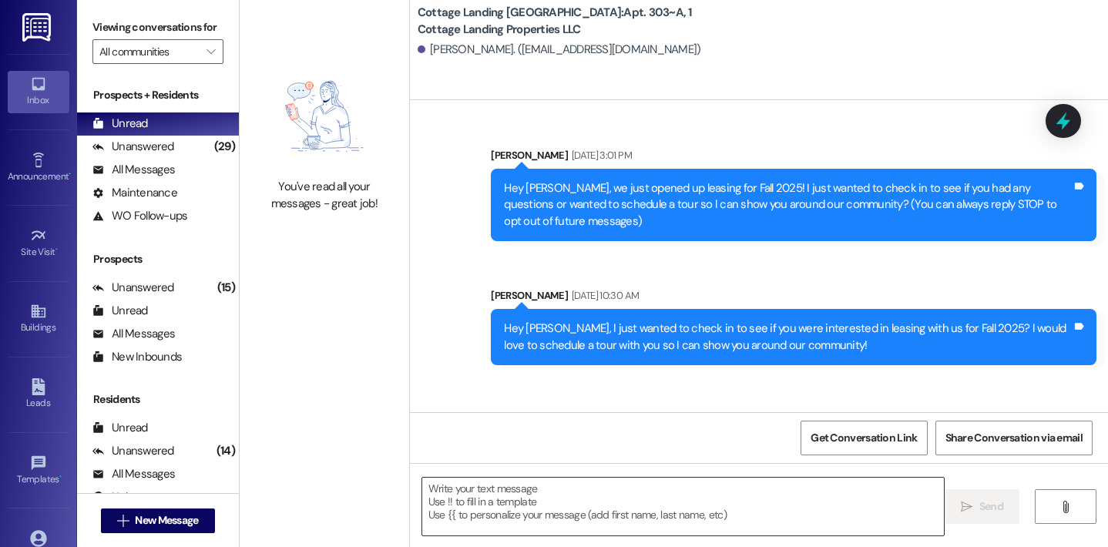
click at [576, 505] on textarea at bounding box center [683, 507] width 522 height 58
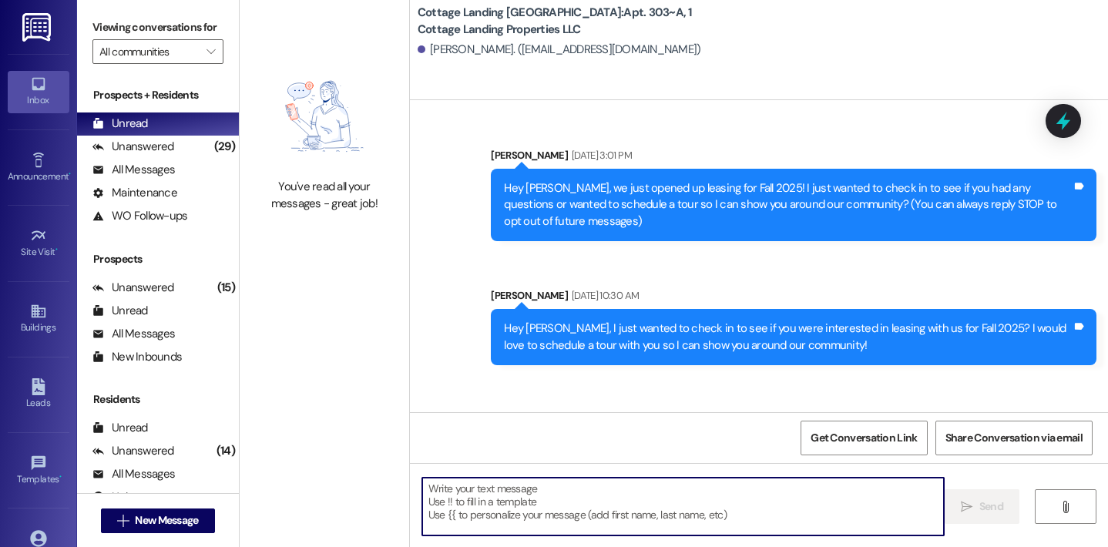
scroll to position [27381, 0]
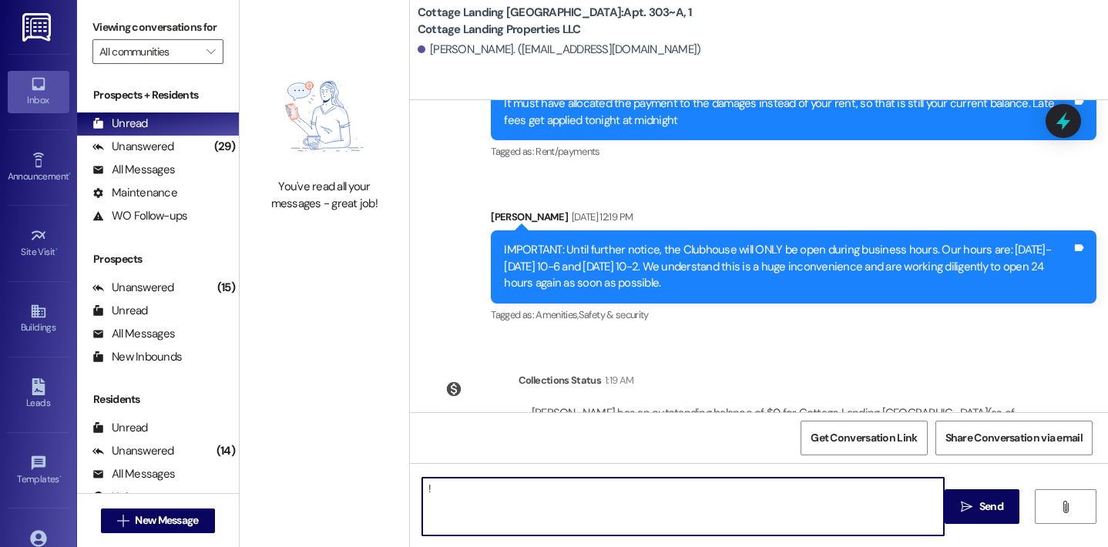
type textarea "!!"
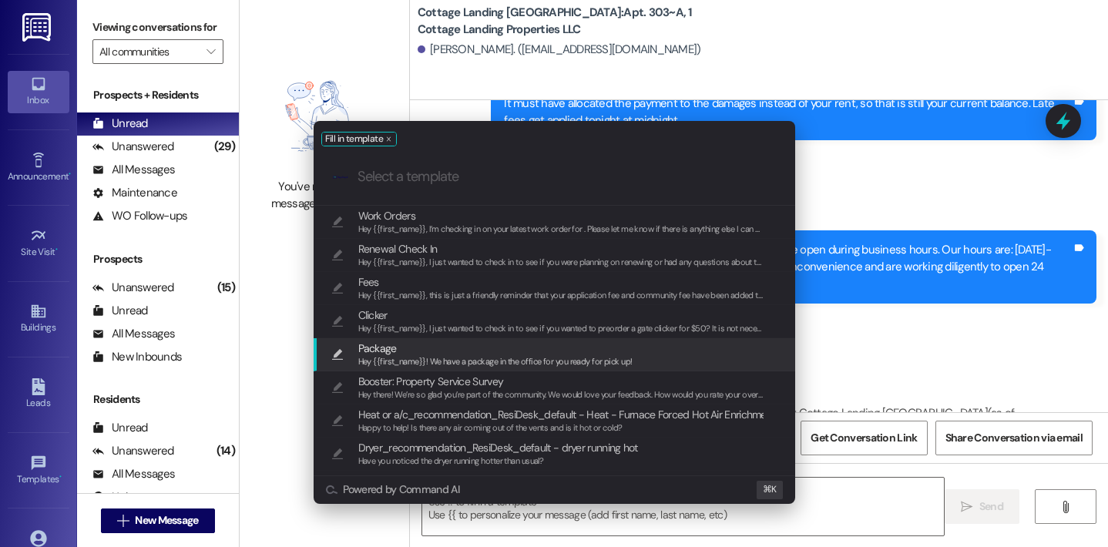
click at [530, 350] on span "Package" at bounding box center [495, 348] width 274 height 17
type textarea "Hey {{first_name}}! We have a package in the office for you ready for pick up!"
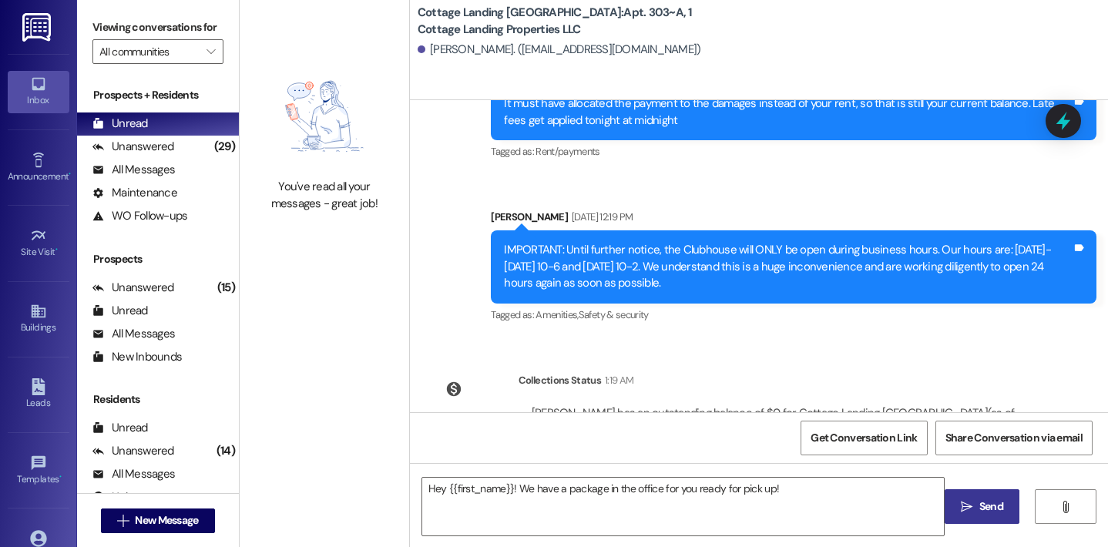
click at [973, 509] on span " Send" at bounding box center [982, 507] width 49 height 16
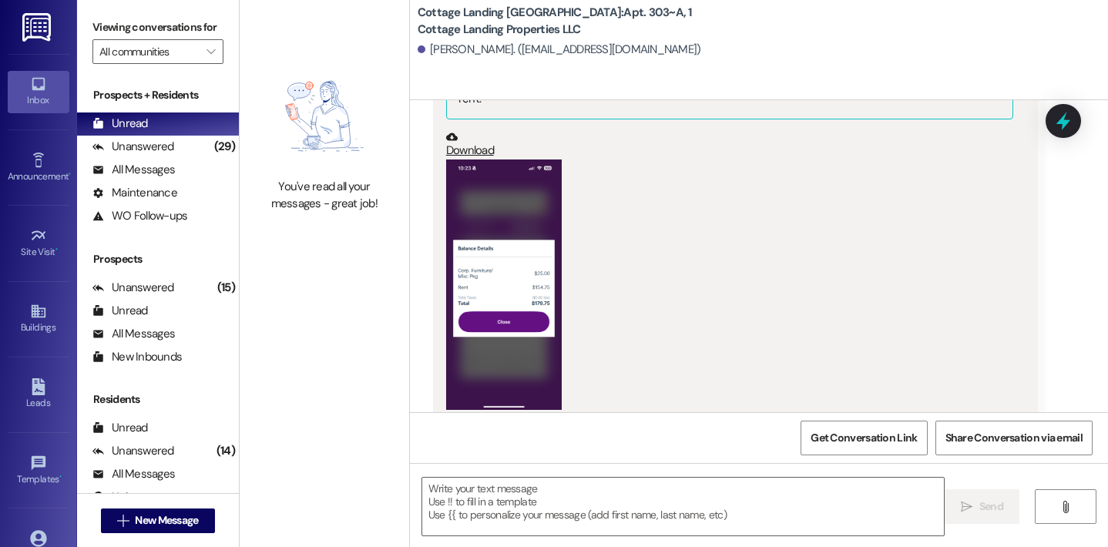
scroll to position [26929, 0]
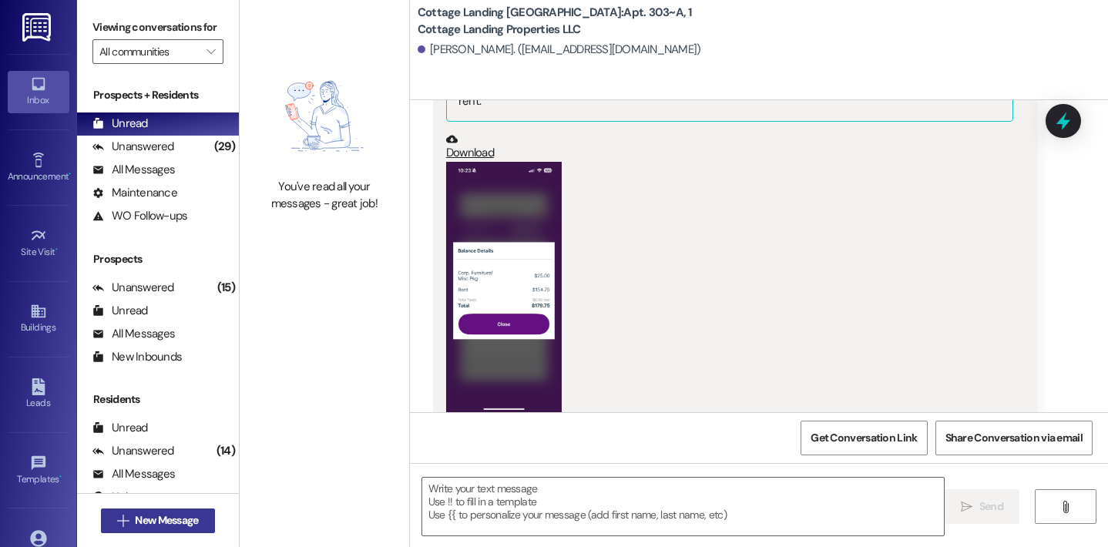
click at [190, 515] on span "New Message" at bounding box center [166, 520] width 63 height 16
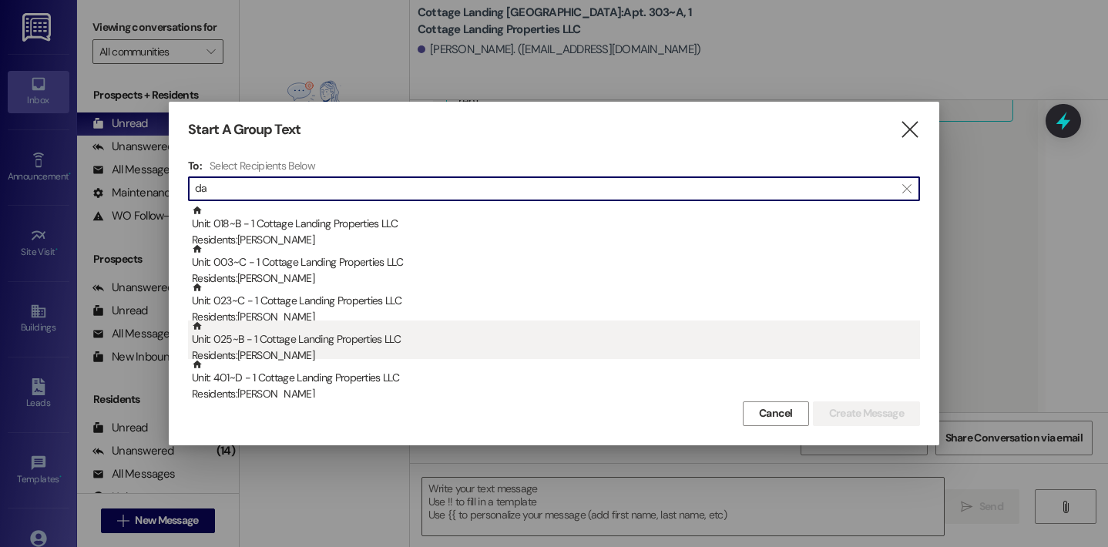
type input "da"
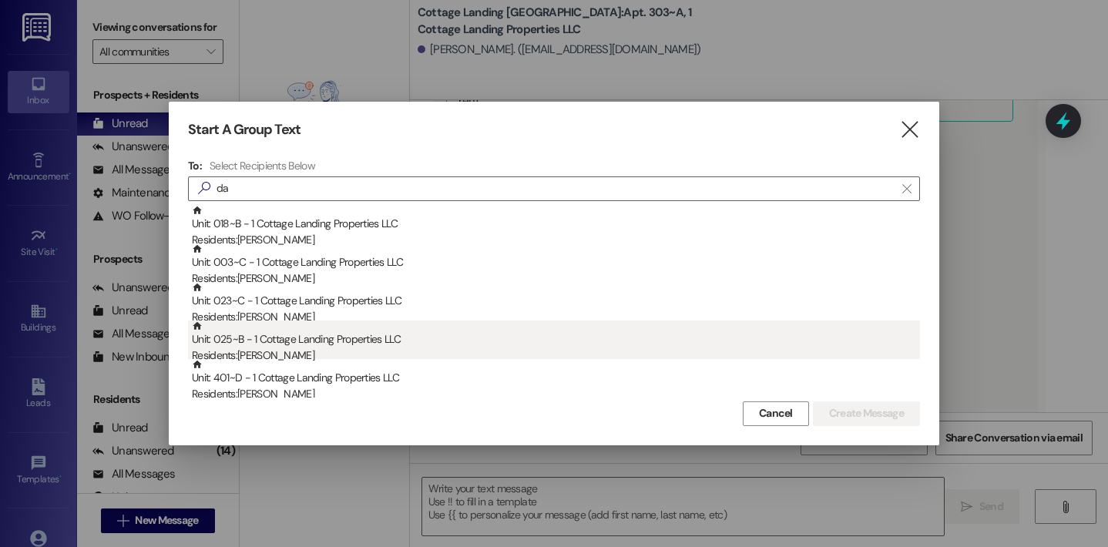
click at [270, 351] on div "Residents: Ava Damico" at bounding box center [556, 356] width 728 height 16
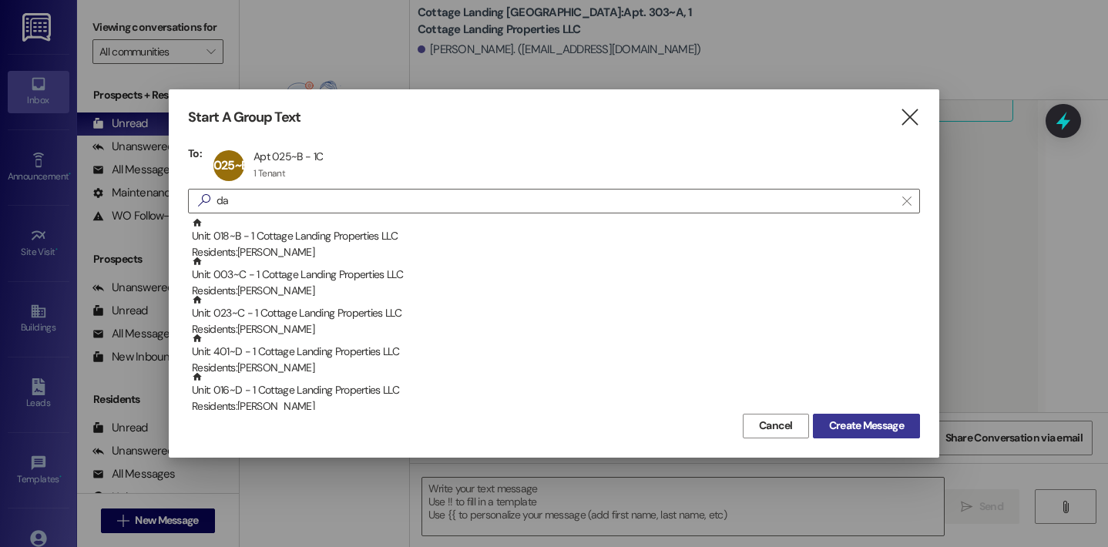
click at [833, 431] on span "Create Message" at bounding box center [866, 426] width 75 height 16
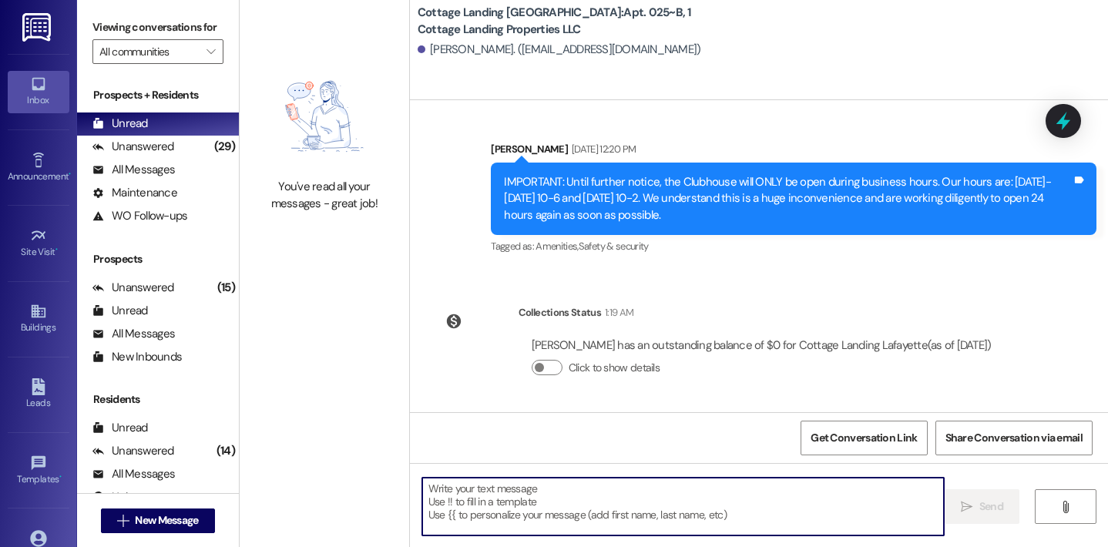
scroll to position [1692, 0]
click at [532, 516] on textarea at bounding box center [683, 507] width 522 height 58
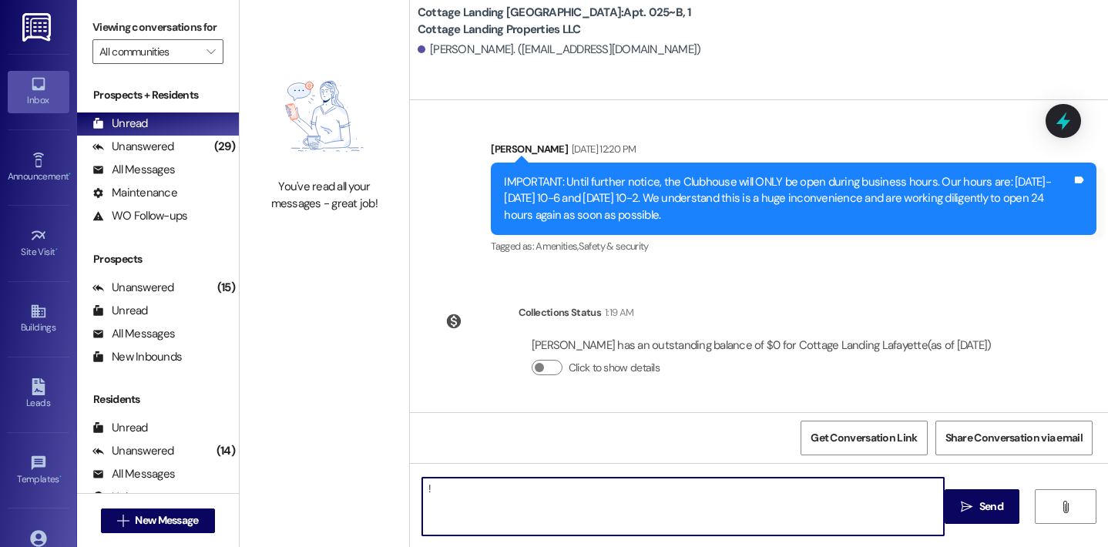
type textarea "!!"
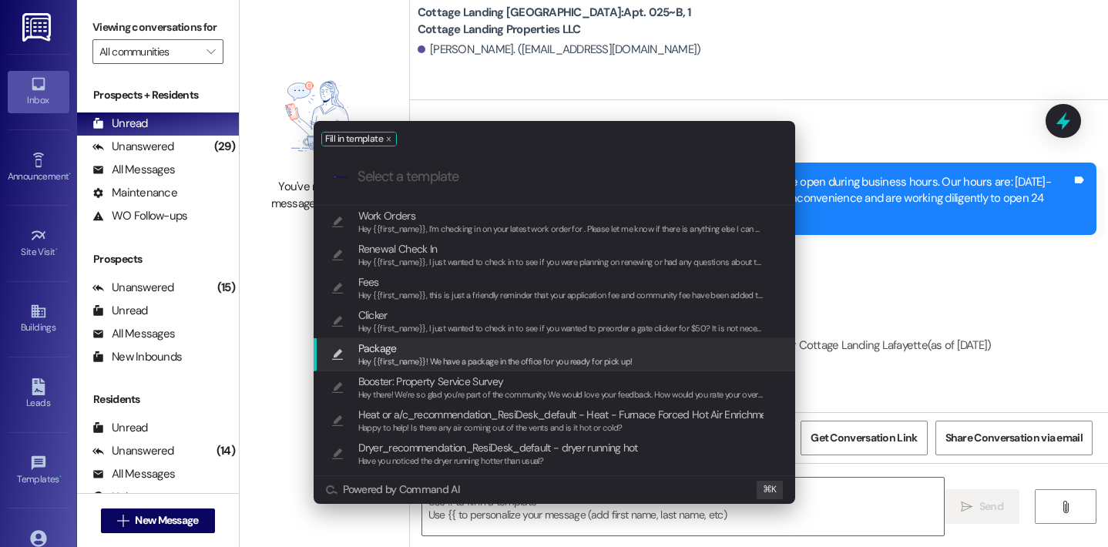
click at [490, 347] on span "Package" at bounding box center [495, 348] width 274 height 17
type textarea "Hey {{first_name}}! We have a package in the office for you ready for pick up!"
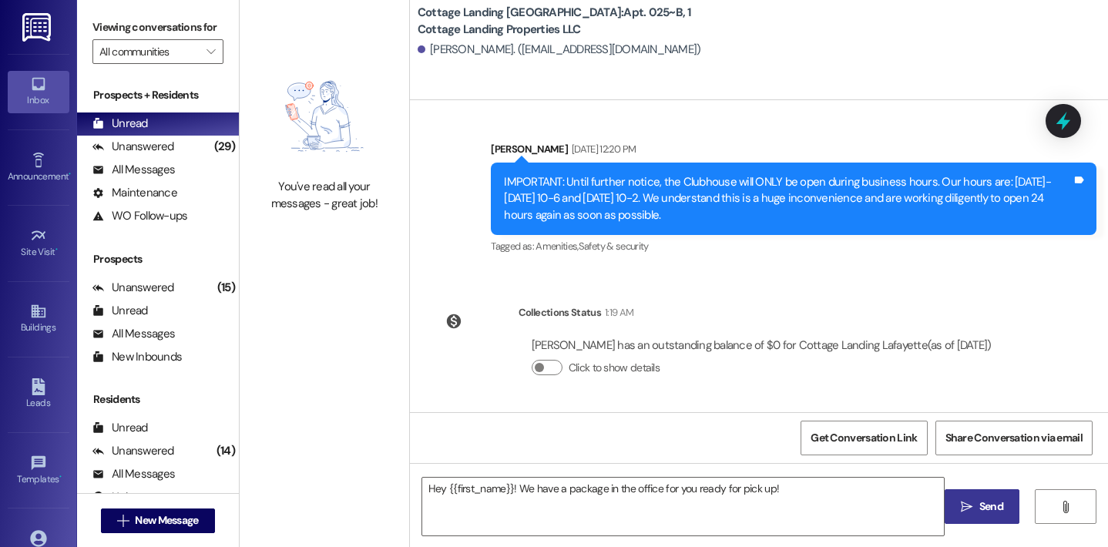
click at [1005, 513] on span "Send" at bounding box center [991, 507] width 30 height 16
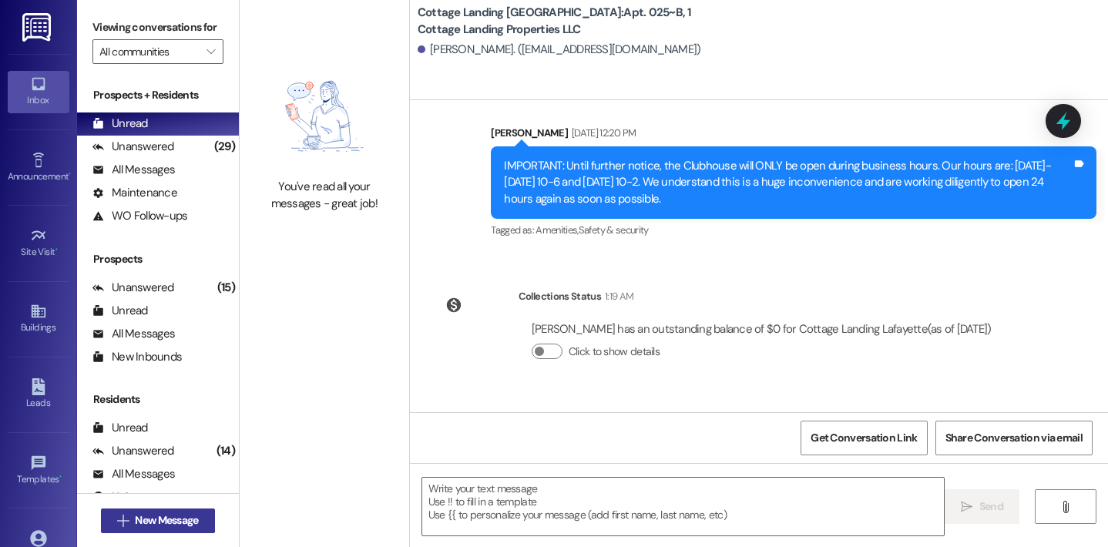
click at [101, 519] on button " New Message" at bounding box center [158, 521] width 114 height 25
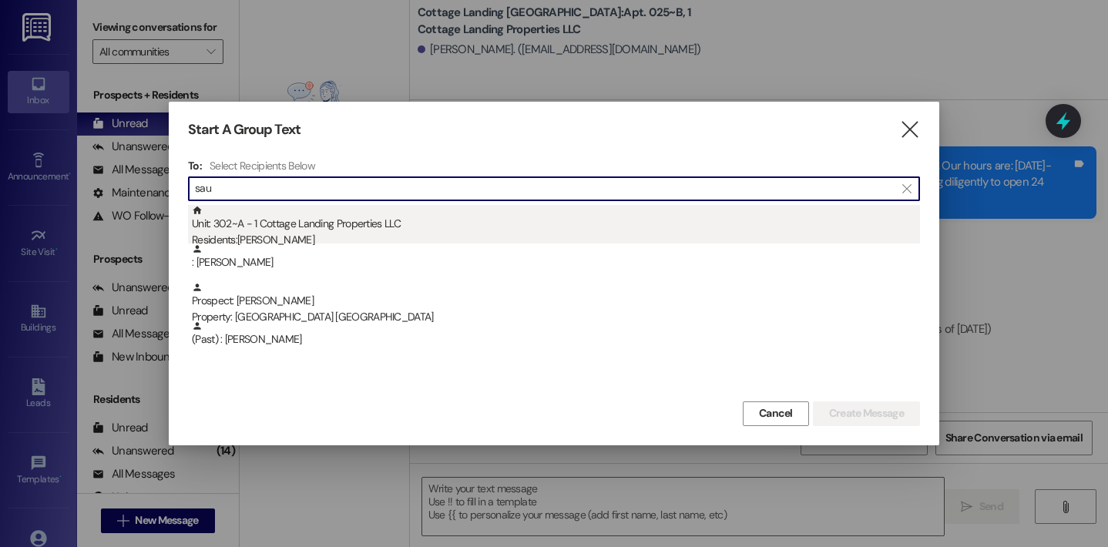
type input "sau"
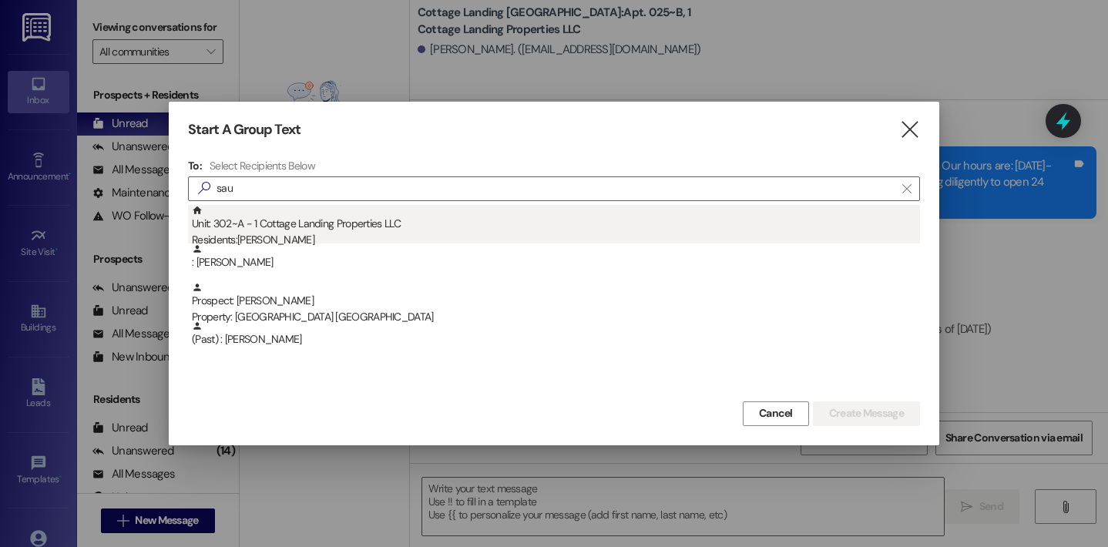
click at [279, 238] on div "Residents: Taylor Saucier" at bounding box center [556, 240] width 728 height 16
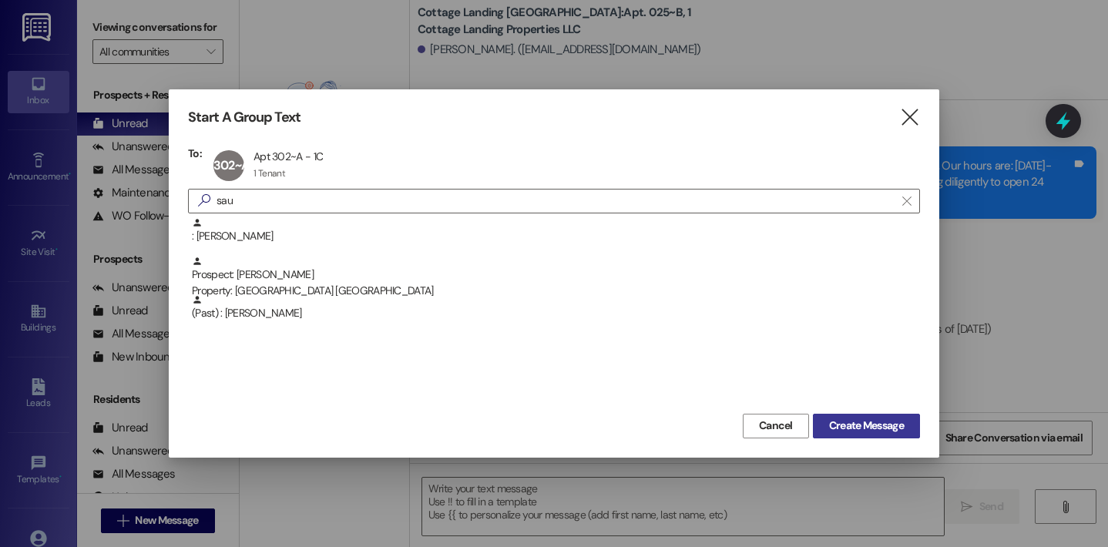
click at [818, 425] on button "Create Message" at bounding box center [866, 426] width 107 height 25
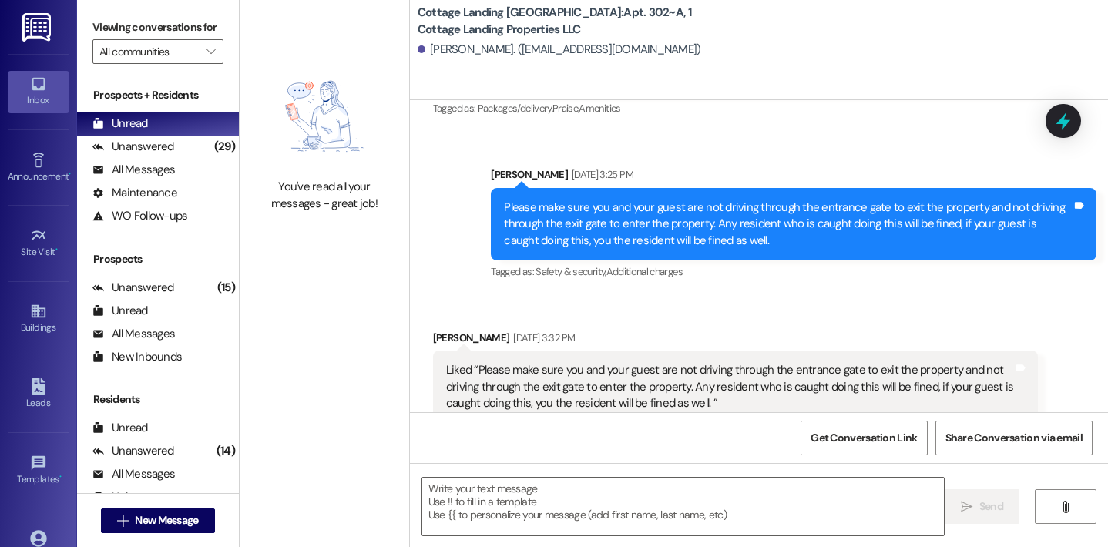
scroll to position [1813, 0]
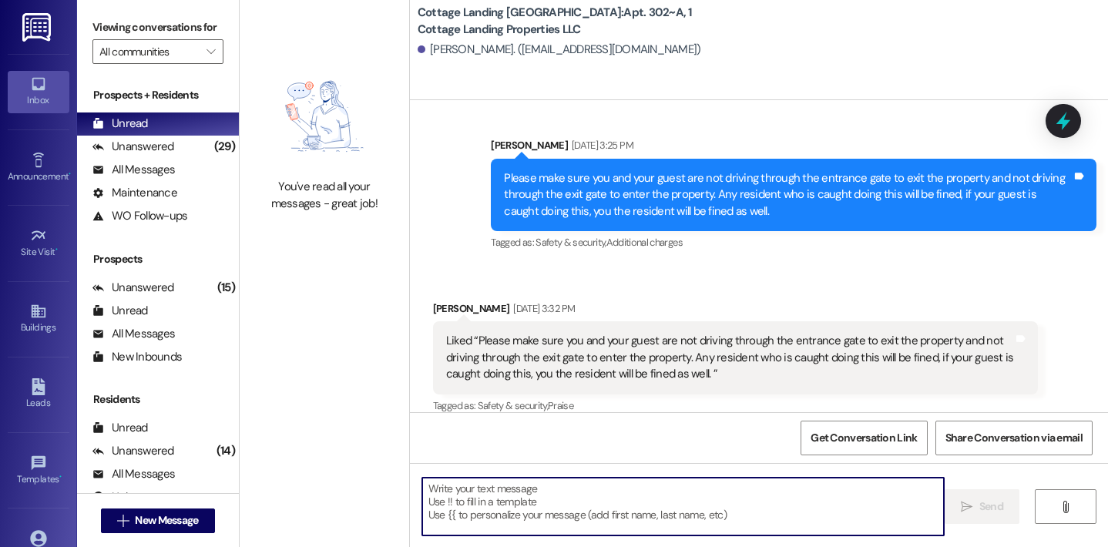
click at [456, 493] on textarea at bounding box center [683, 507] width 522 height 58
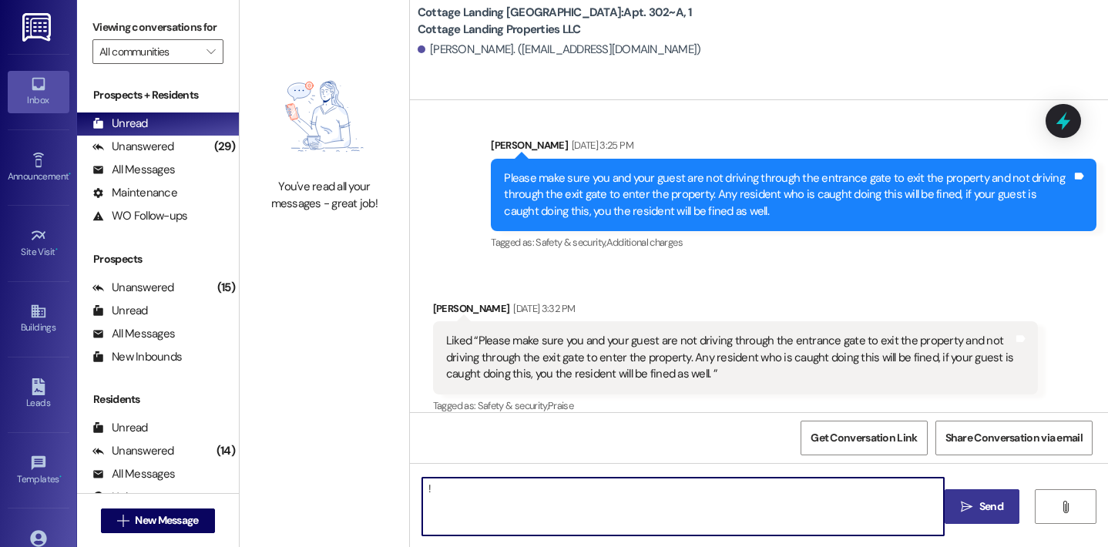
type textarea "!!"
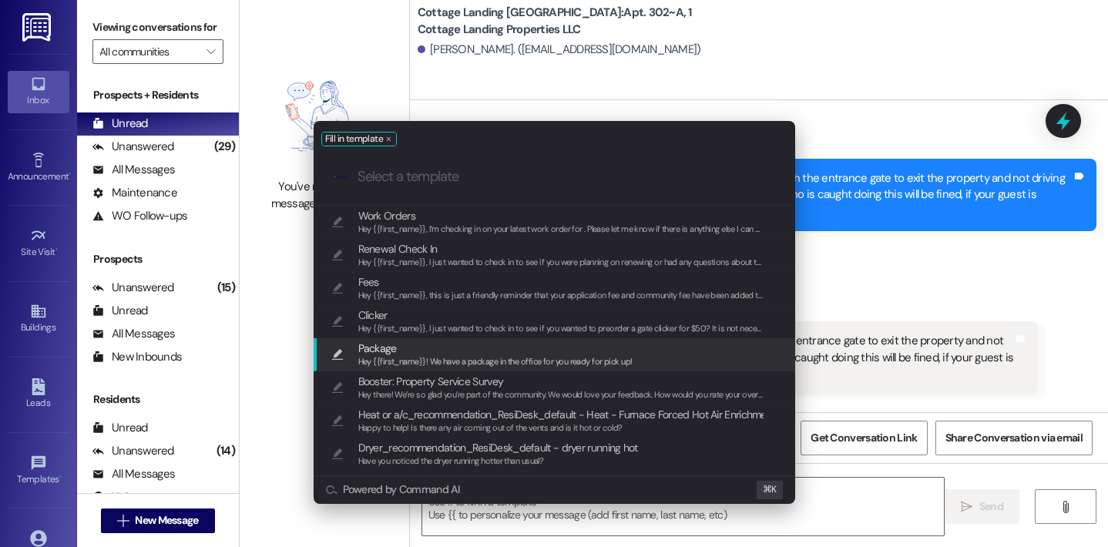
click at [434, 358] on span "Hey {{first_name}}! We have a package in the office for you ready for pick up!" at bounding box center [495, 361] width 274 height 11
type textarea "Hey {{first_name}}! We have a package in the office for you ready for pick up!"
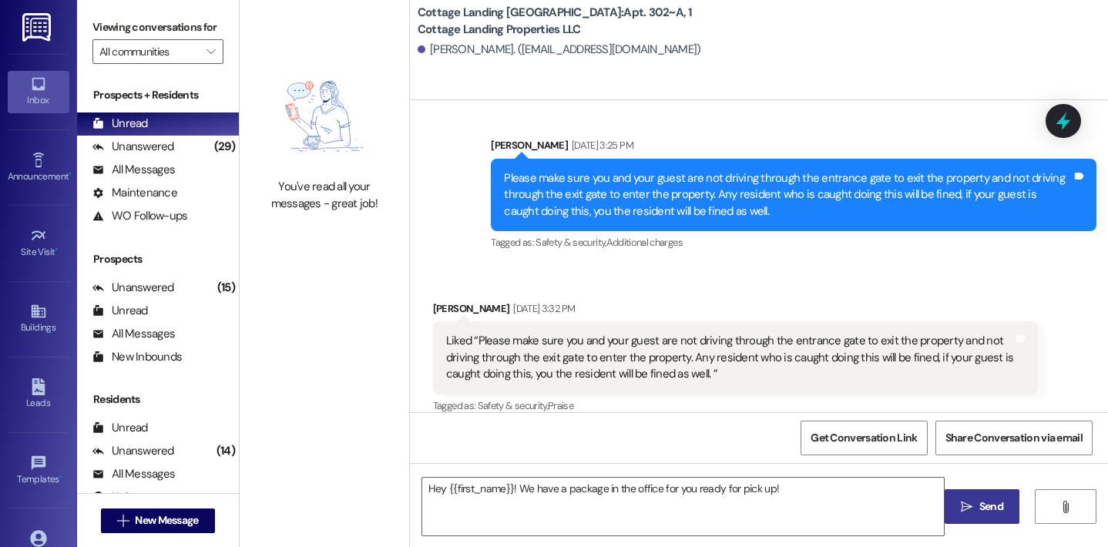
click at [966, 519] on button " Send" at bounding box center [982, 506] width 75 height 35
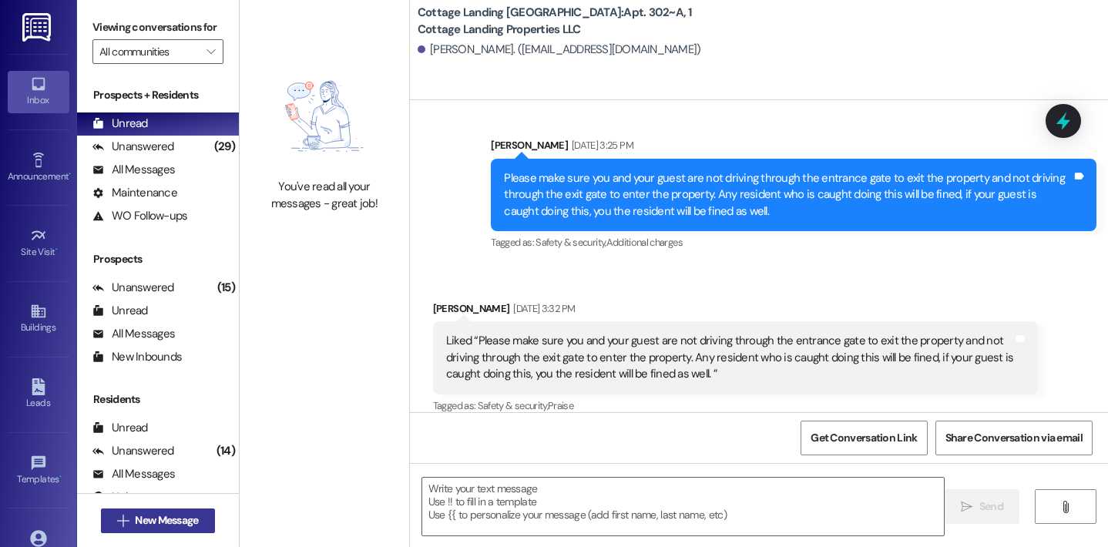
click at [177, 522] on span "New Message" at bounding box center [166, 520] width 63 height 16
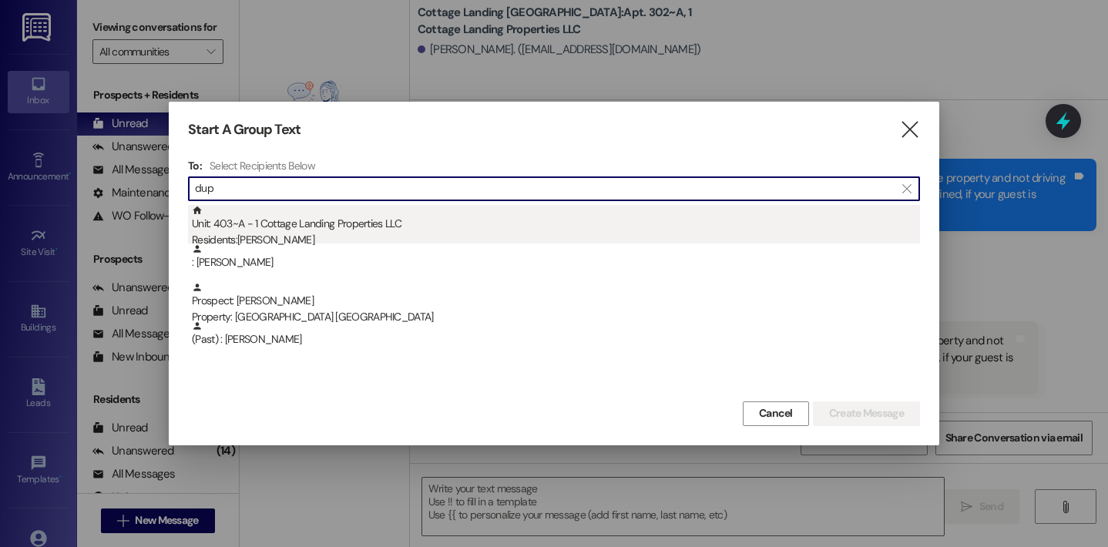
type input "dup"
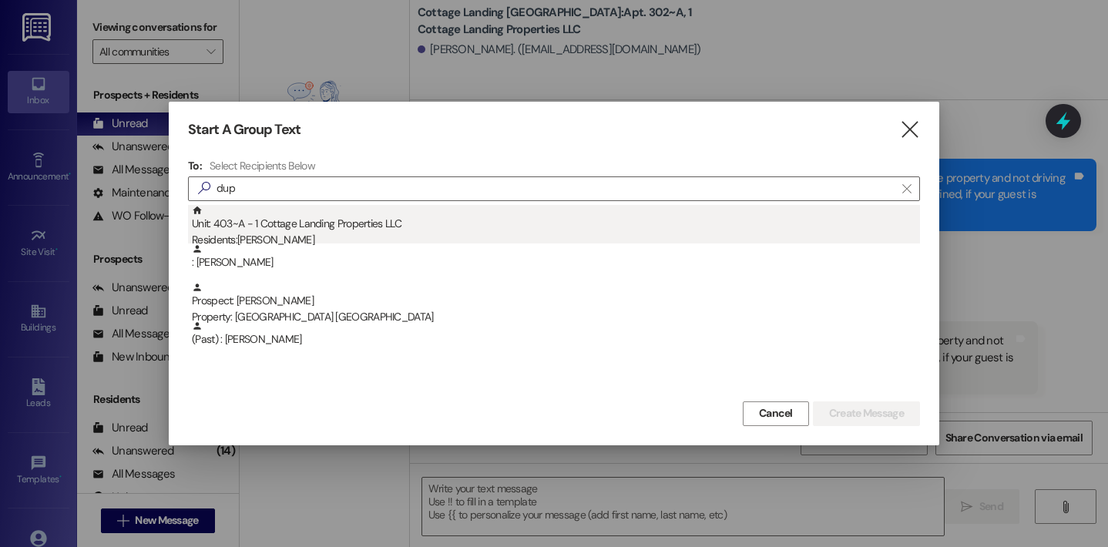
click at [257, 239] on div "Residents: Cambre Dupuy" at bounding box center [556, 240] width 728 height 16
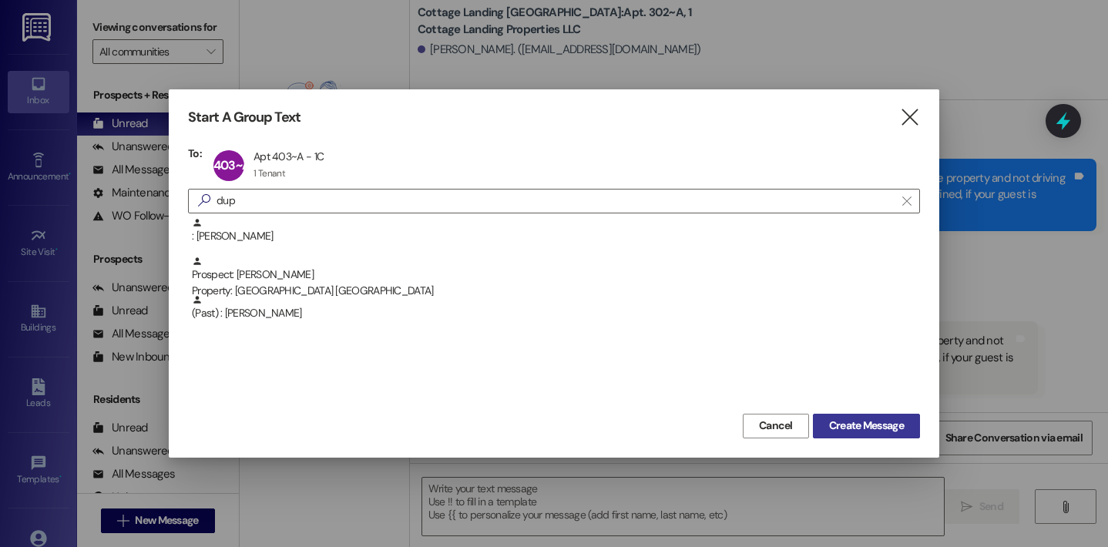
click at [855, 424] on span "Create Message" at bounding box center [866, 426] width 75 height 16
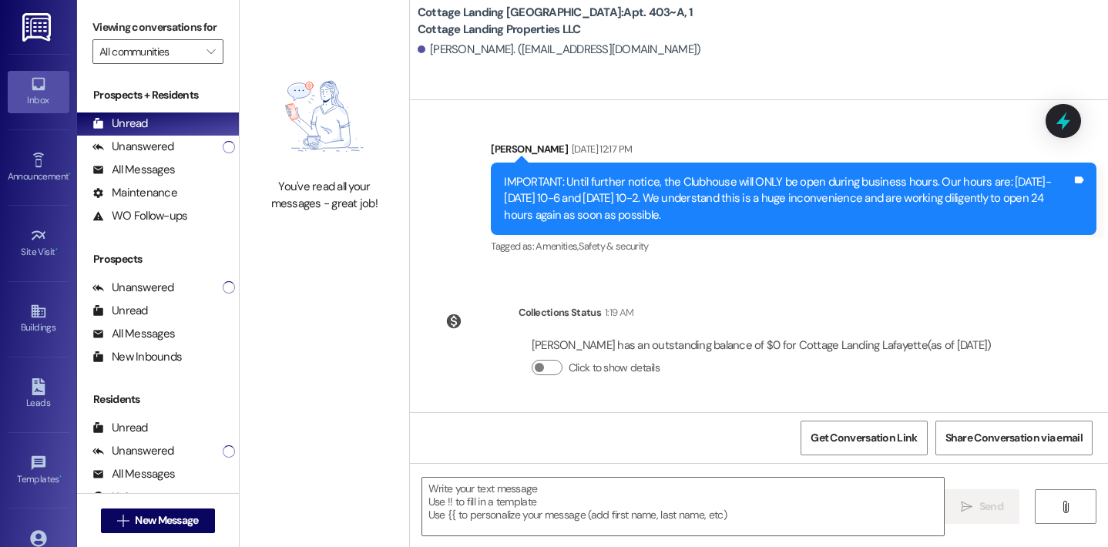
scroll to position [1715, 0]
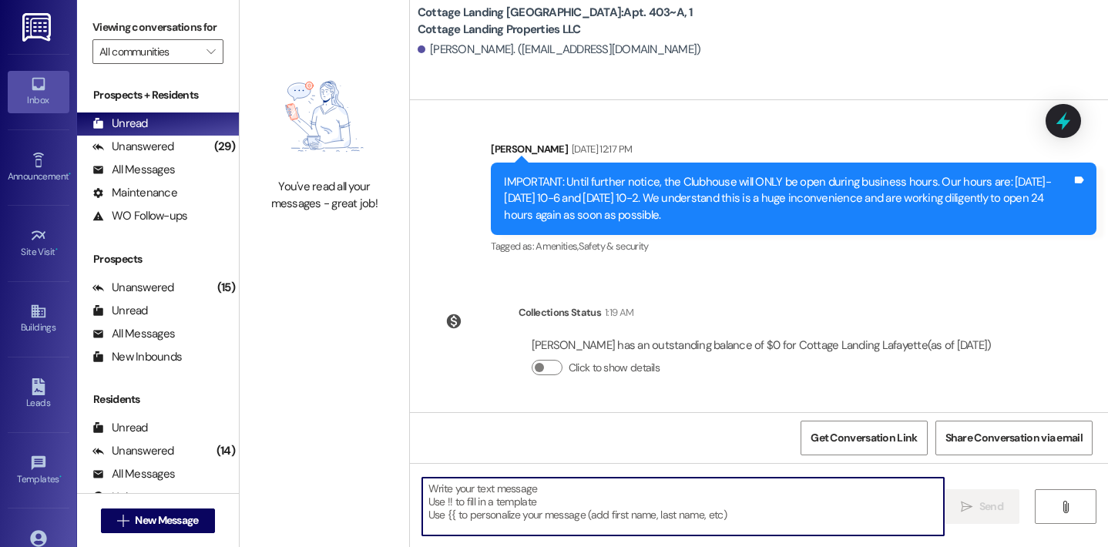
click at [607, 499] on textarea at bounding box center [683, 507] width 522 height 58
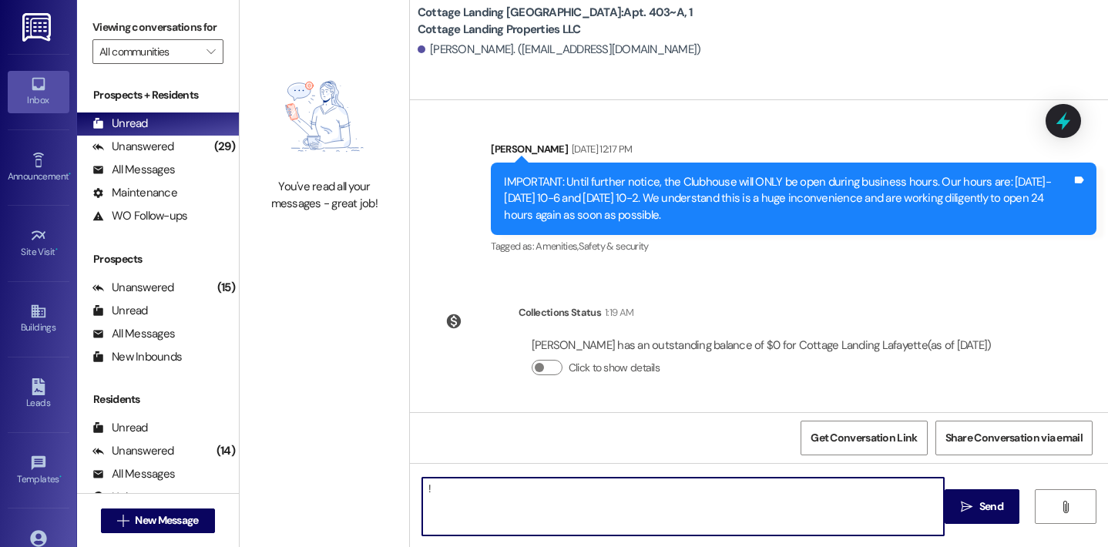
type textarea "!!"
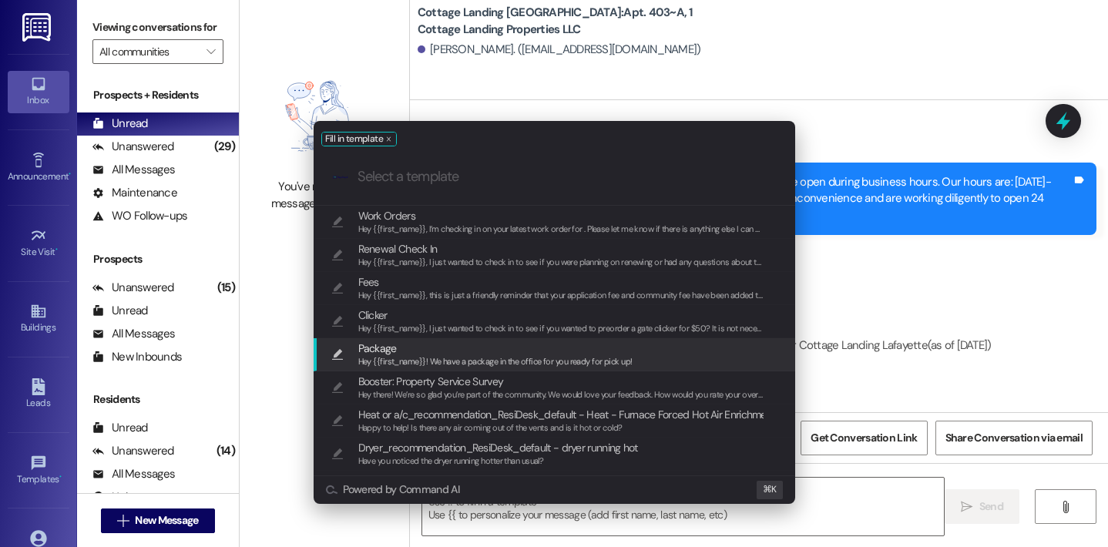
click at [489, 349] on span "Package" at bounding box center [495, 348] width 274 height 17
type textarea "Hey {{first_name}}! We have a package in the office for you ready for pick up!"
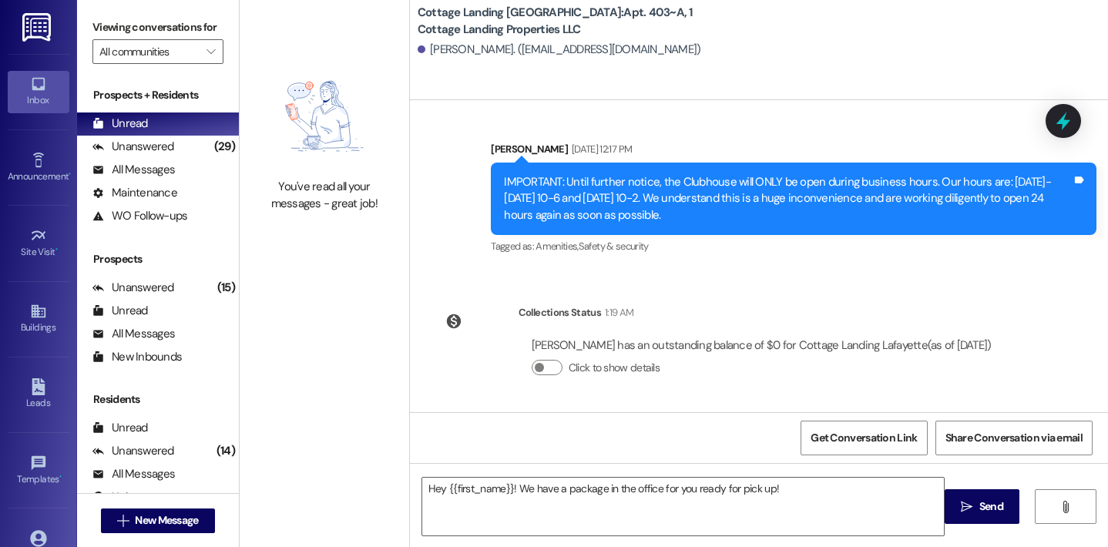
click at [972, 511] on span " Send" at bounding box center [982, 507] width 49 height 16
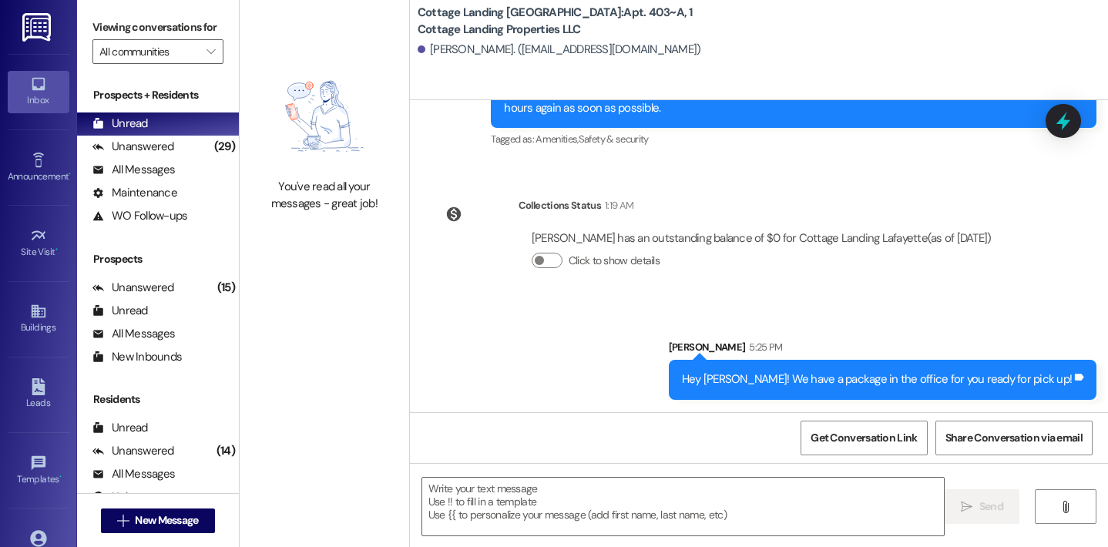
scroll to position [1822, 0]
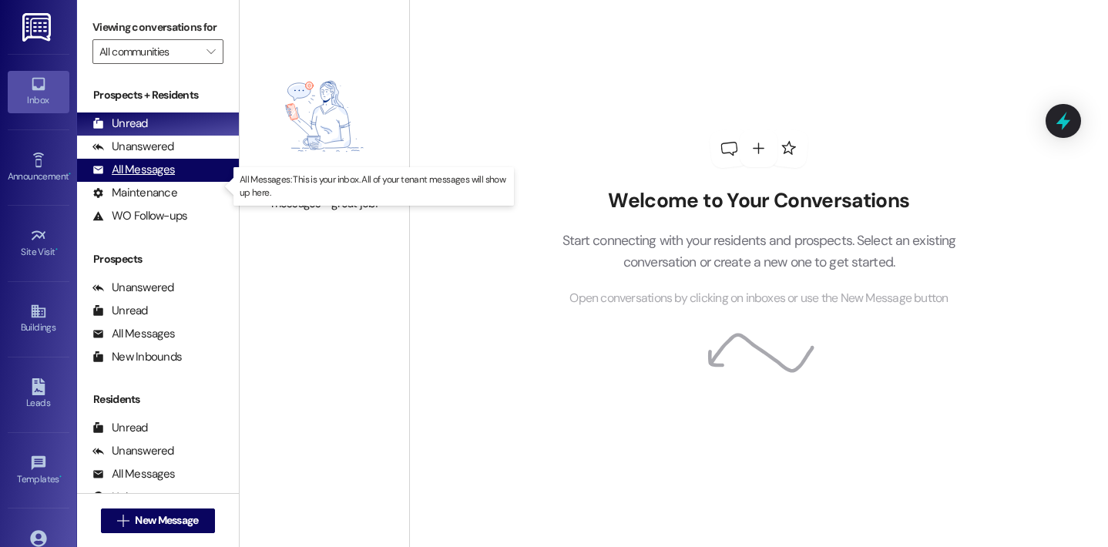
click at [163, 178] on div "All Messages" at bounding box center [133, 170] width 82 height 16
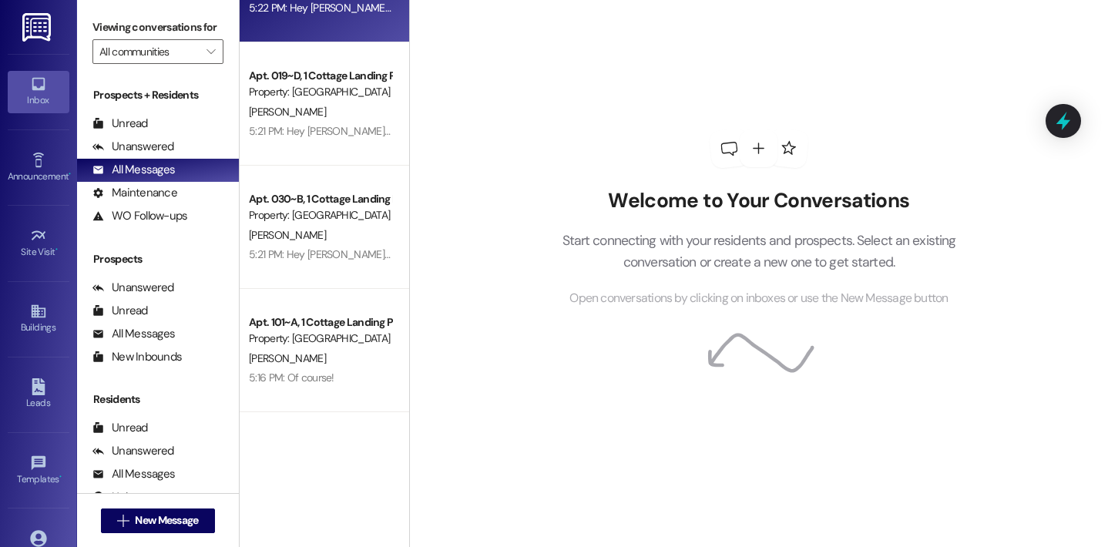
scroll to position [695, 0]
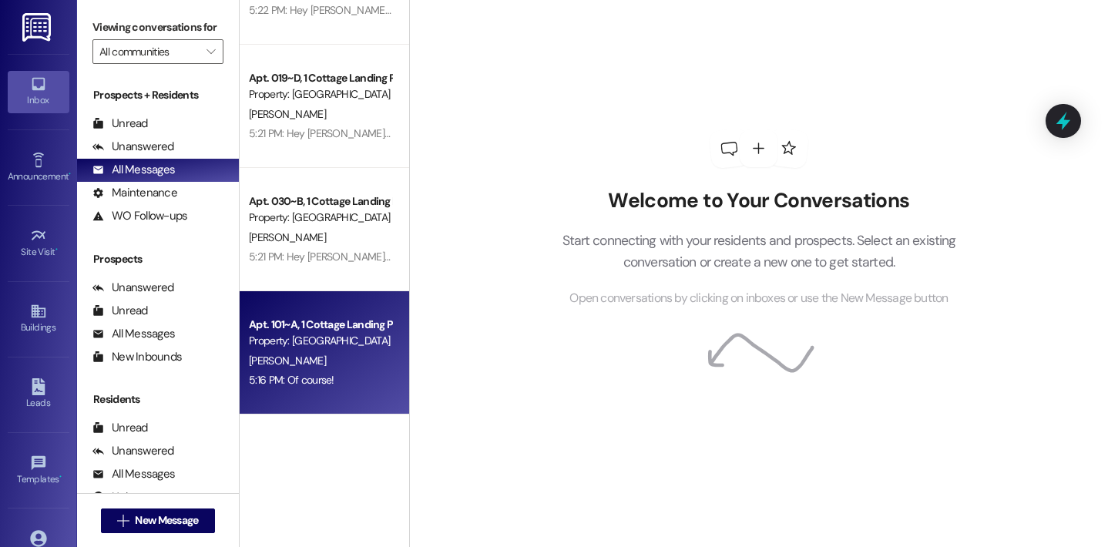
click at [305, 315] on div "Apt. 101~A, 1 Cottage Landing Properties LLC Property: [GEOGRAPHIC_DATA] [GEOGR…" at bounding box center [320, 333] width 146 height 36
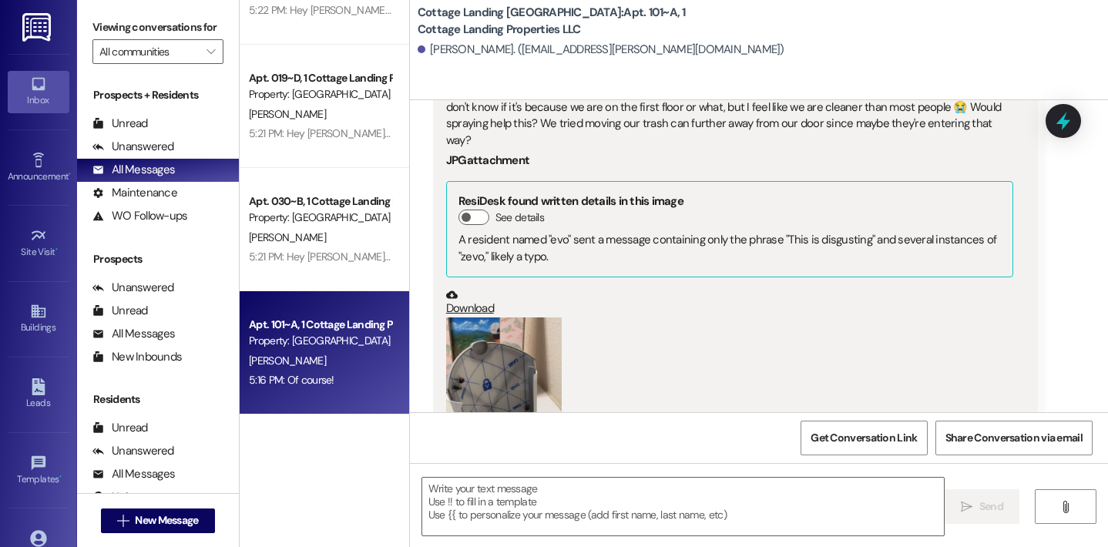
scroll to position [31381, 0]
click at [499, 316] on button "Zoom image" at bounding box center [504, 419] width 116 height 206
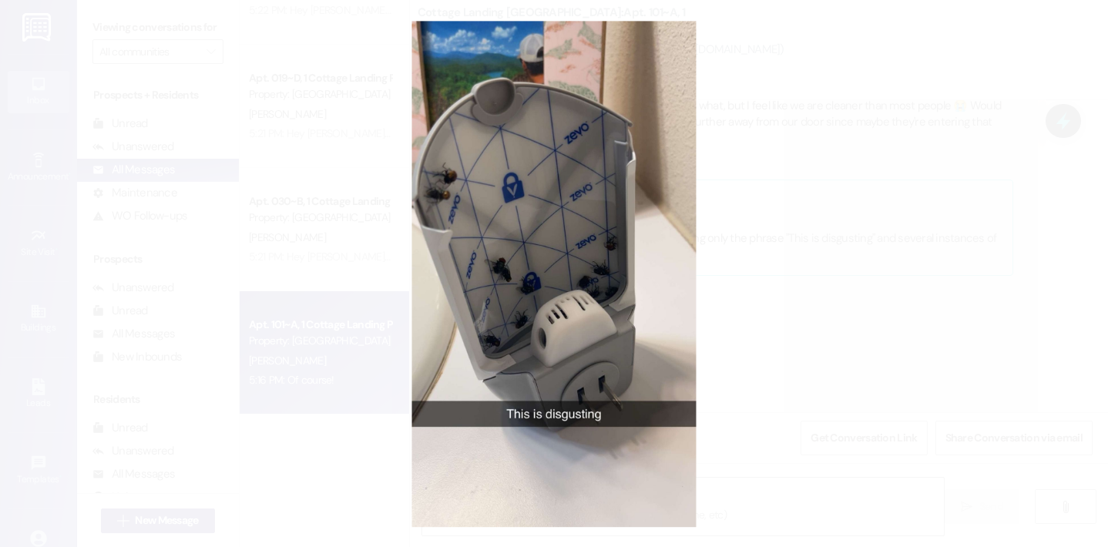
click at [349, 96] on button "Unzoom image" at bounding box center [554, 273] width 1108 height 547
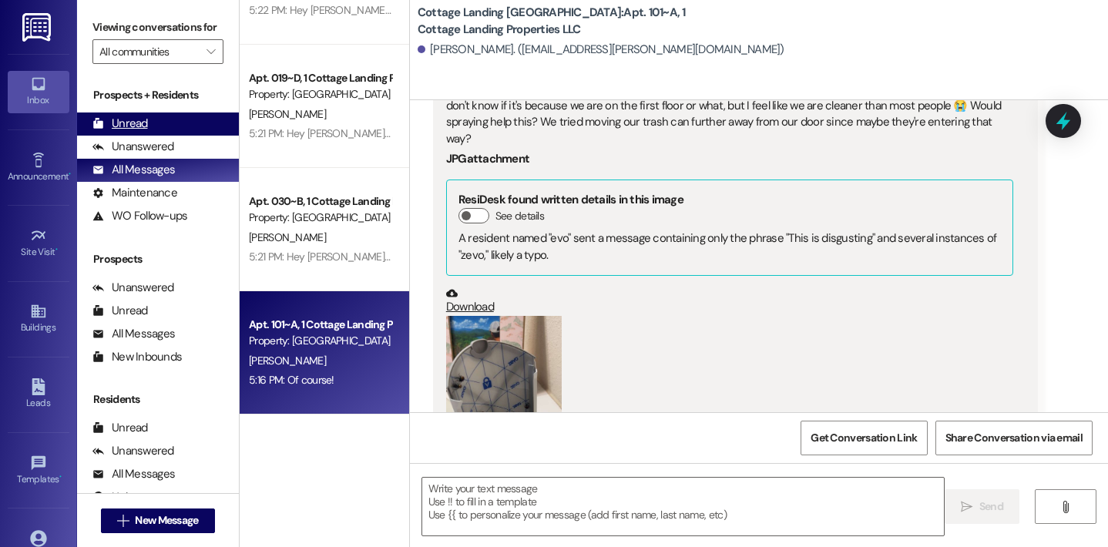
click at [183, 133] on div "Unread (0)" at bounding box center [158, 124] width 162 height 23
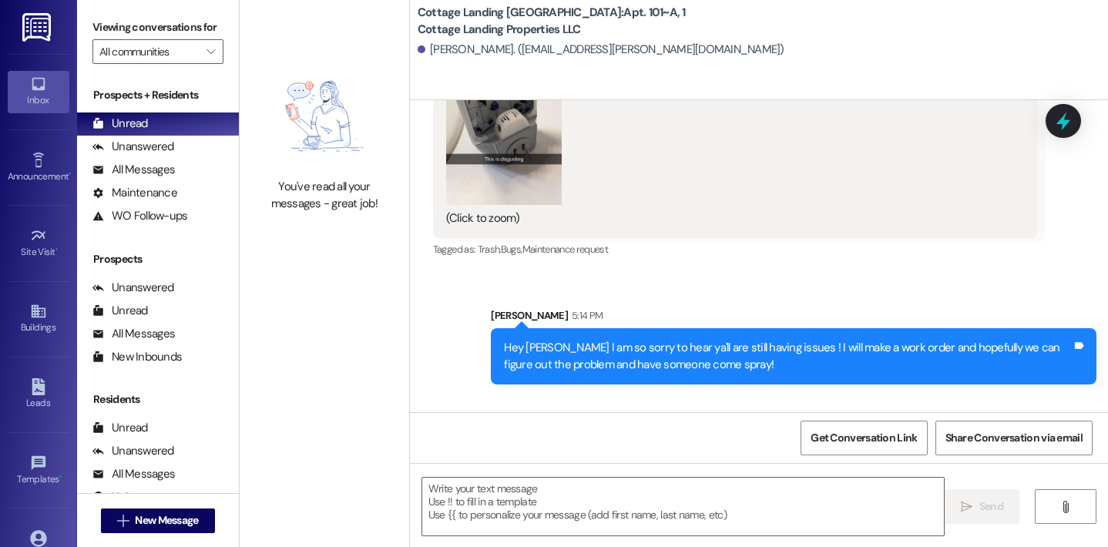
scroll to position [31806, 0]
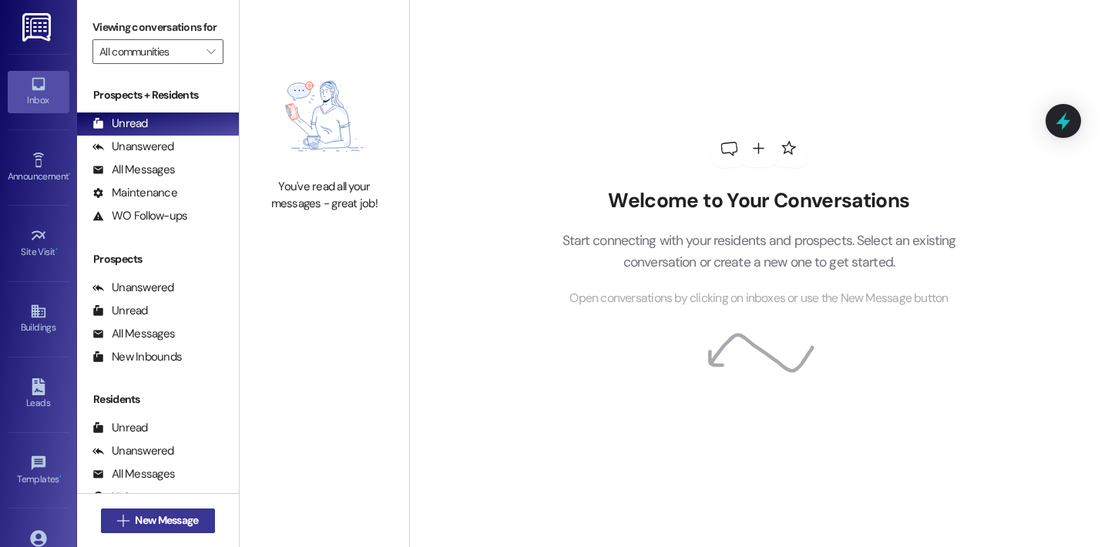
click at [139, 519] on span "New Message" at bounding box center [166, 520] width 63 height 16
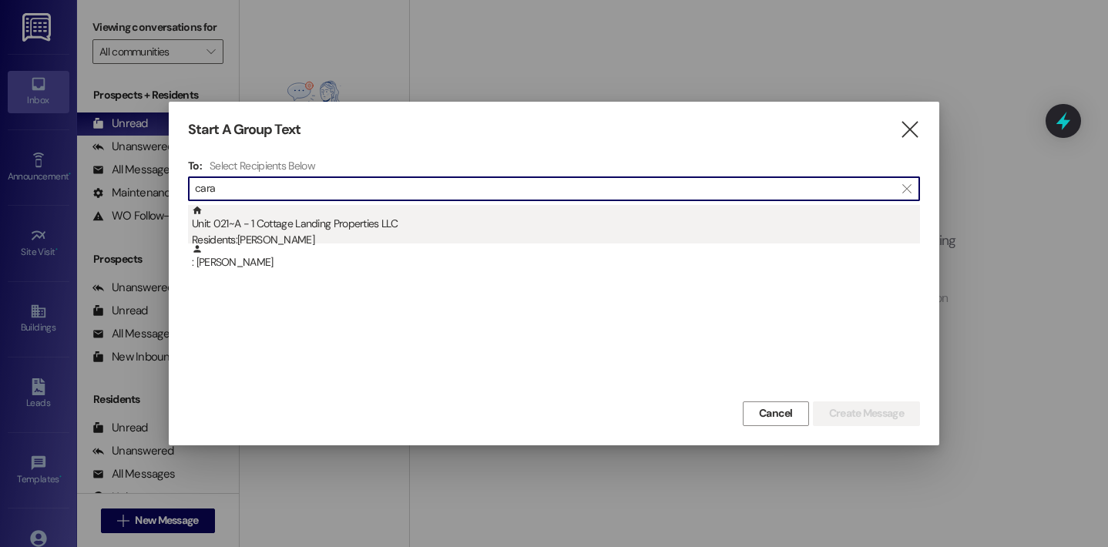
type input "cara"
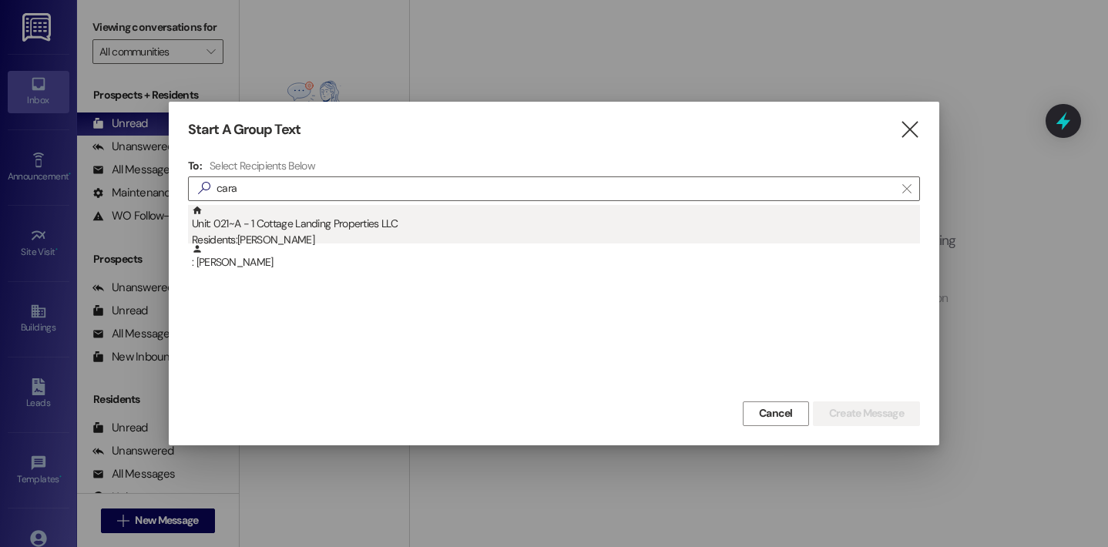
click at [281, 217] on div "Unit: 021~A - 1 Cottage Landing Properties LLC Residents: [PERSON_NAME]" at bounding box center [556, 227] width 728 height 44
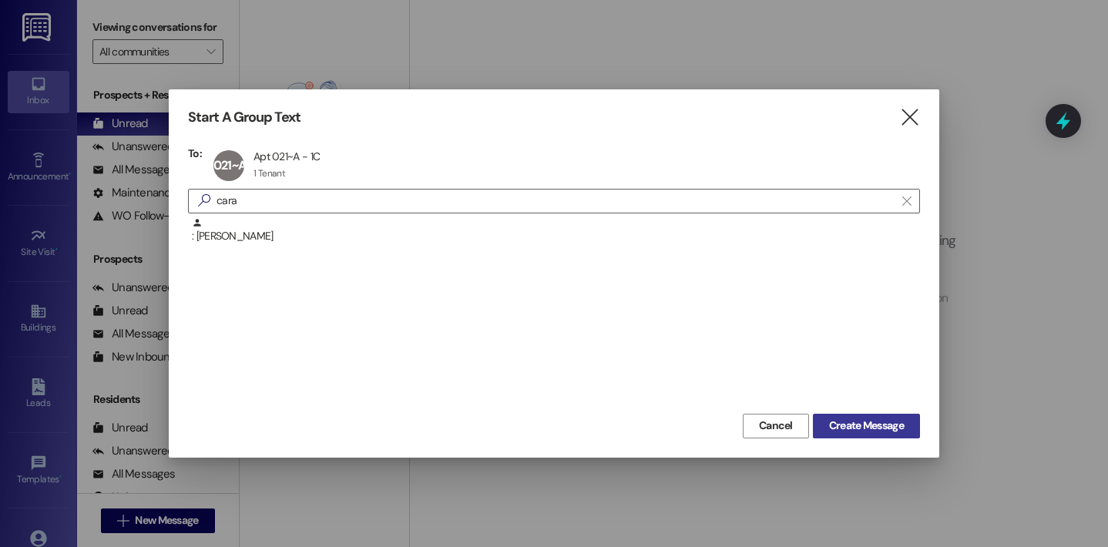
click at [843, 434] on button "Create Message" at bounding box center [866, 426] width 107 height 25
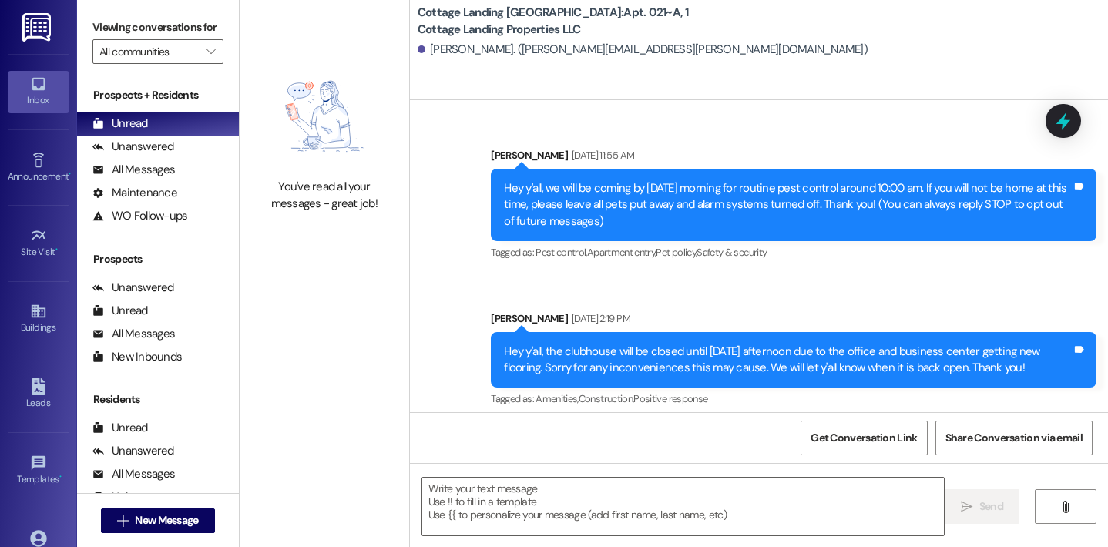
scroll to position [25302, 0]
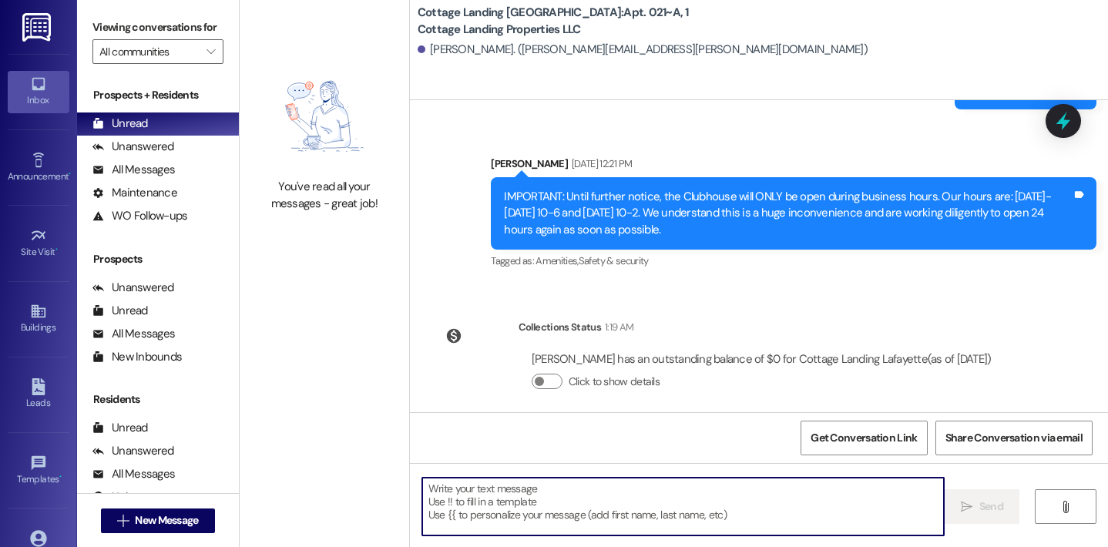
click at [468, 490] on textarea at bounding box center [683, 507] width 522 height 58
type textarea "!!"
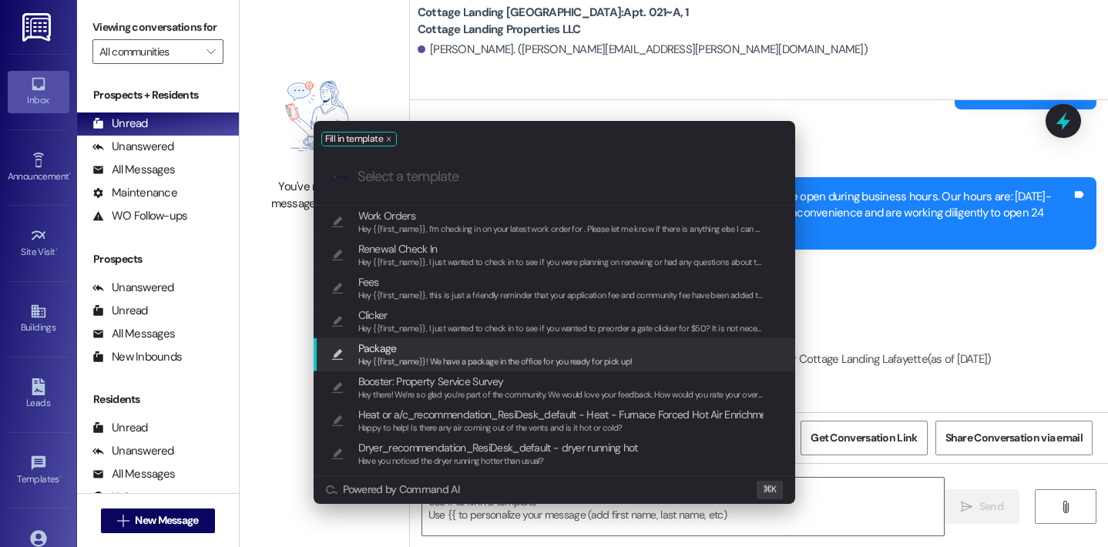
click at [423, 345] on span "Package" at bounding box center [495, 348] width 274 height 17
type textarea "Hey {{first_name}}! We have a package in the office for you ready for pick up!"
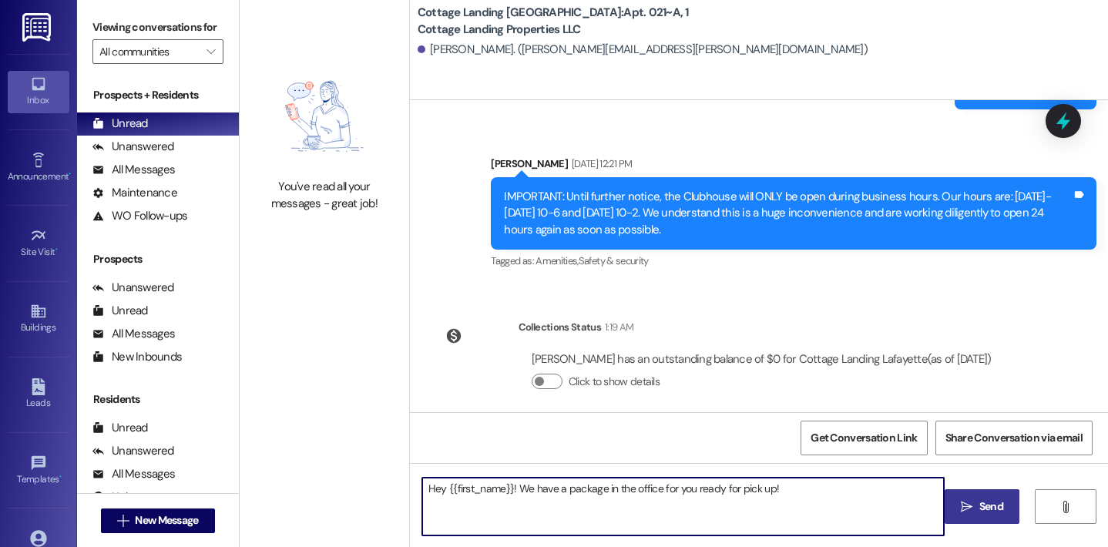
click at [976, 502] on span "Send" at bounding box center [991, 507] width 30 height 16
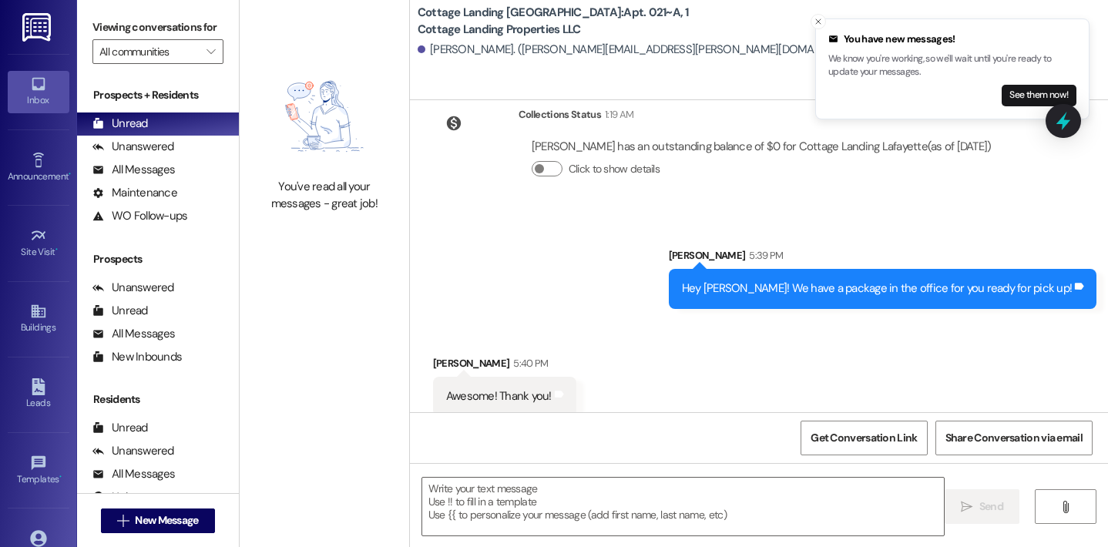
scroll to position [25516, 0]
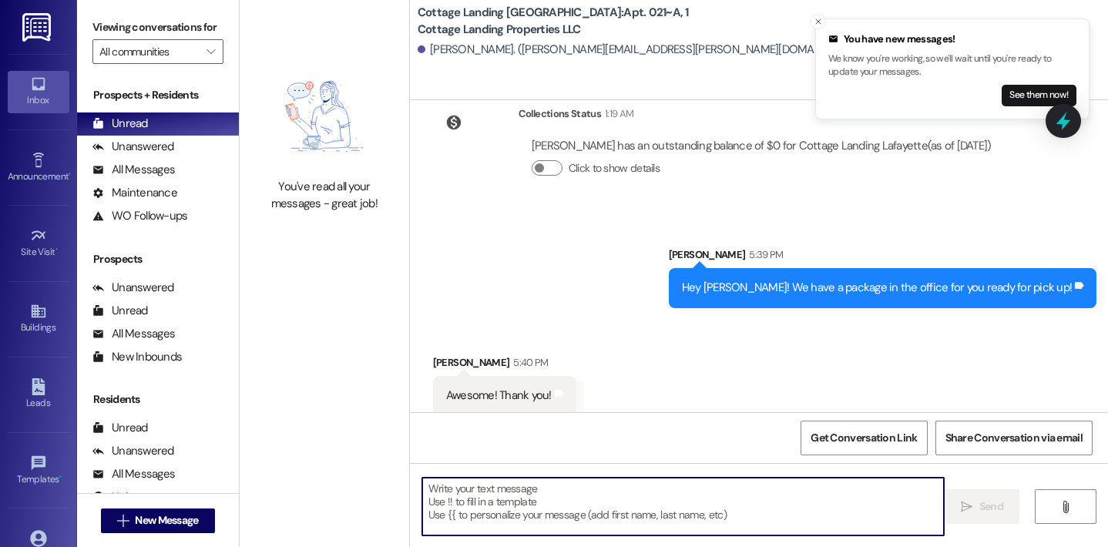
click at [657, 494] on textarea at bounding box center [683, 507] width 522 height 58
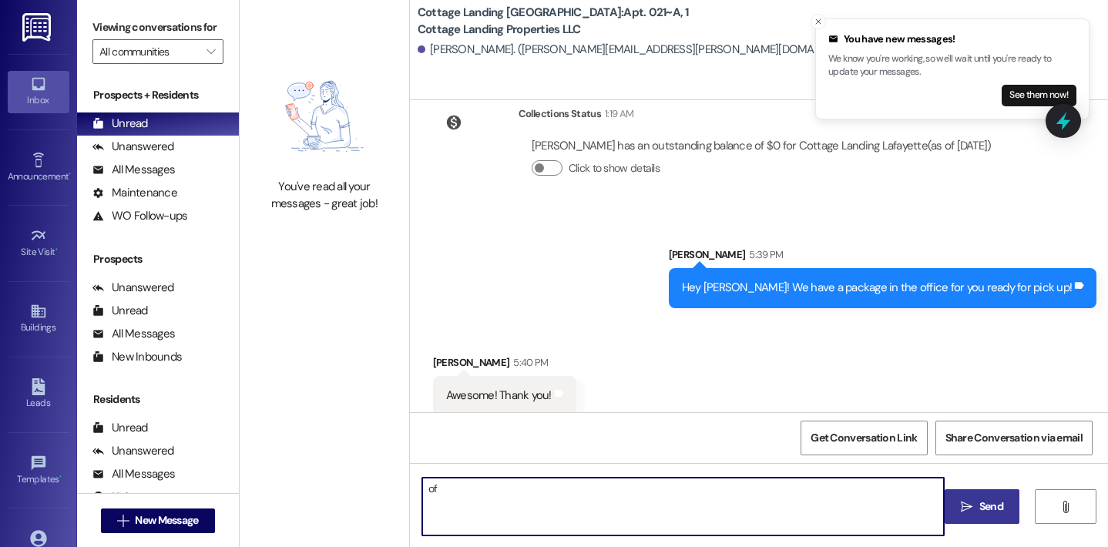
type textarea "o"
type textarea "Of course!"
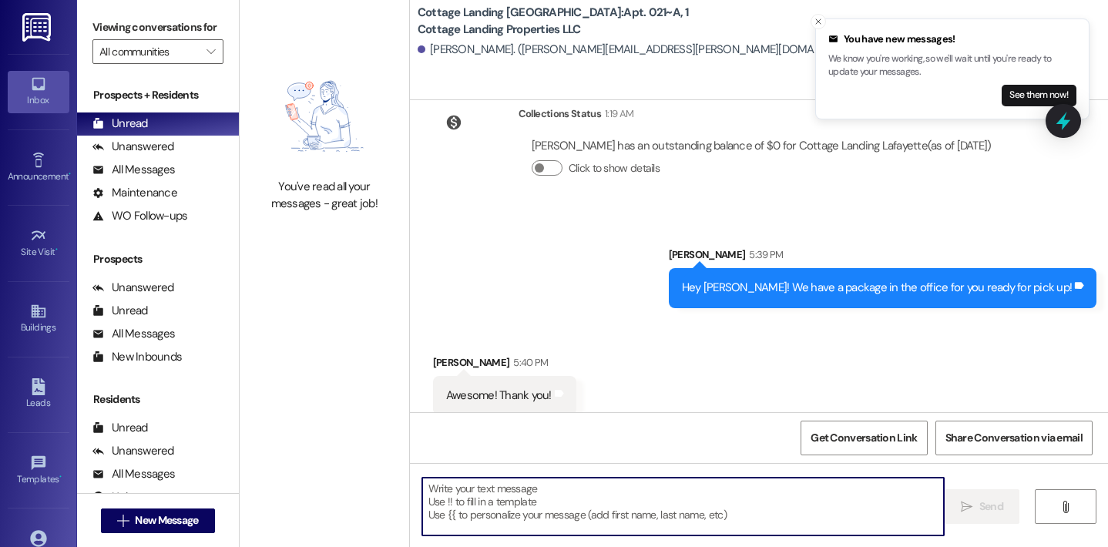
scroll to position [25624, 0]
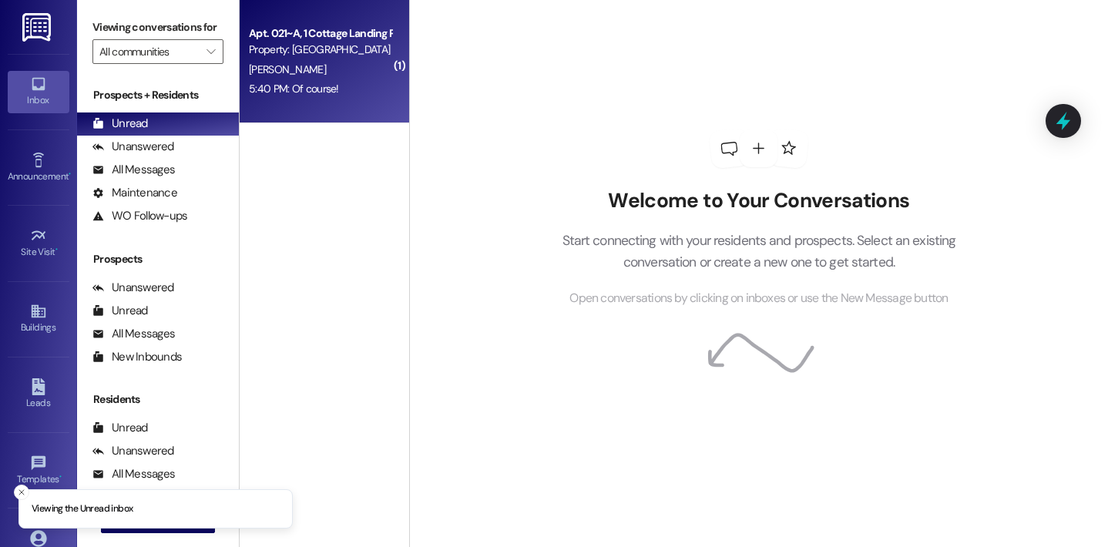
click at [333, 89] on div "5:40 PM: Of course! 5:40 PM: Of course!" at bounding box center [320, 88] width 146 height 19
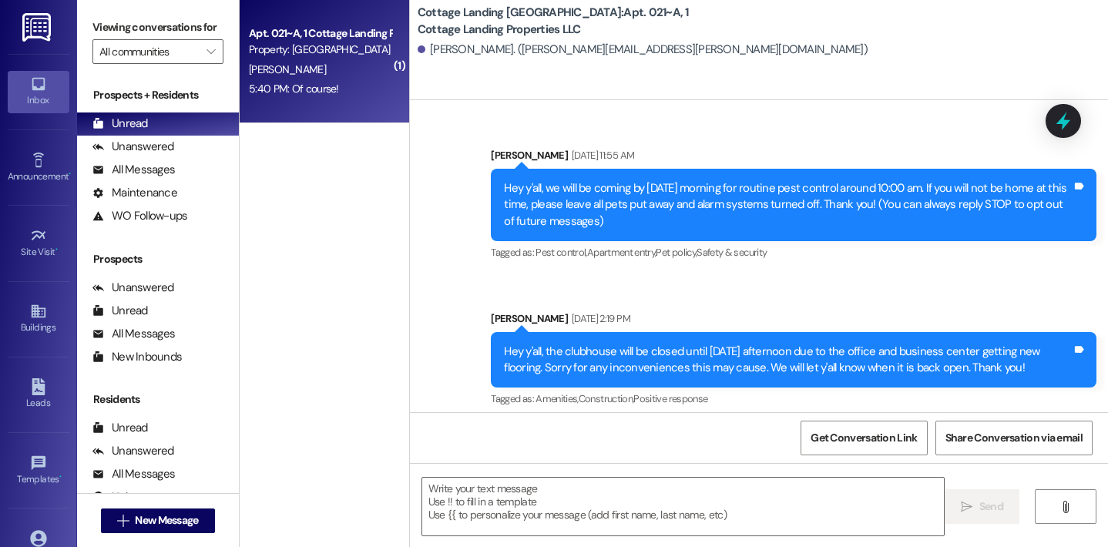
scroll to position [25561, 0]
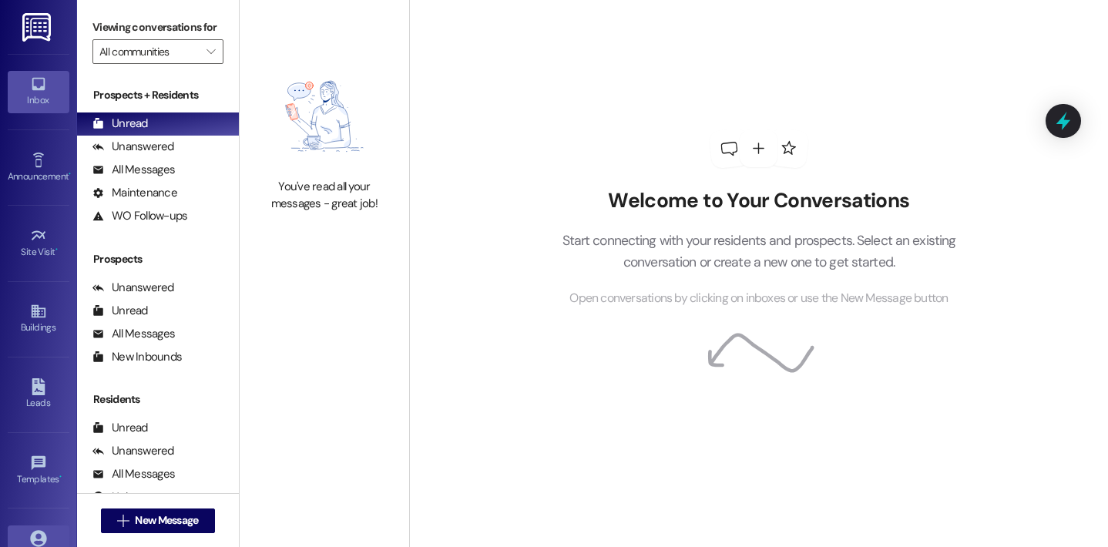
click at [45, 534] on link "Account" at bounding box center [39, 547] width 62 height 42
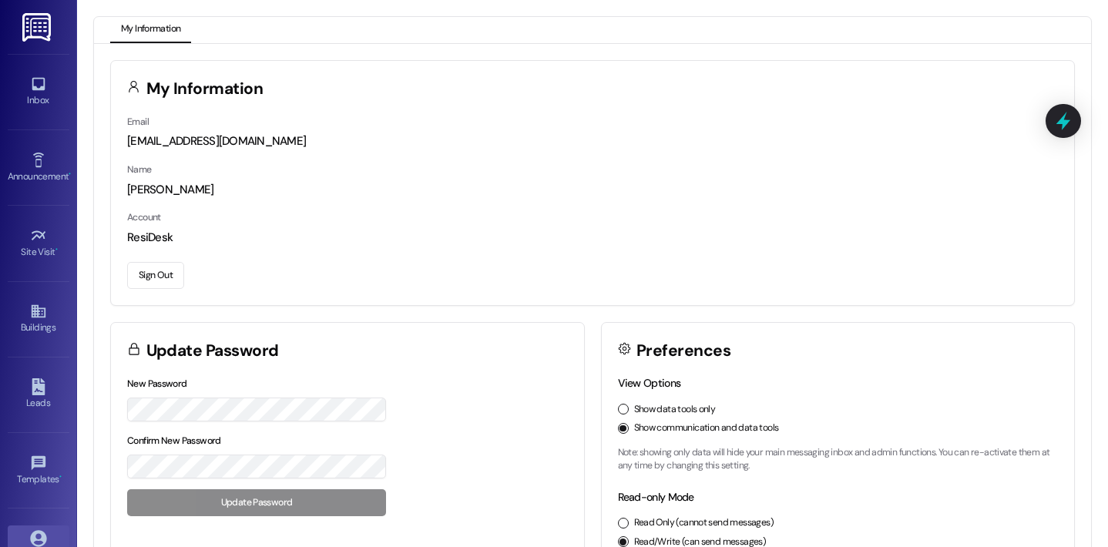
click at [156, 280] on button "Sign Out" at bounding box center [155, 275] width 57 height 27
